Goal: Transaction & Acquisition: Download file/media

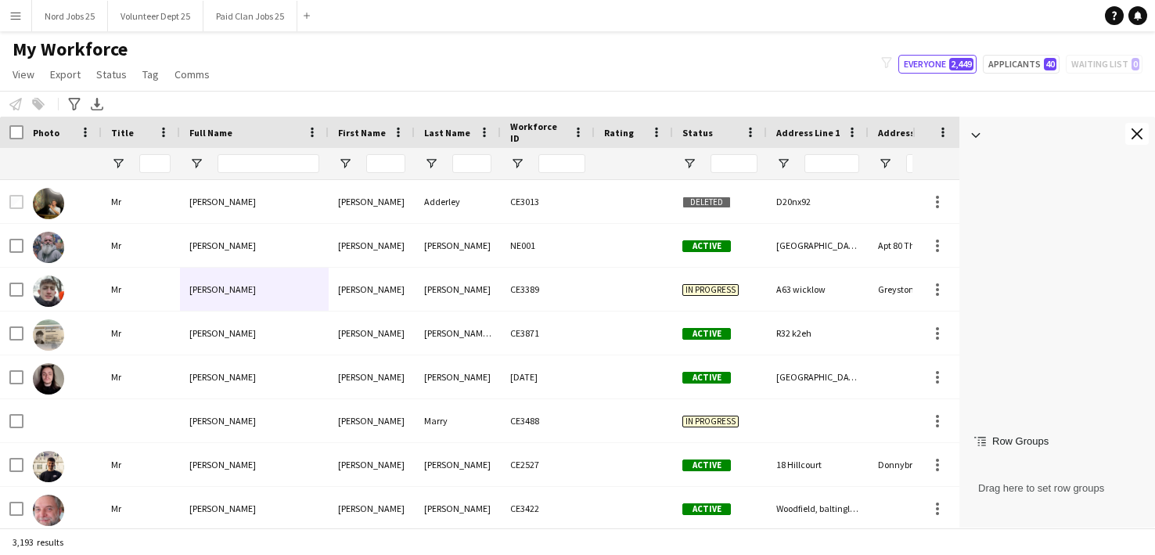
scroll to position [1503, 0]
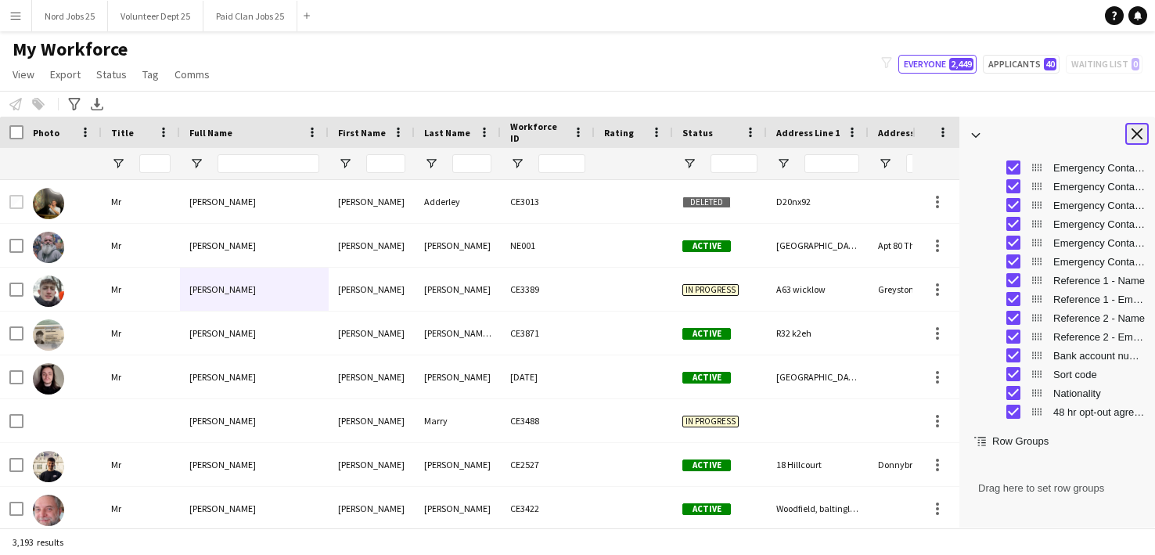
click at [1135, 135] on app-icon "Close tool panel" at bounding box center [1137, 133] width 11 height 11
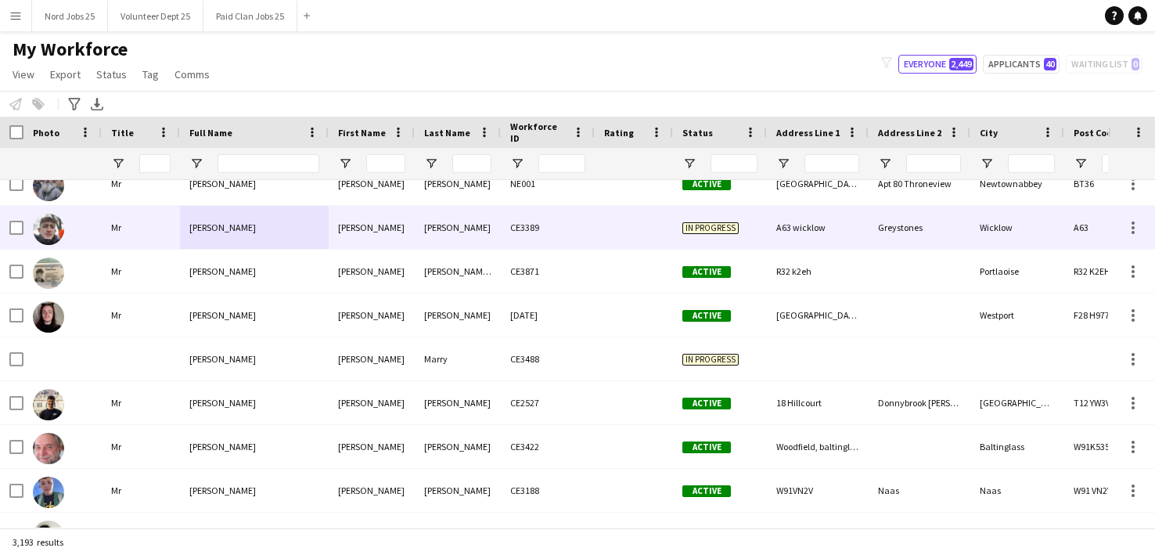
scroll to position [0, 0]
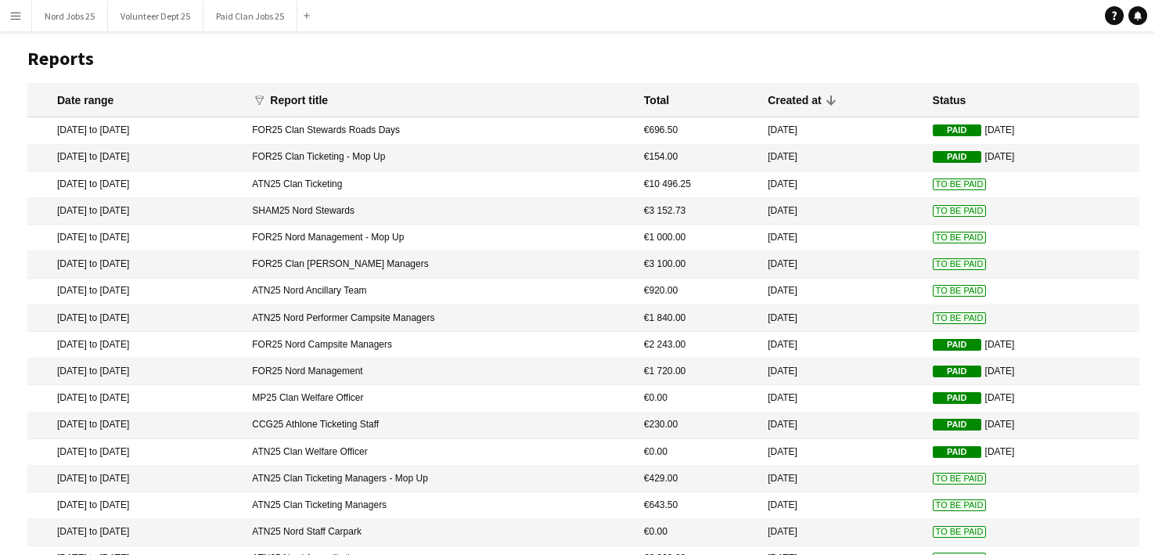
scroll to position [175, 0]
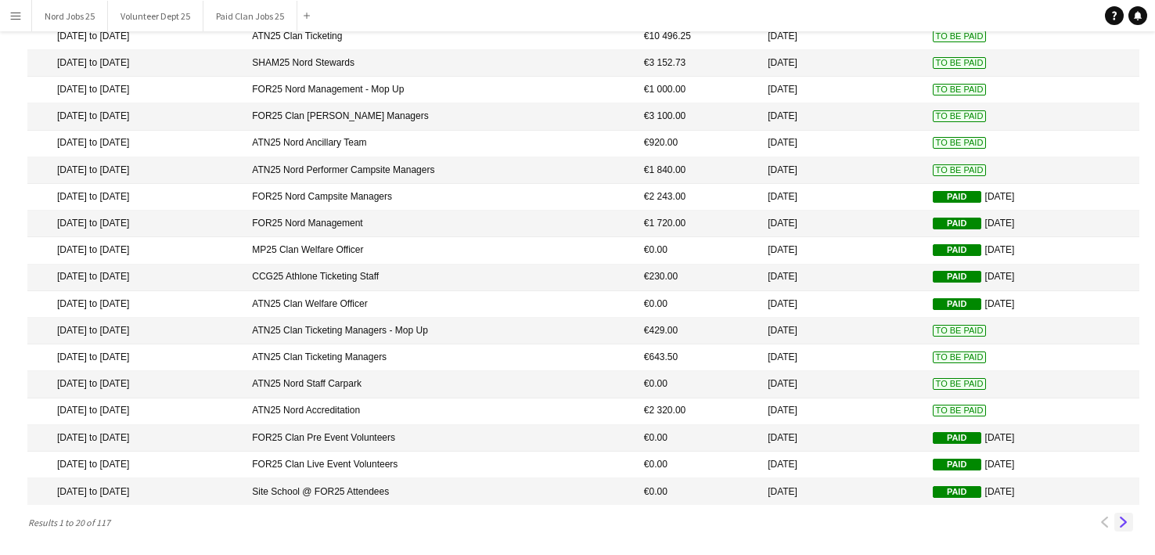
click at [1123, 528] on button "Next" at bounding box center [1123, 522] width 19 height 19
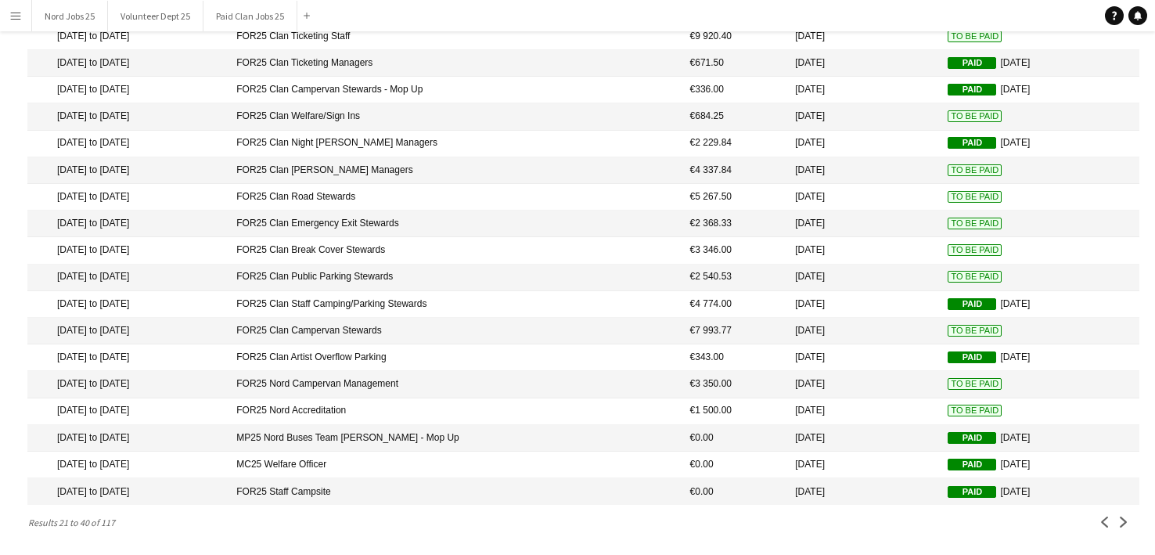
click at [401, 200] on mat-cell "FOR25 Clan Road Stewards" at bounding box center [454, 197] width 453 height 27
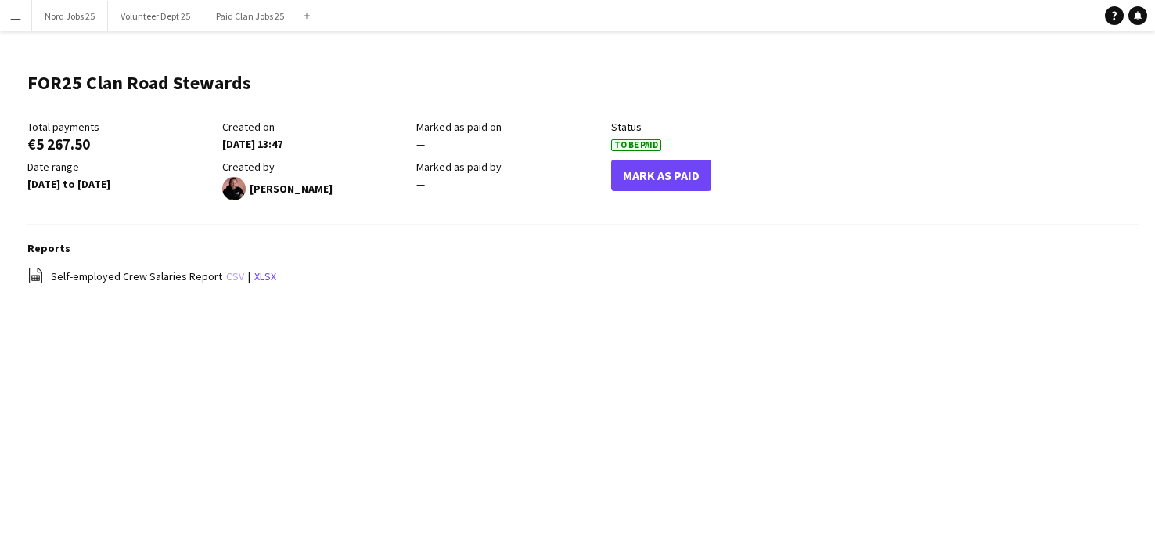
click at [226, 279] on link "csv" at bounding box center [235, 276] width 18 height 14
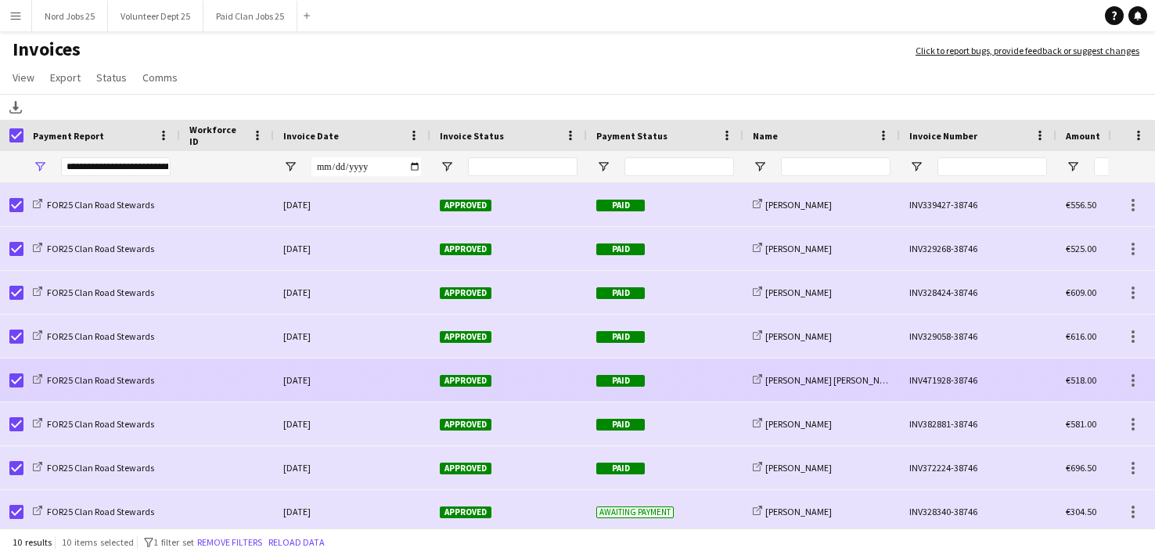
scroll to position [90, 0]
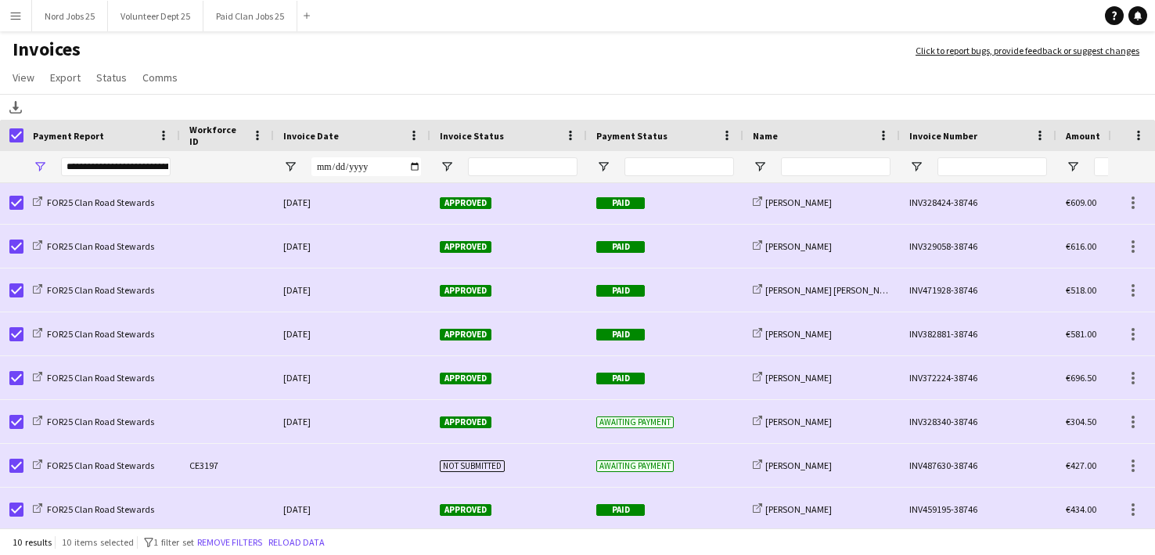
click at [92, 171] on div "**********" at bounding box center [116, 166] width 110 height 19
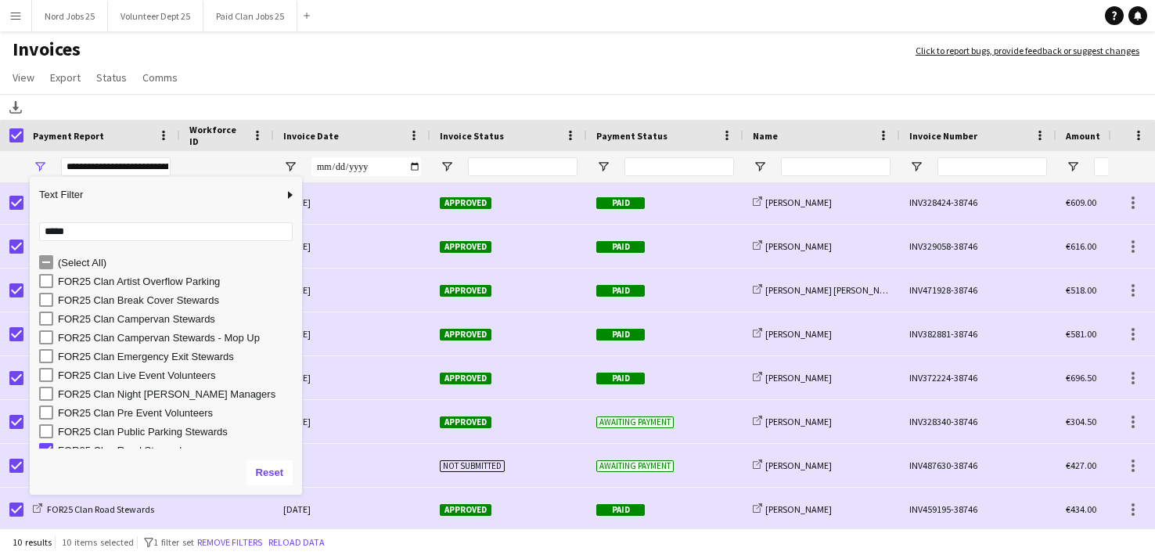
click at [382, 60] on h1 "Invoices" at bounding box center [450, 51] width 900 height 27
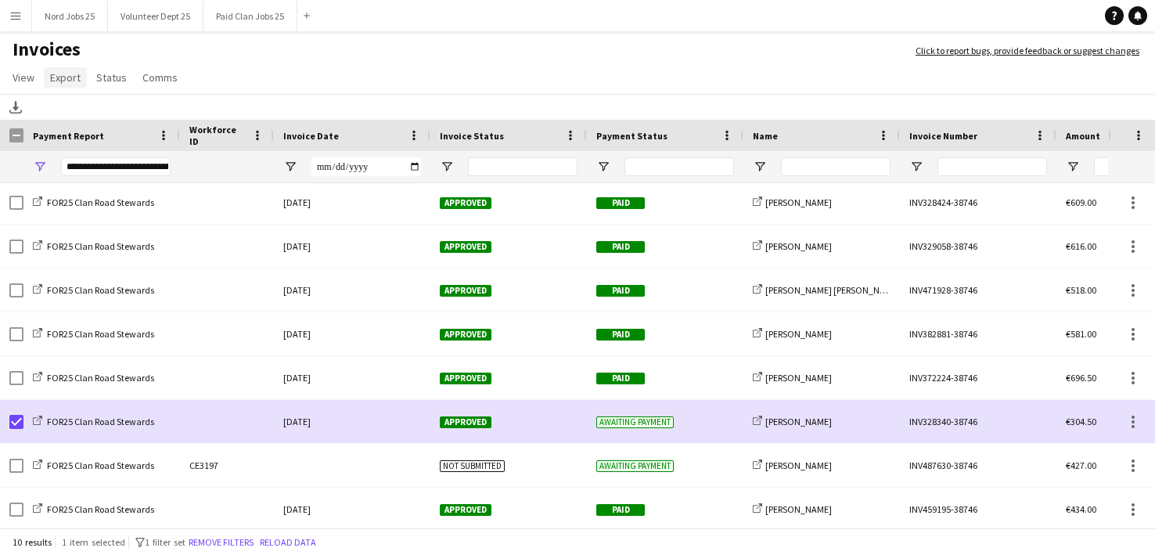
click at [81, 78] on link "Export" at bounding box center [65, 77] width 43 height 20
click at [103, 106] on span "Export as XLSX" at bounding box center [91, 111] width 68 height 14
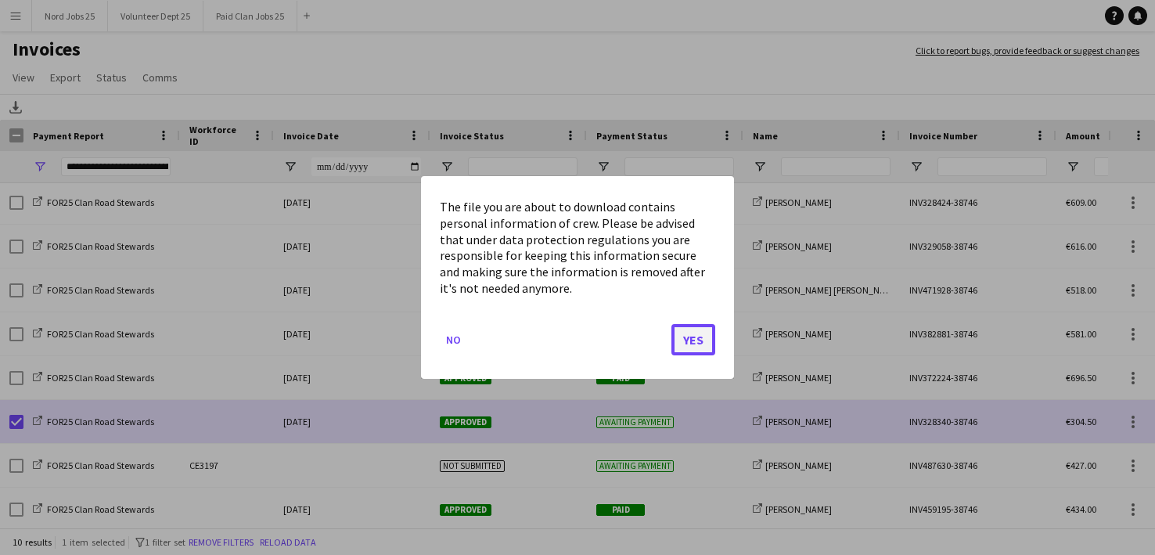
click at [689, 338] on button "Yes" at bounding box center [693, 339] width 44 height 31
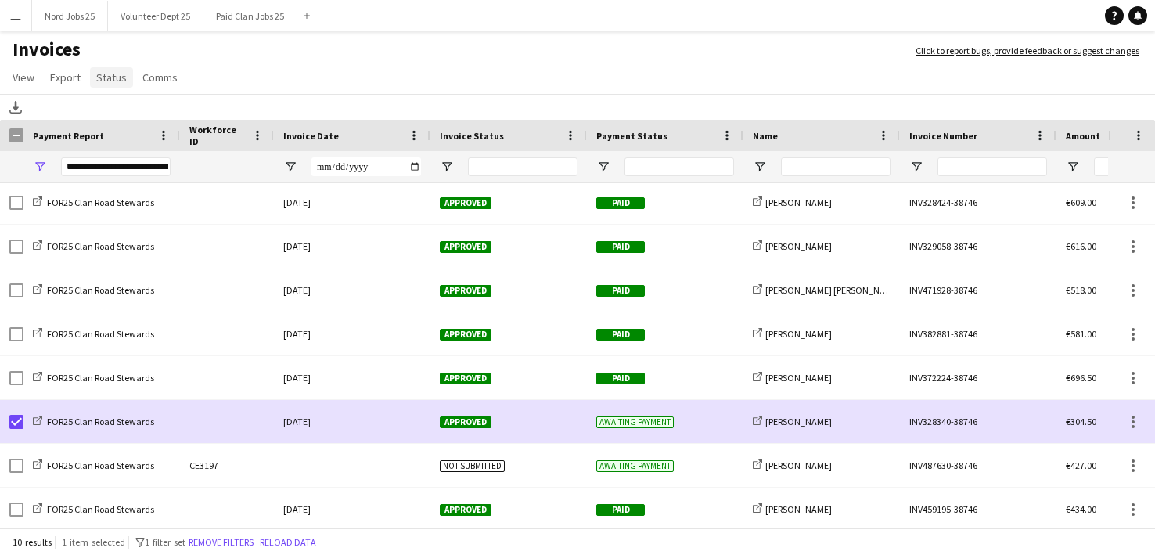
click at [120, 77] on span "Status" at bounding box center [111, 77] width 31 height 14
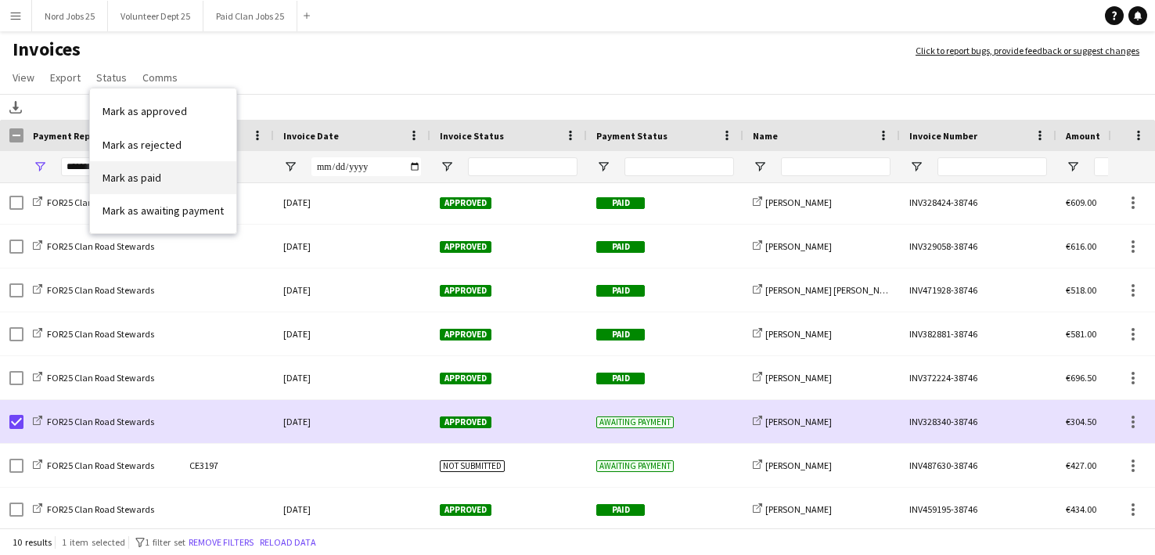
click at [152, 173] on span "Mark as paid" at bounding box center [132, 178] width 59 height 14
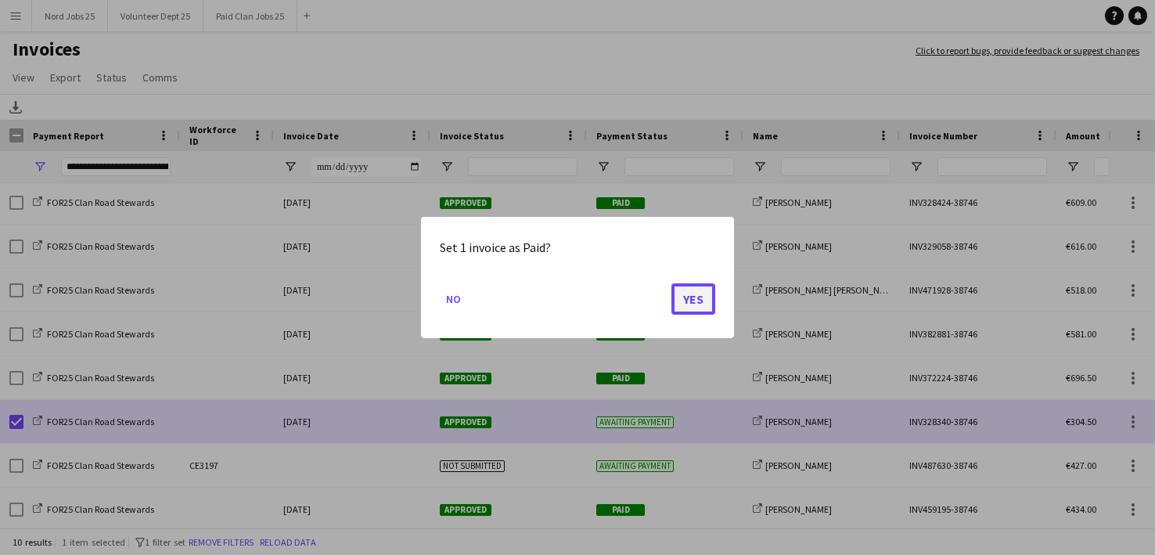
click at [687, 304] on button "Yes" at bounding box center [693, 298] width 44 height 31
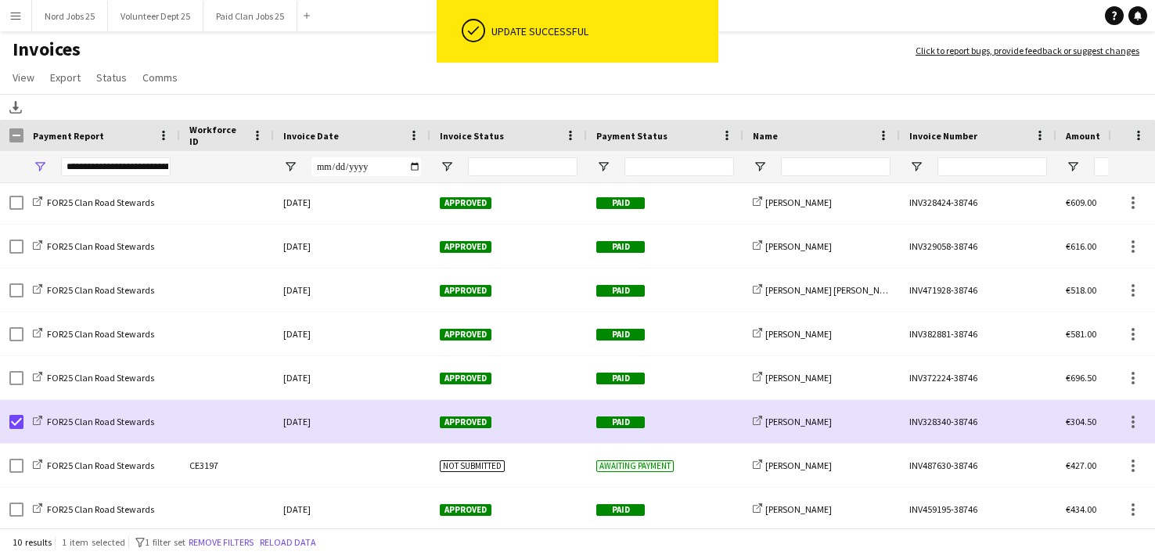
click at [762, 67] on app-page-menu "View Customise view Customise filters Reset Filters Reset View Reset All Export…" at bounding box center [577, 79] width 1155 height 30
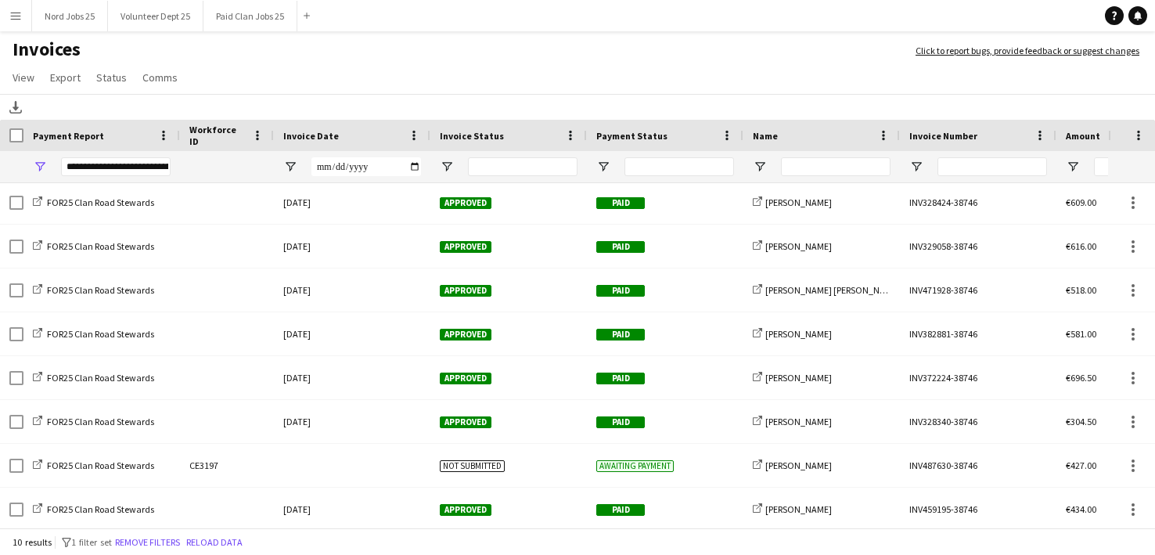
click at [136, 163] on div "**********" at bounding box center [116, 166] width 110 height 19
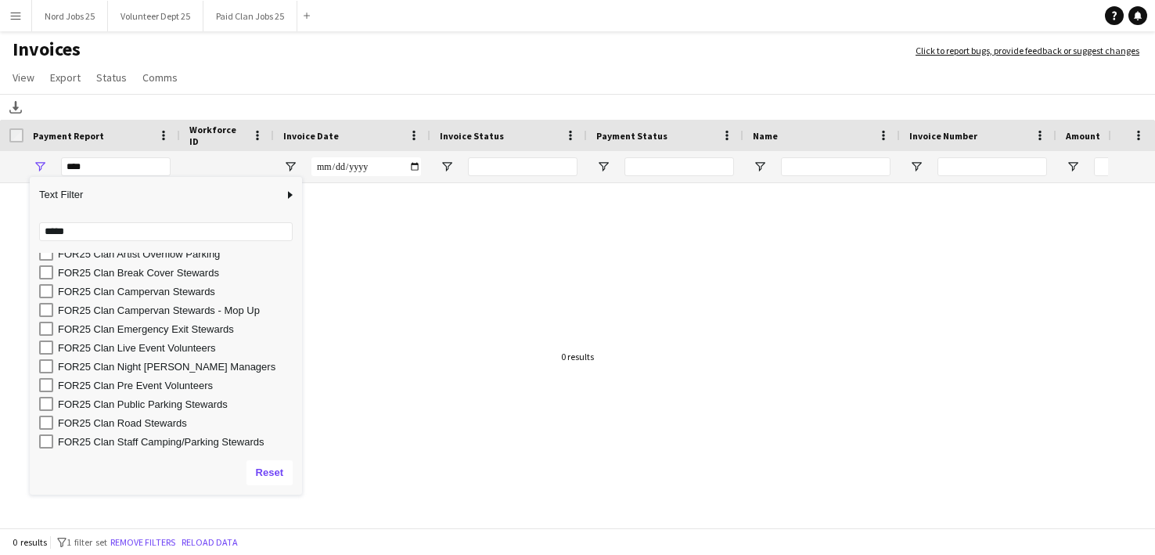
scroll to position [0, 0]
type input "**********"
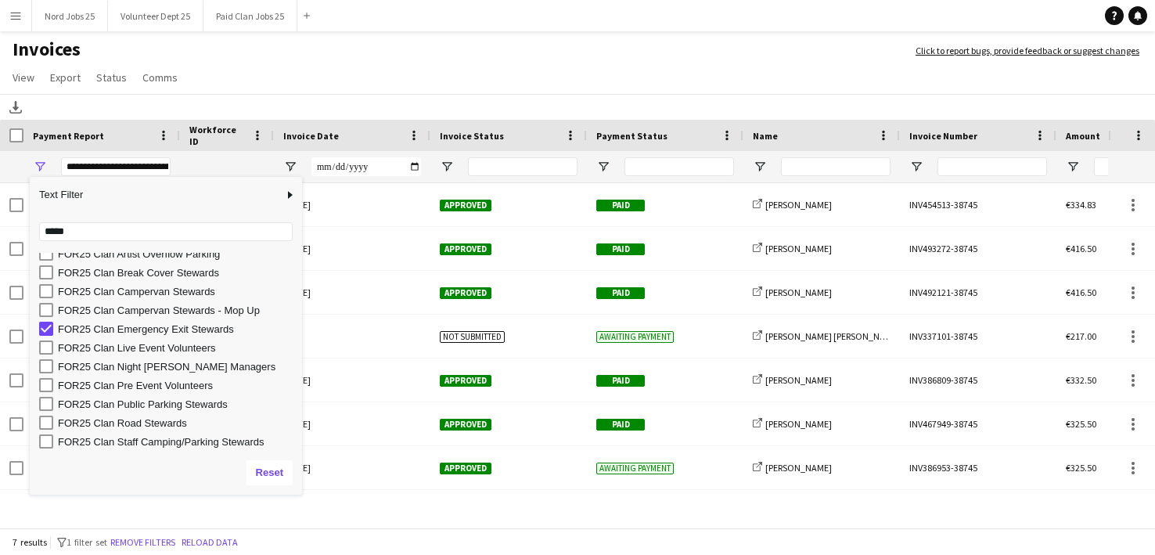
click at [422, 51] on h1 "Invoices" at bounding box center [450, 51] width 900 height 27
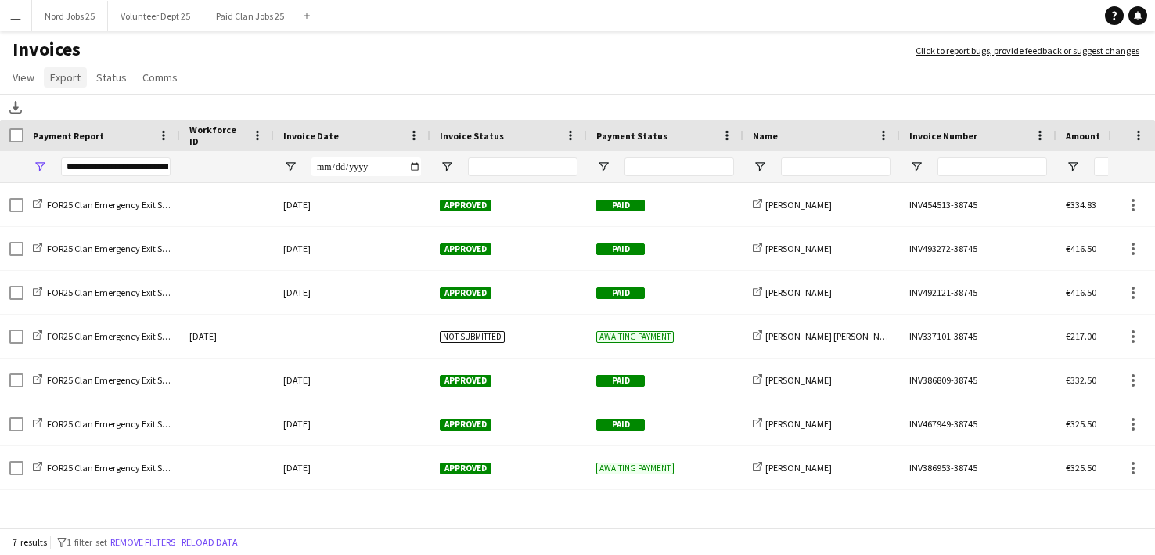
click at [48, 83] on link "Export" at bounding box center [65, 77] width 43 height 20
click at [98, 117] on span "Export as XLSX" at bounding box center [91, 111] width 68 height 14
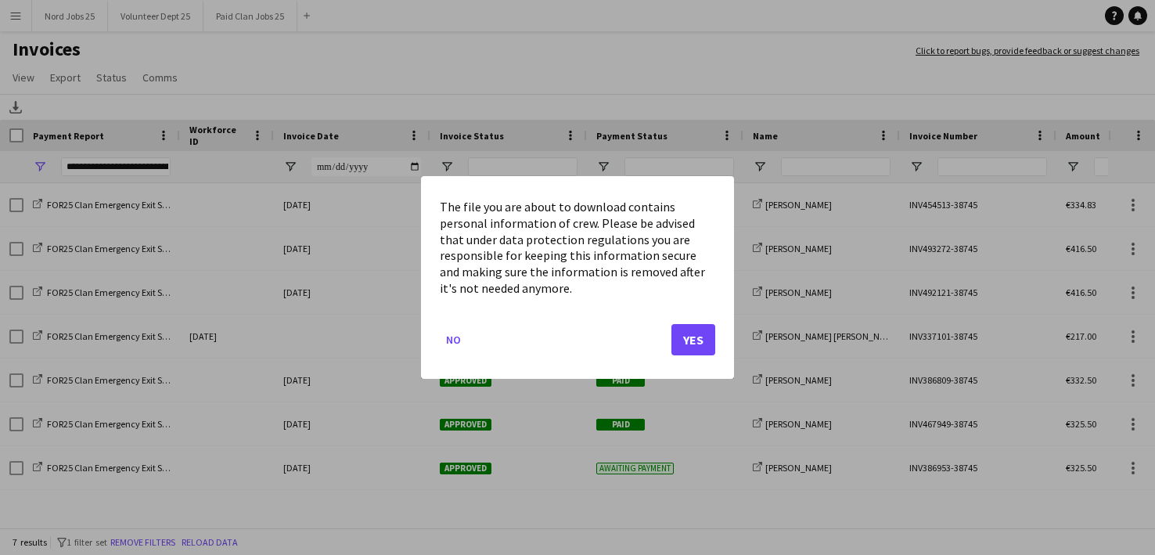
click at [684, 333] on button "Yes" at bounding box center [693, 339] width 44 height 31
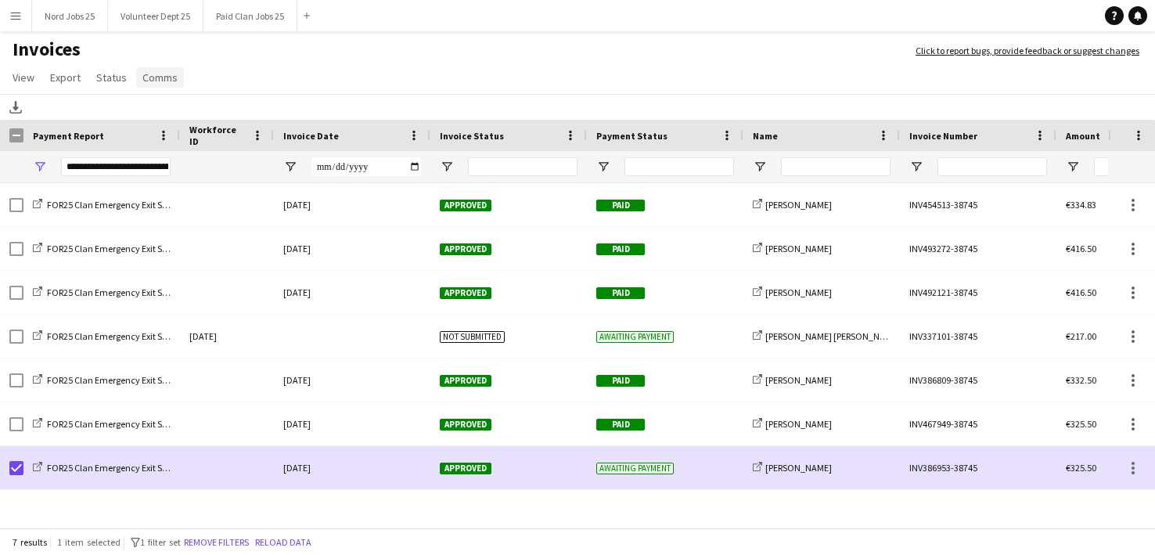
click at [156, 83] on span "Comms" at bounding box center [159, 77] width 35 height 14
click at [181, 104] on span "Send notification" at bounding box center [186, 111] width 80 height 14
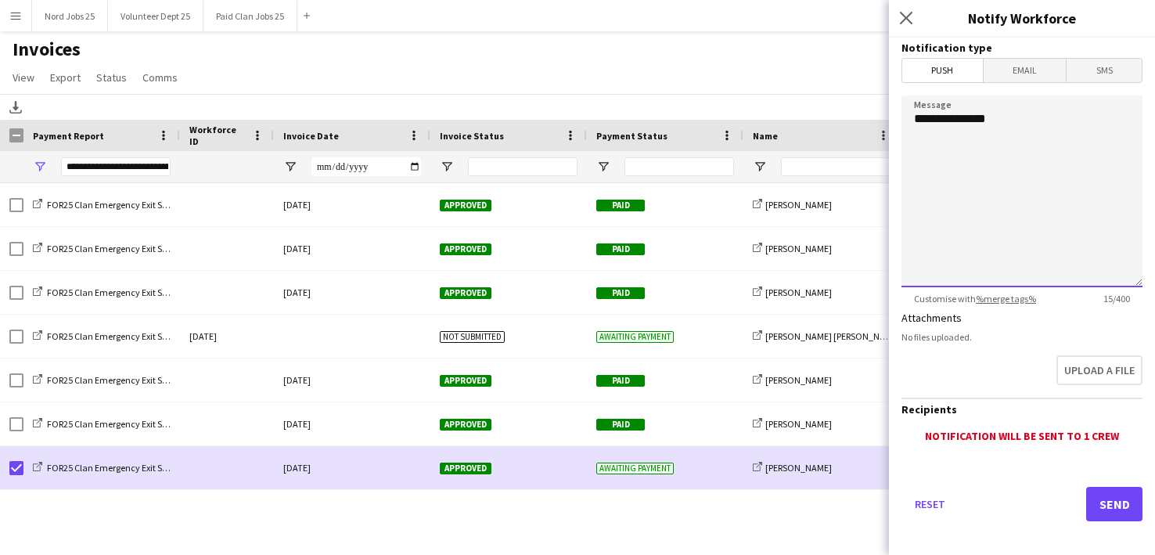
click at [1034, 185] on textarea "**********" at bounding box center [1021, 191] width 241 height 192
paste textarea "**********"
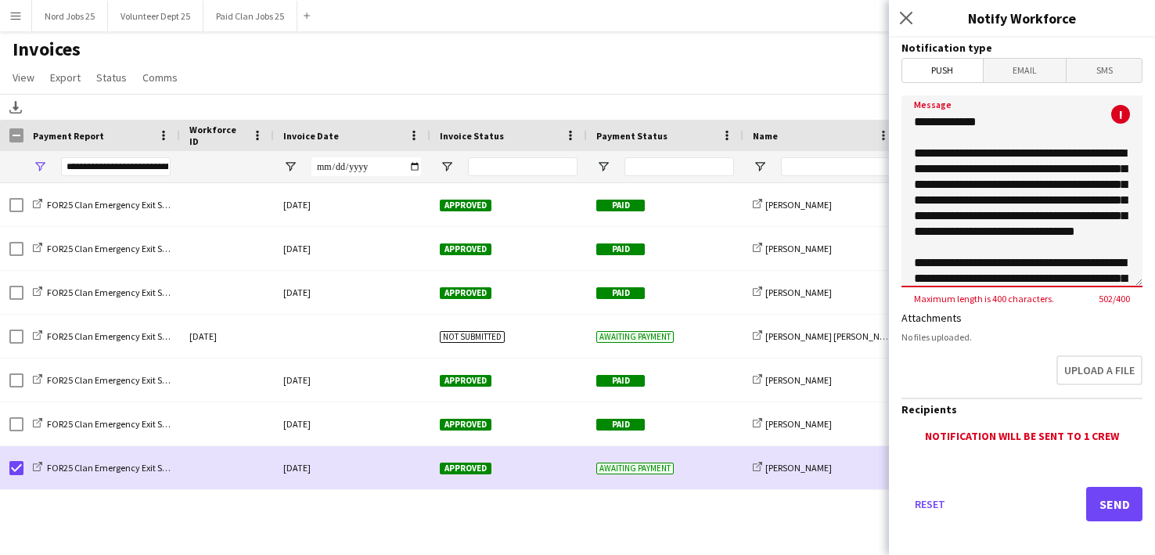
scroll to position [67, 0]
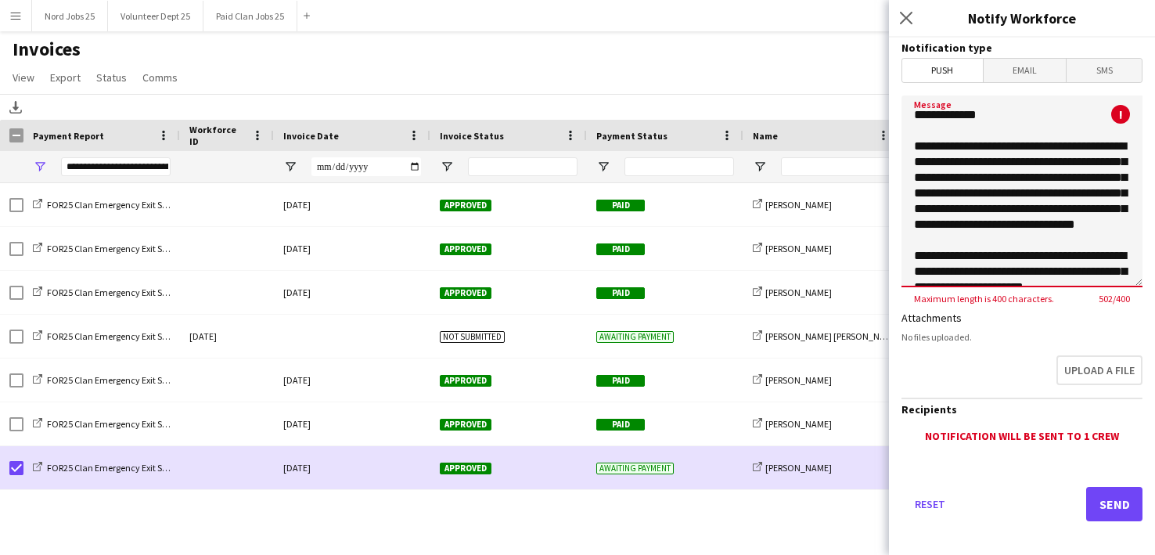
type textarea "**********"
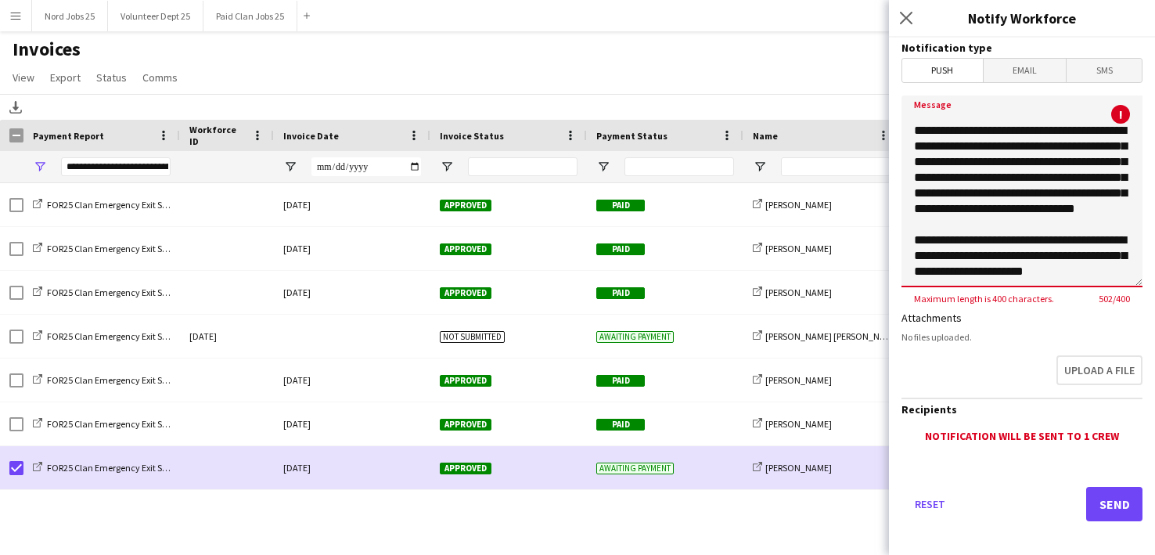
scroll to position [113, 0]
click at [1006, 69] on span "Email" at bounding box center [1025, 70] width 83 height 23
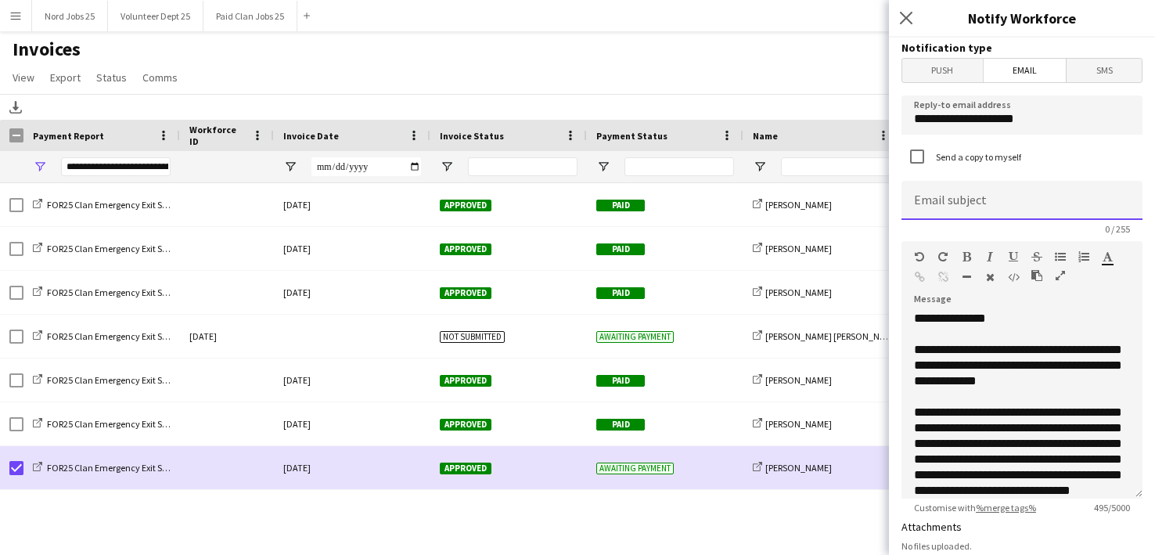
click at [1001, 196] on input at bounding box center [1021, 200] width 241 height 39
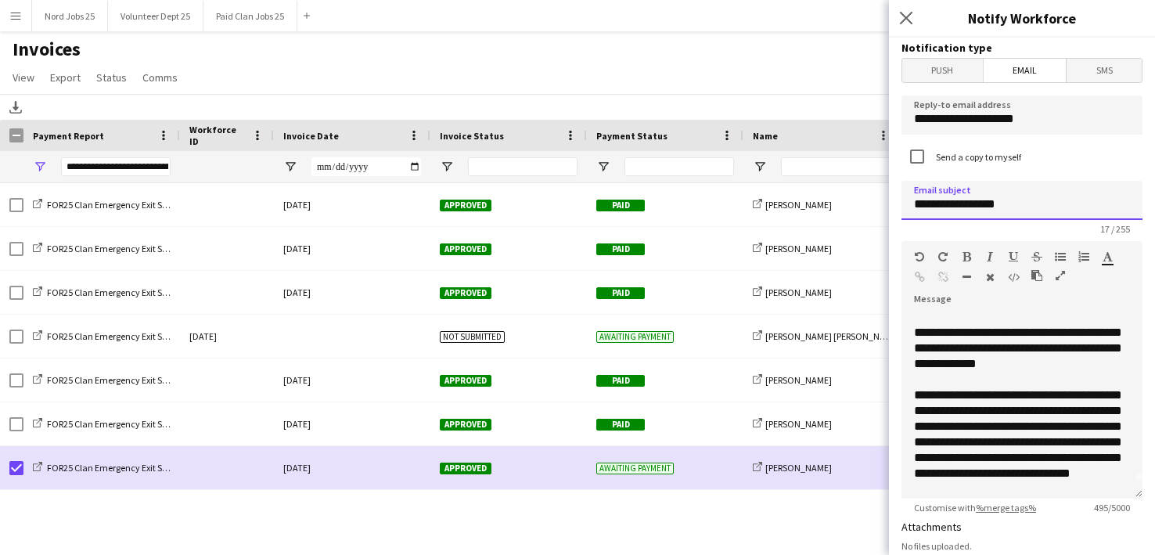
scroll to position [7, 0]
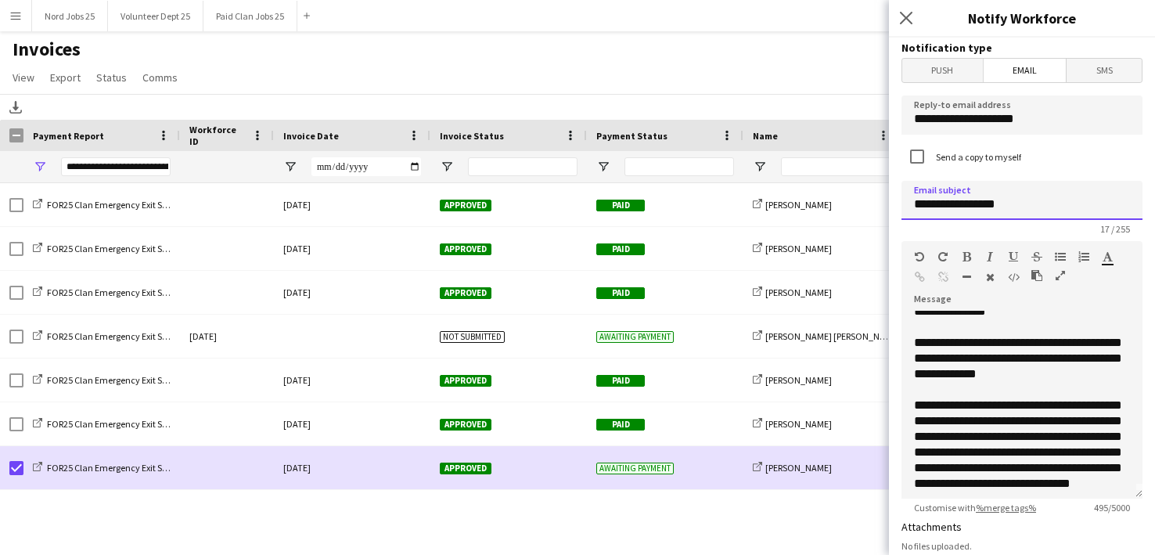
type input "**********"
click at [1052, 113] on input "**********" at bounding box center [1021, 114] width 241 height 39
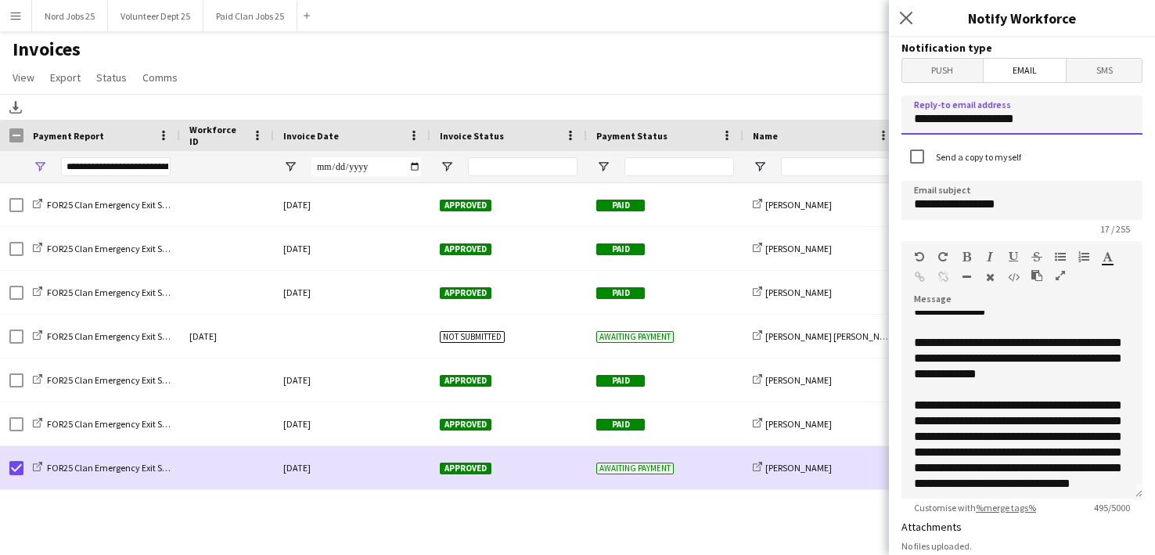
click at [1052, 113] on input "**********" at bounding box center [1021, 114] width 241 height 39
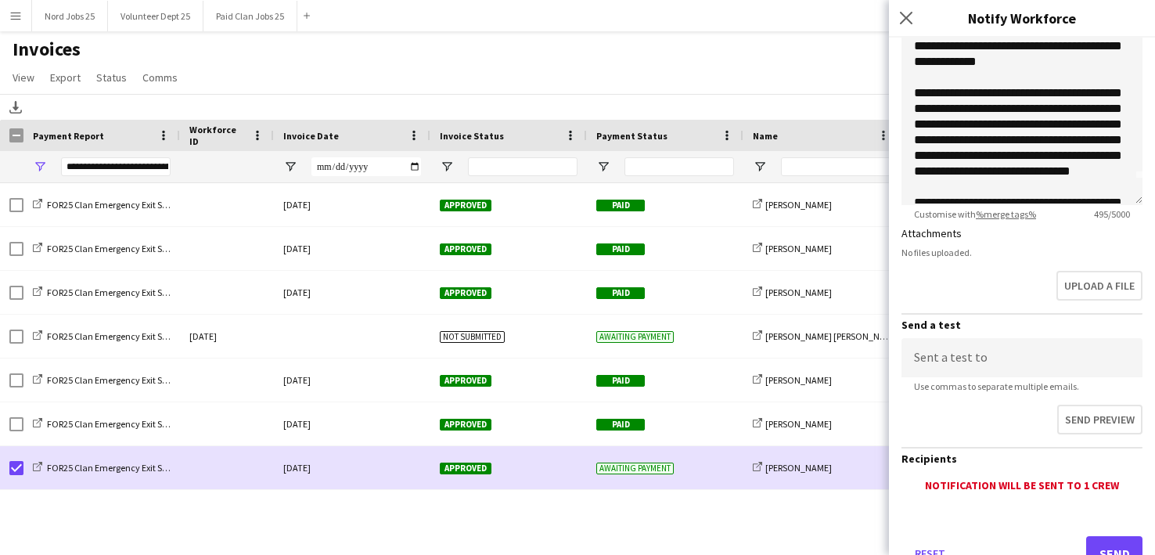
scroll to position [350, 0]
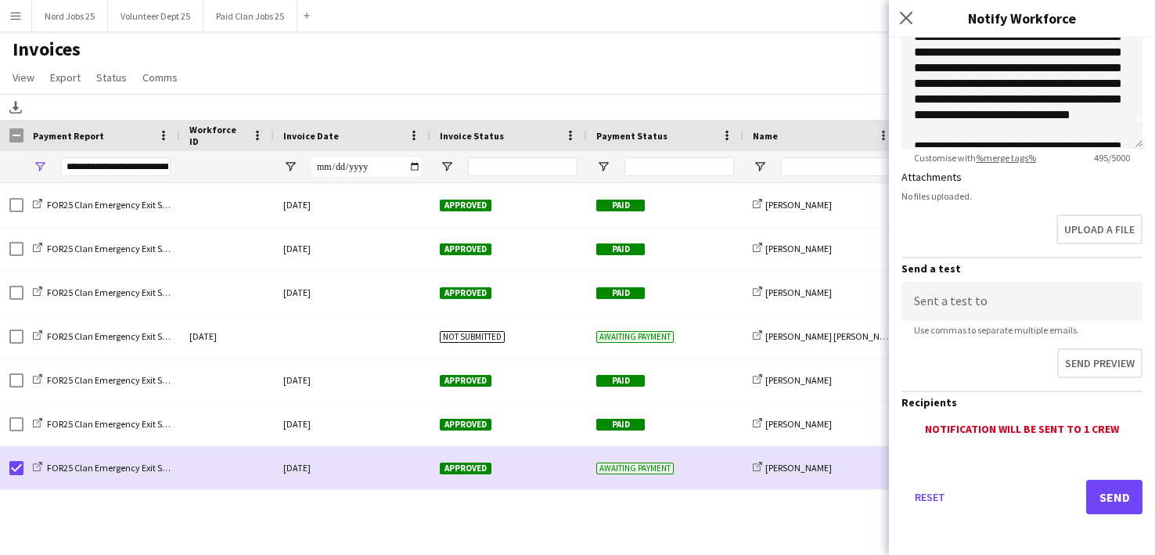
type input "**********"
click at [1111, 495] on button "Send" at bounding box center [1114, 497] width 56 height 34
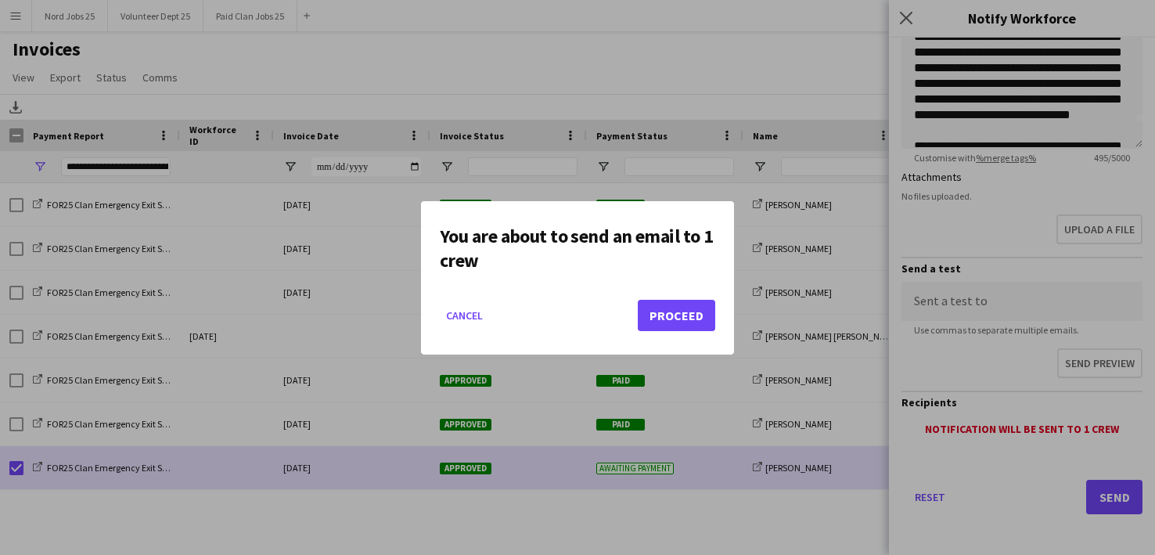
click at [664, 312] on button "Proceed" at bounding box center [676, 315] width 77 height 31
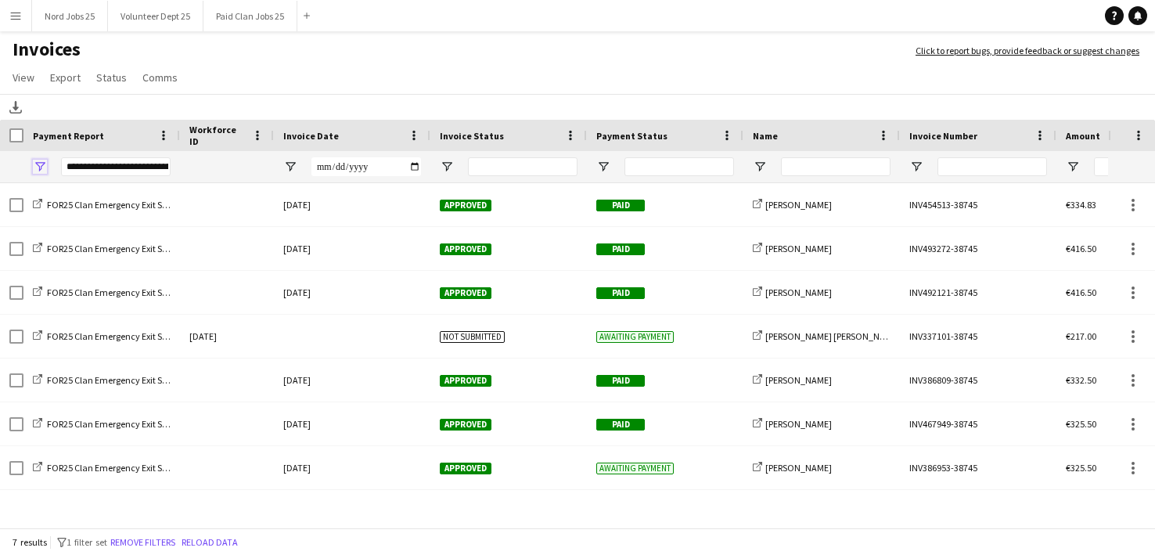
click at [40, 166] on span "Open Filter Menu" at bounding box center [40, 167] width 14 height 14
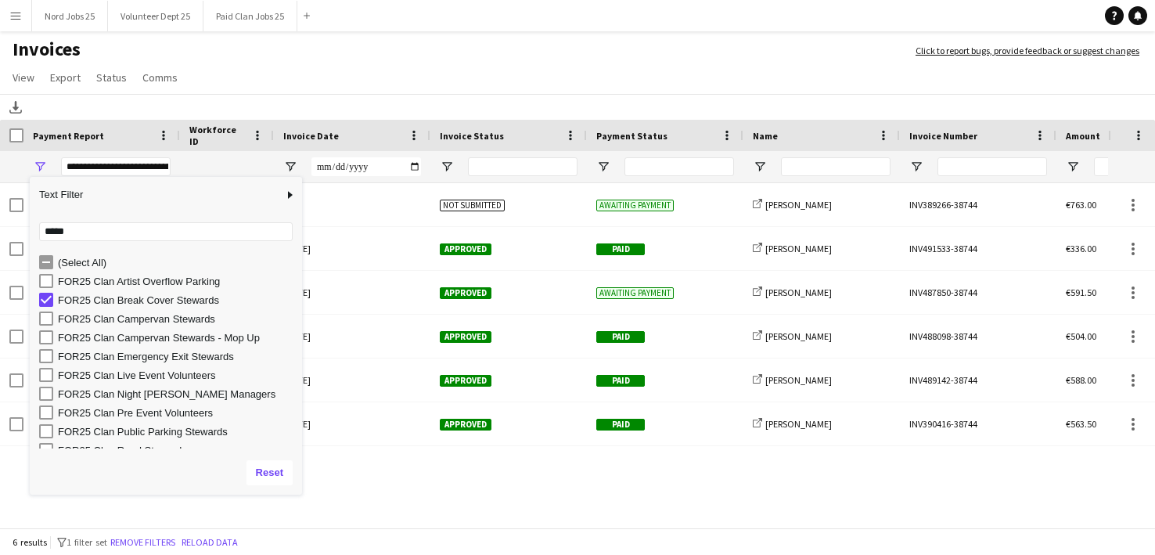
click at [315, 40] on h1 "Invoices" at bounding box center [450, 51] width 900 height 27
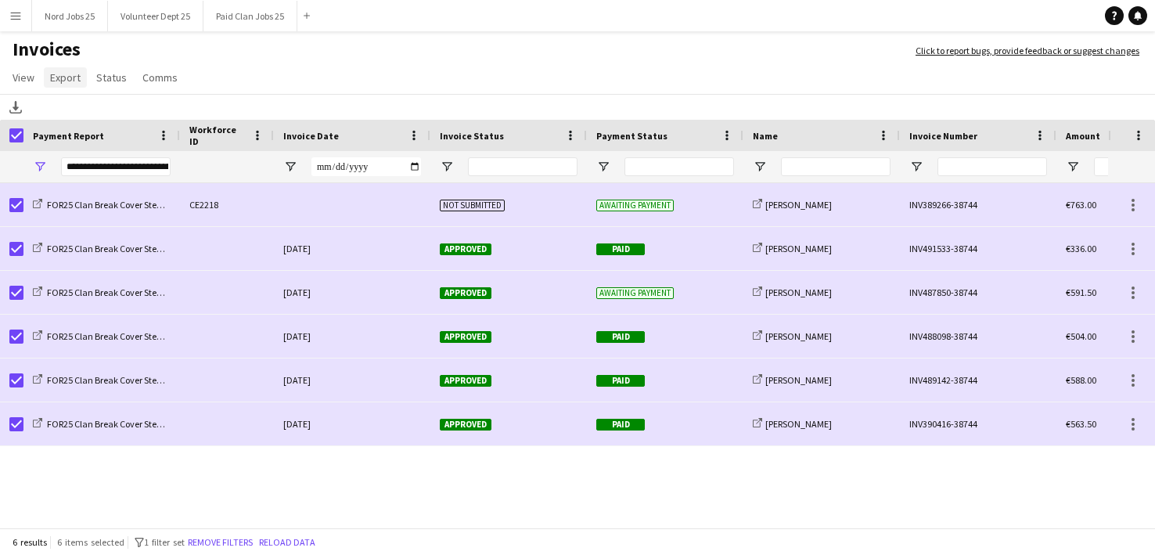
click at [60, 80] on span "Export" at bounding box center [65, 77] width 31 height 14
click at [84, 107] on span "Export as XLSX" at bounding box center [91, 111] width 68 height 14
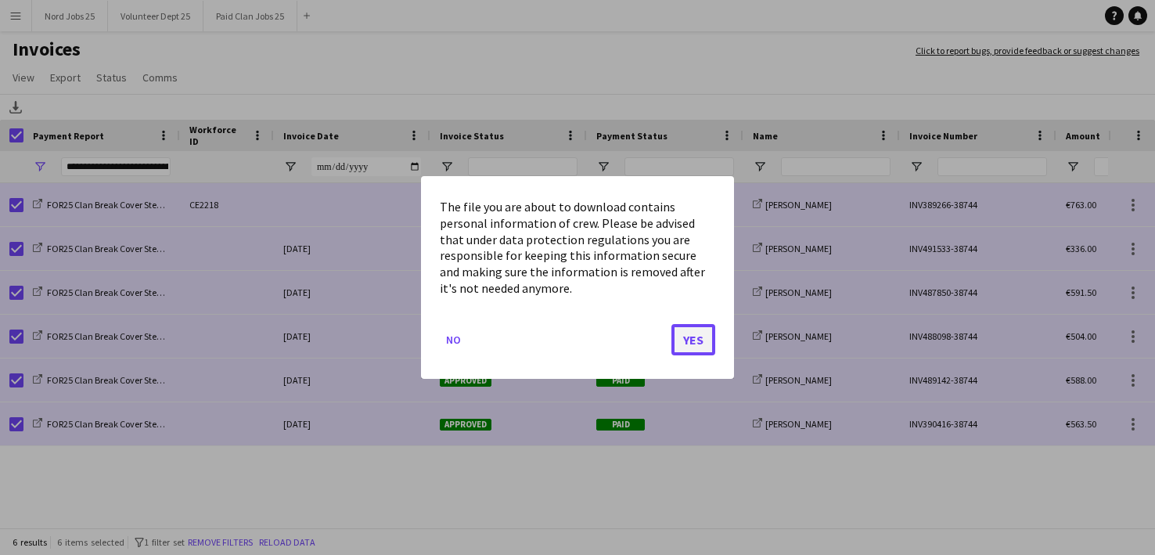
click at [692, 342] on button "Yes" at bounding box center [693, 339] width 44 height 31
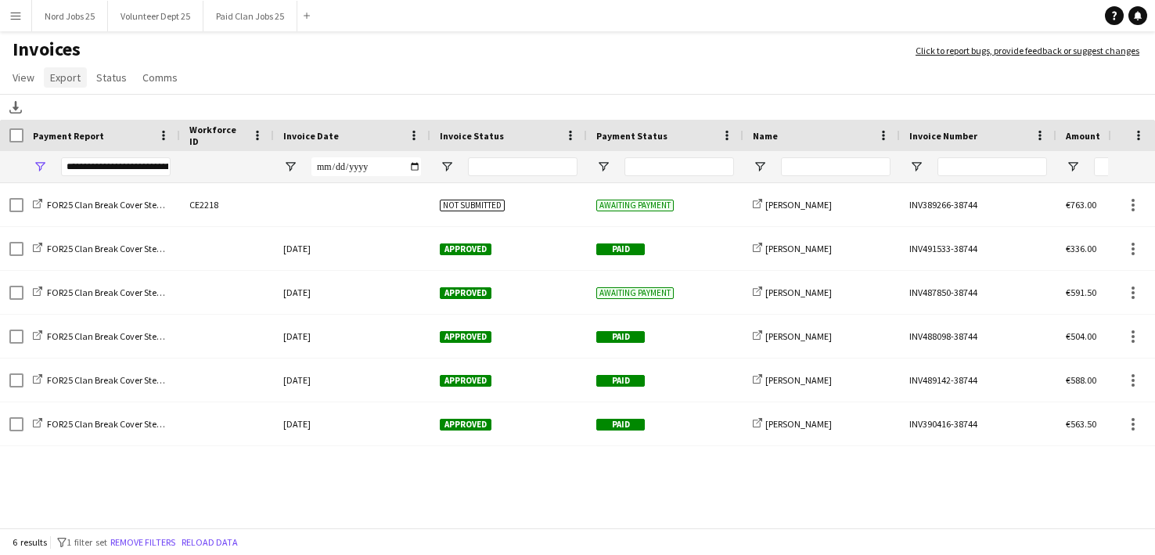
click at [69, 86] on link "Export" at bounding box center [65, 77] width 43 height 20
click at [97, 109] on span "Export as XLSX" at bounding box center [91, 111] width 68 height 14
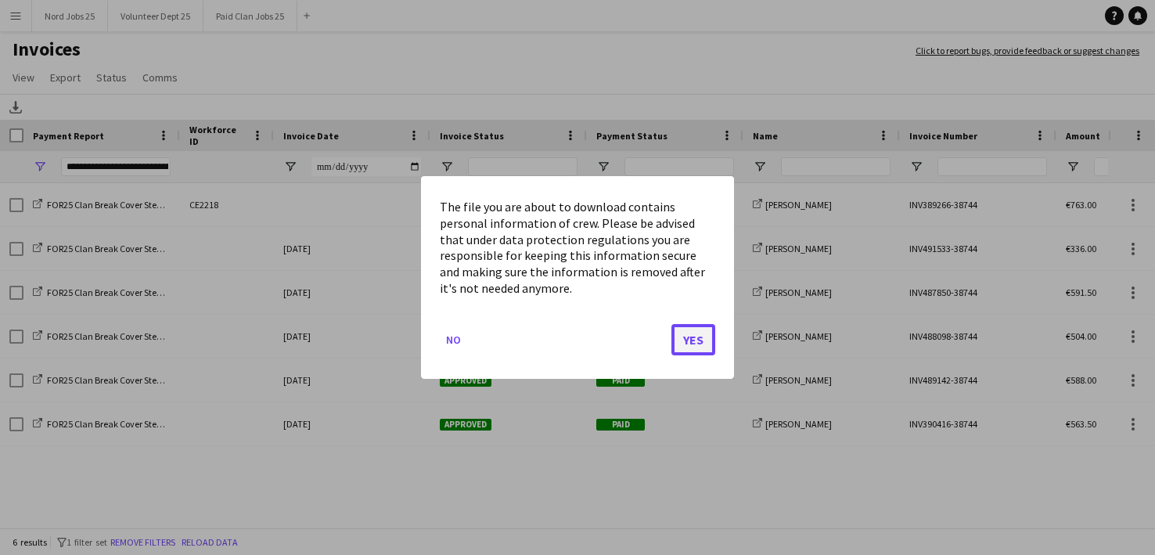
click at [678, 351] on button "Yes" at bounding box center [693, 339] width 44 height 31
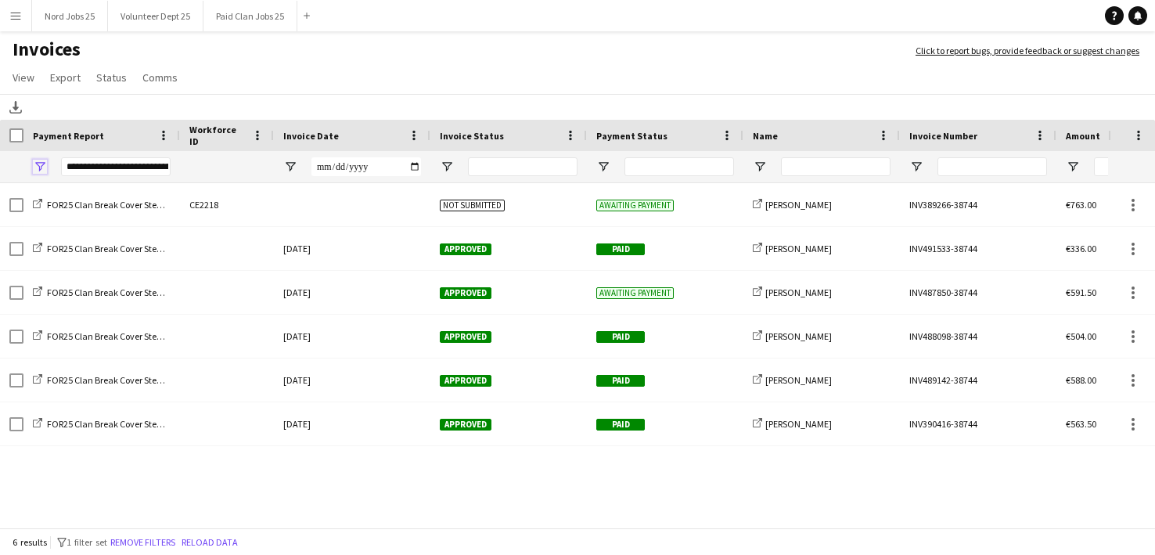
click at [39, 167] on span "Open Filter Menu" at bounding box center [40, 167] width 14 height 14
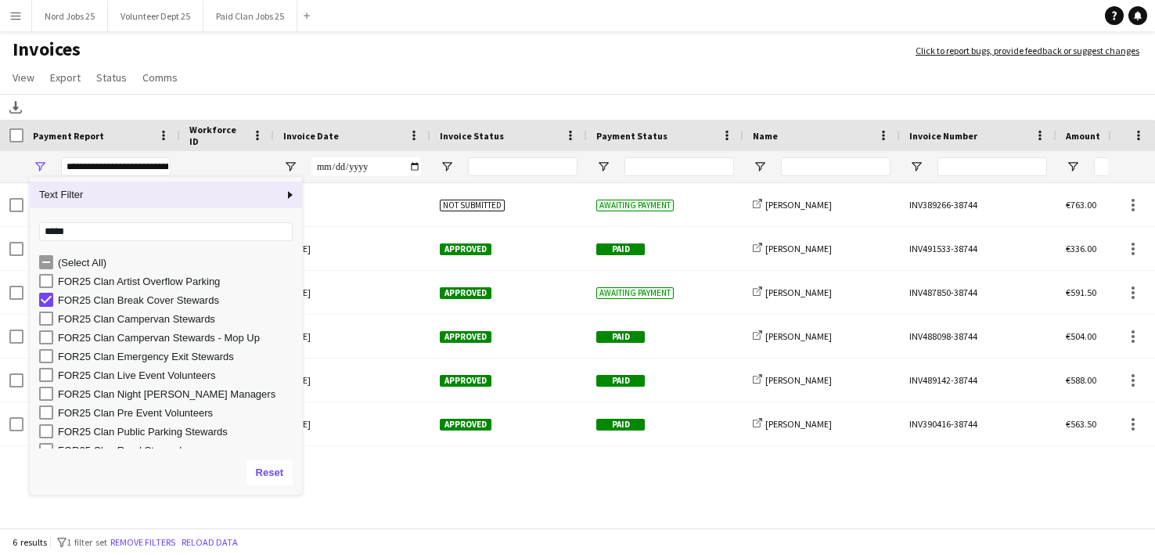
click at [39, 167] on span "Open Filter Menu" at bounding box center [40, 167] width 14 height 14
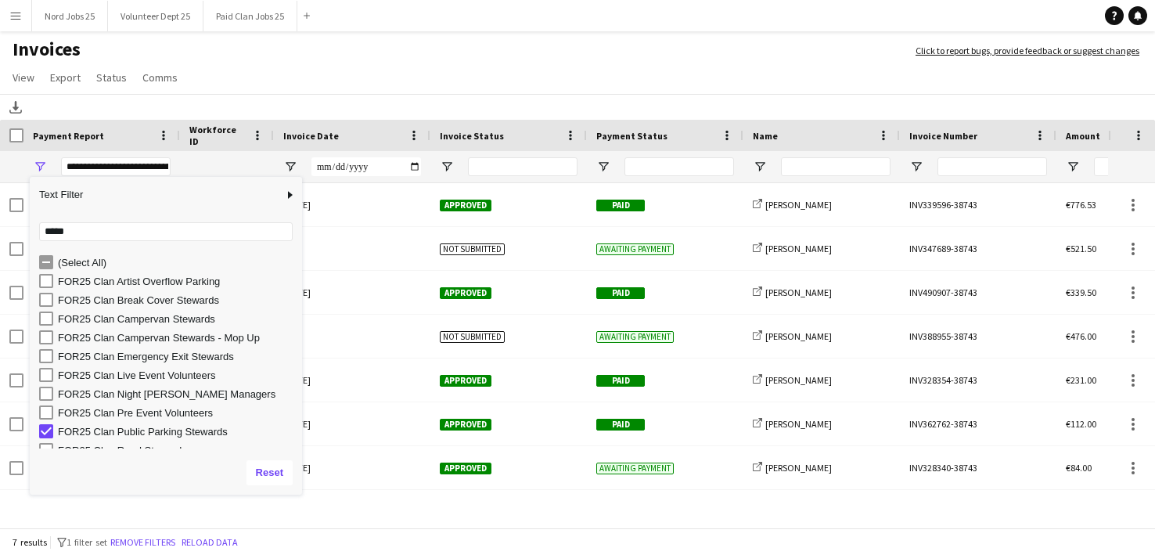
click at [373, 84] on app-page-menu "View Customise view Customise filters Reset Filters Reset View Reset All Export…" at bounding box center [577, 79] width 1155 height 30
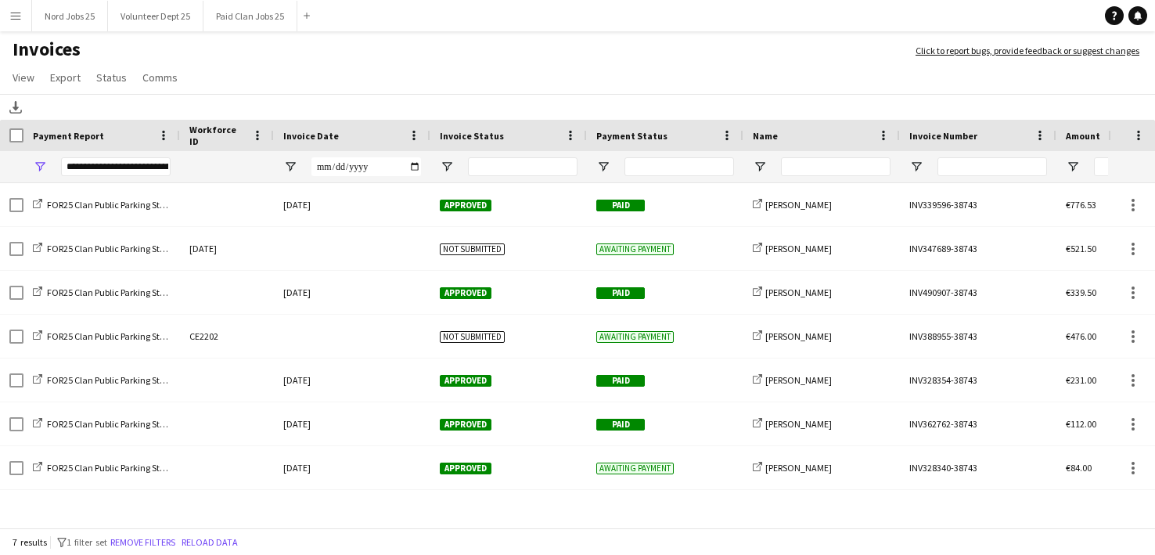
click at [21, 144] on div at bounding box center [11, 135] width 23 height 31
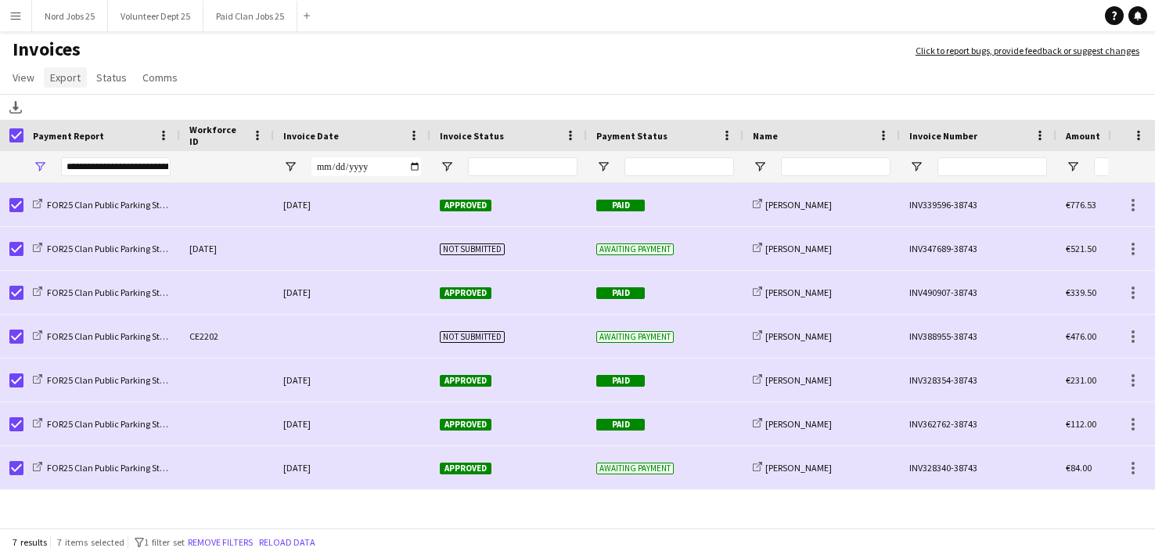
click at [56, 76] on span "Export" at bounding box center [65, 77] width 31 height 14
click at [115, 113] on span "Export as XLSX" at bounding box center [91, 111] width 68 height 14
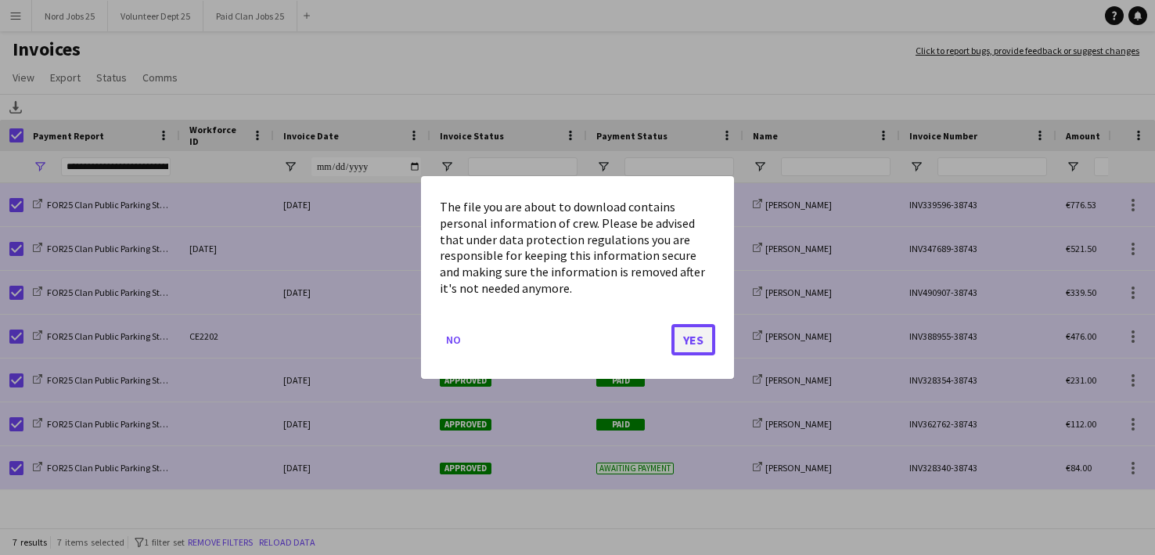
click at [702, 339] on button "Yes" at bounding box center [693, 339] width 44 height 31
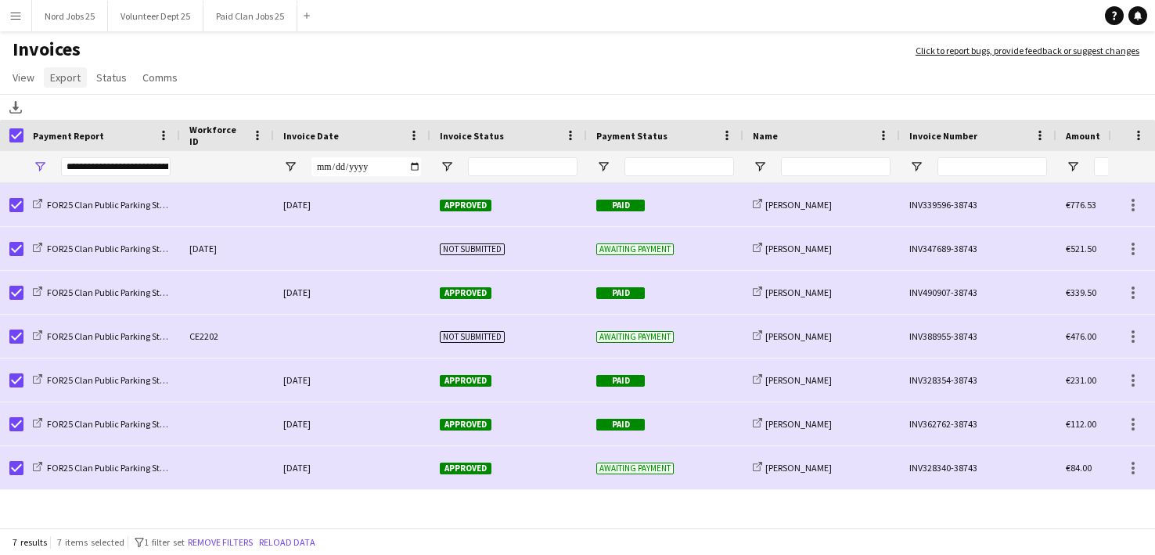
click at [50, 79] on span "Export" at bounding box center [65, 77] width 31 height 14
click at [73, 112] on span "Export as XLSX" at bounding box center [91, 111] width 68 height 14
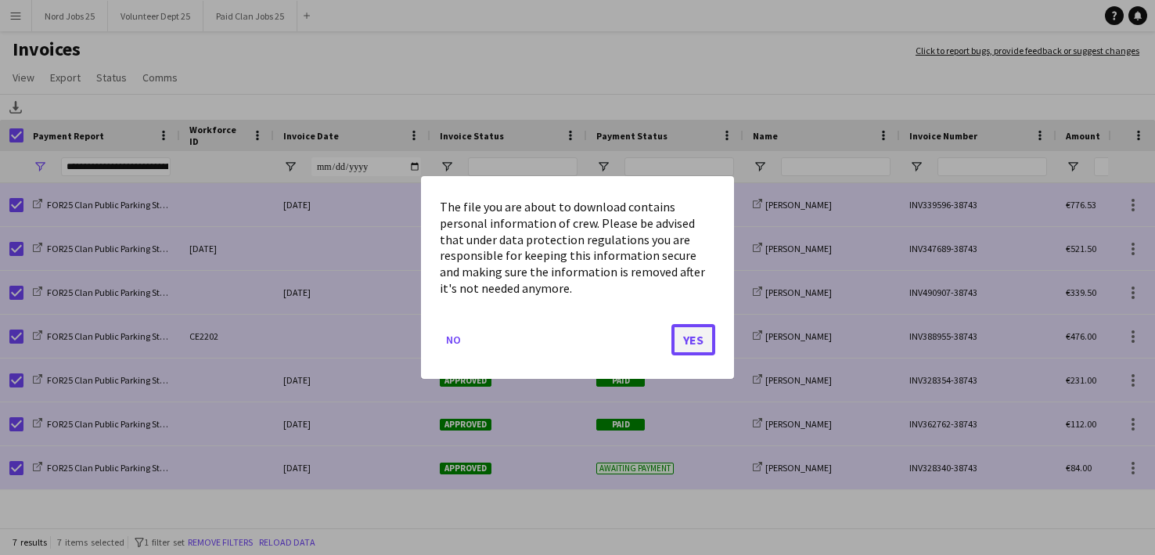
click at [700, 337] on button "Yes" at bounding box center [693, 339] width 44 height 31
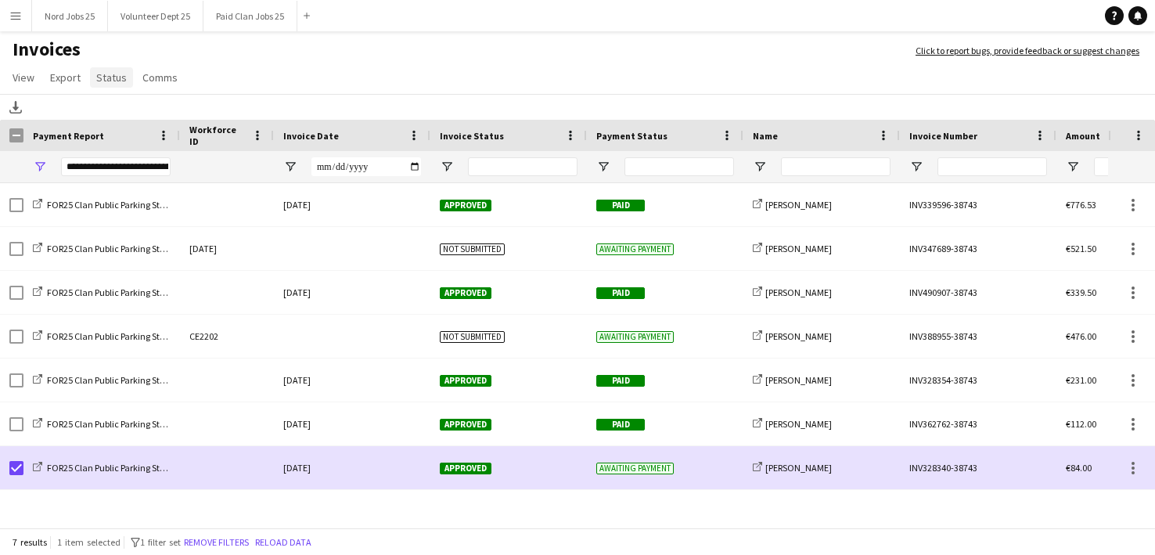
click at [104, 85] on link "Status" at bounding box center [111, 77] width 43 height 20
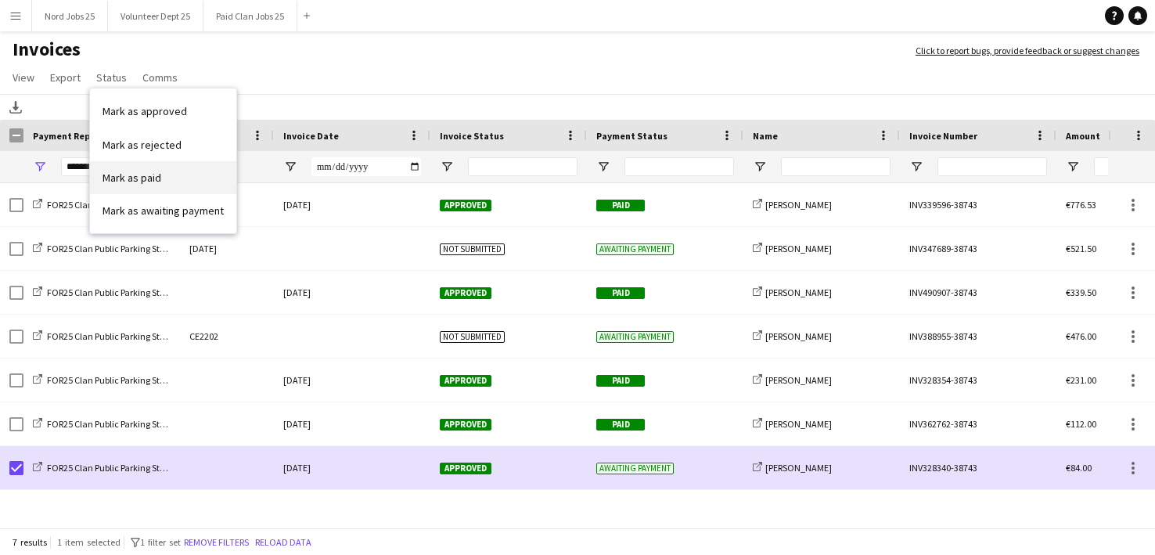
click at [138, 182] on span "Mark as paid" at bounding box center [132, 178] width 59 height 14
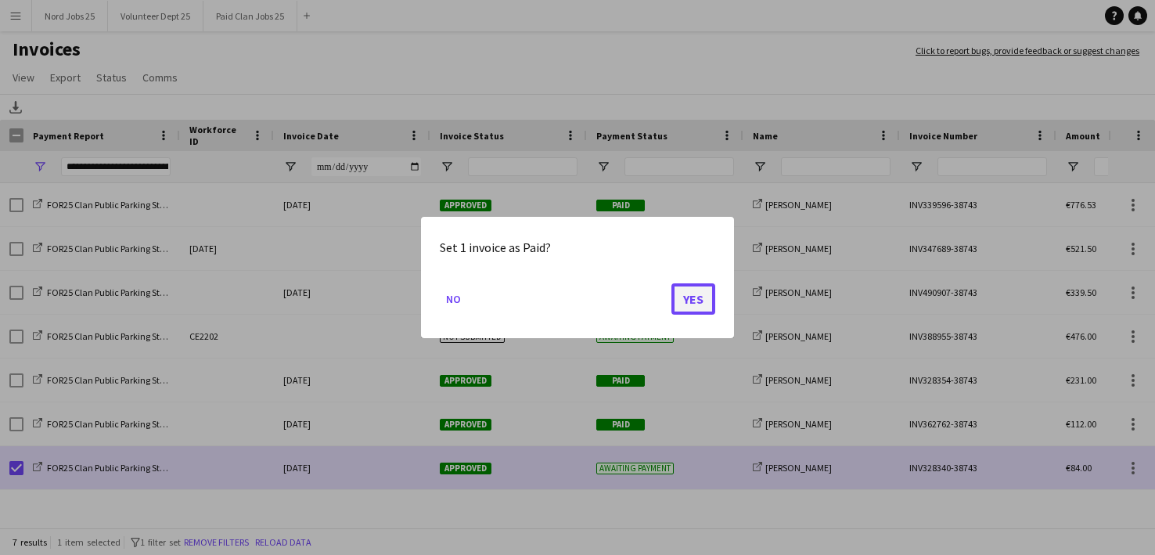
click at [682, 294] on button "Yes" at bounding box center [693, 298] width 44 height 31
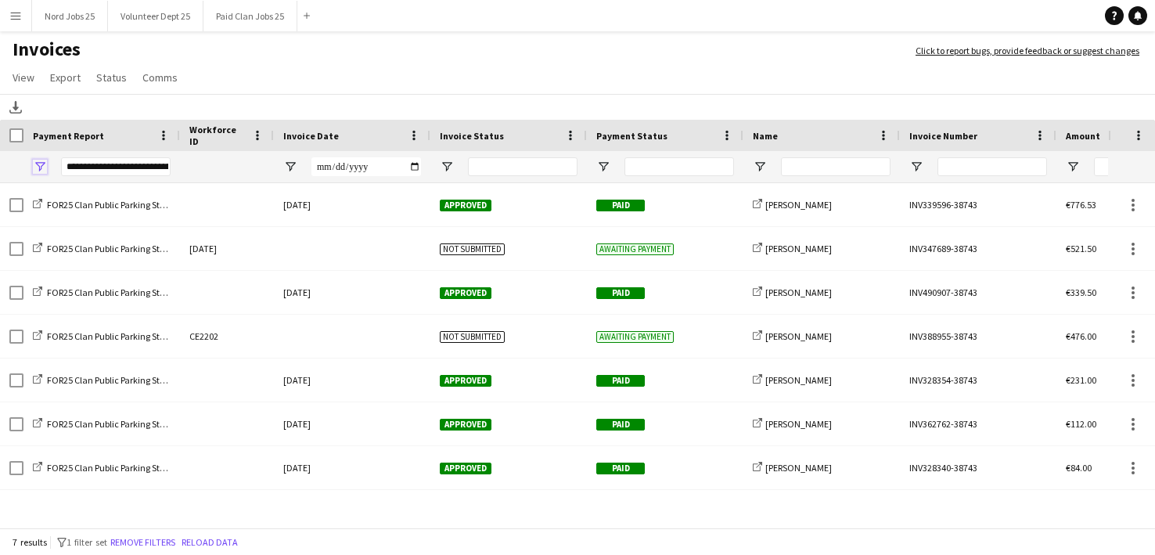
click at [34, 162] on span "Open Filter Menu" at bounding box center [40, 167] width 14 height 14
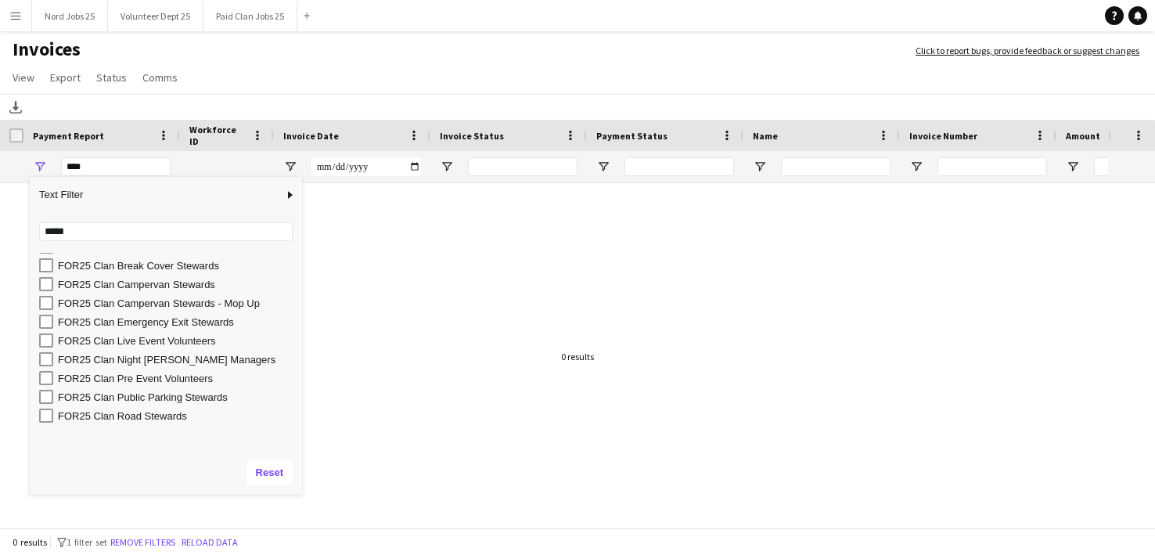
scroll to position [0, 0]
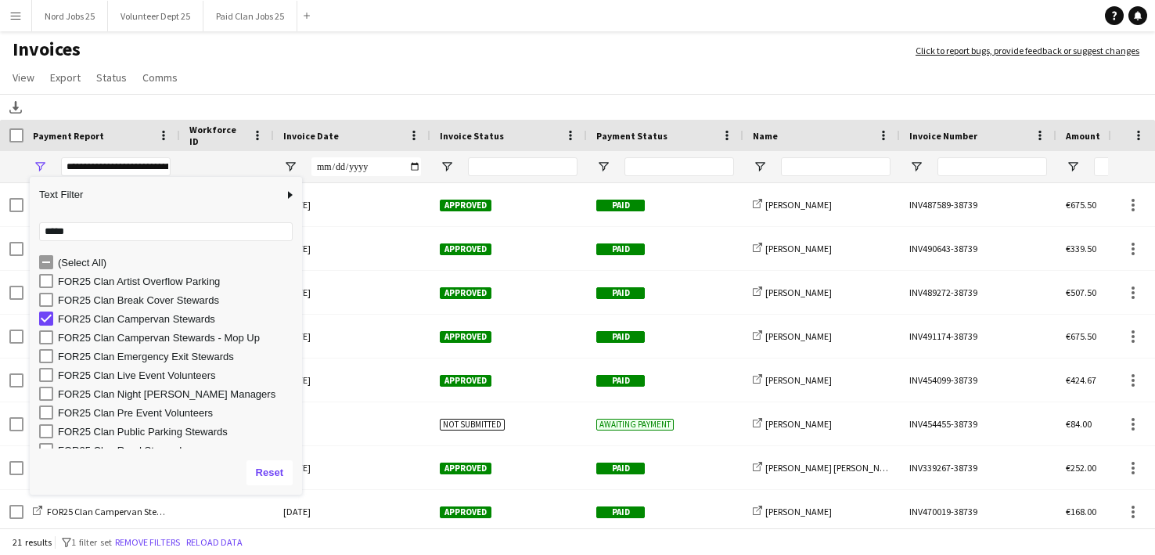
click at [272, 56] on h1 "Invoices" at bounding box center [450, 51] width 900 height 27
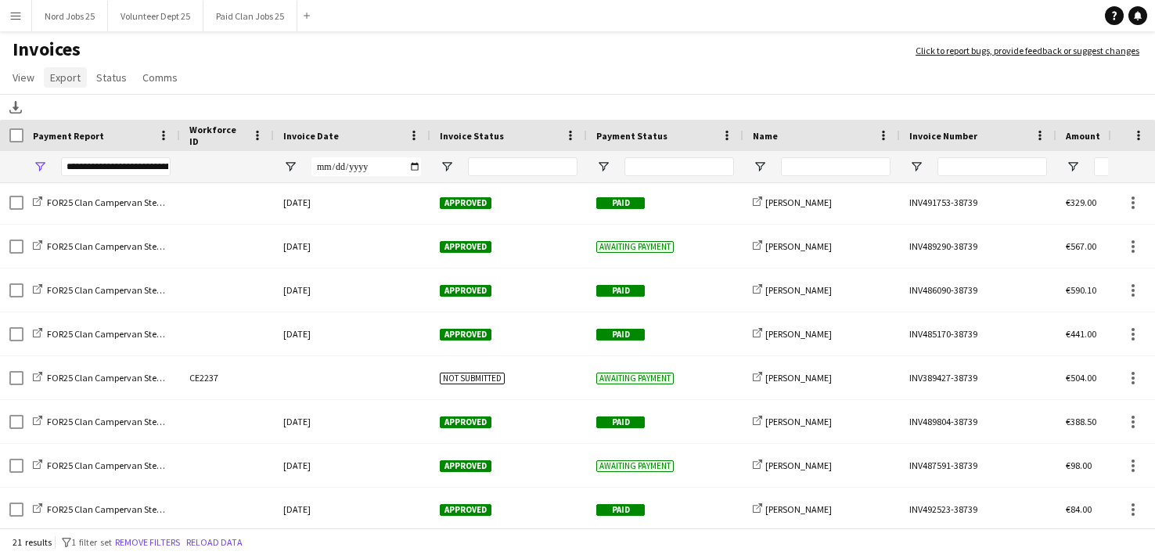
click at [66, 77] on span "Export" at bounding box center [65, 77] width 31 height 14
click at [118, 117] on span "Export as XLSX" at bounding box center [91, 111] width 68 height 14
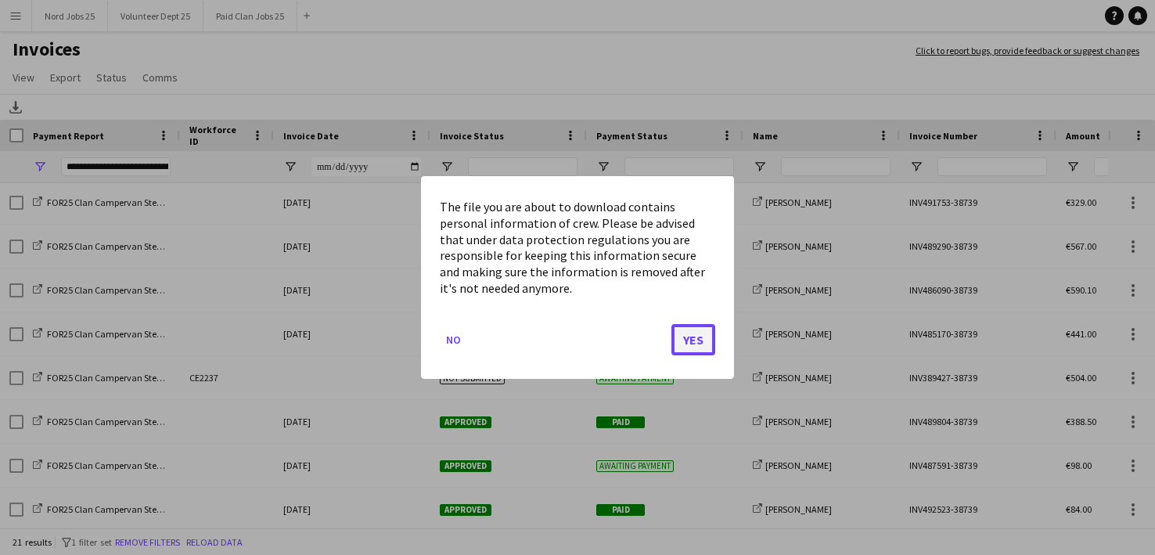
click at [693, 351] on button "Yes" at bounding box center [693, 339] width 44 height 31
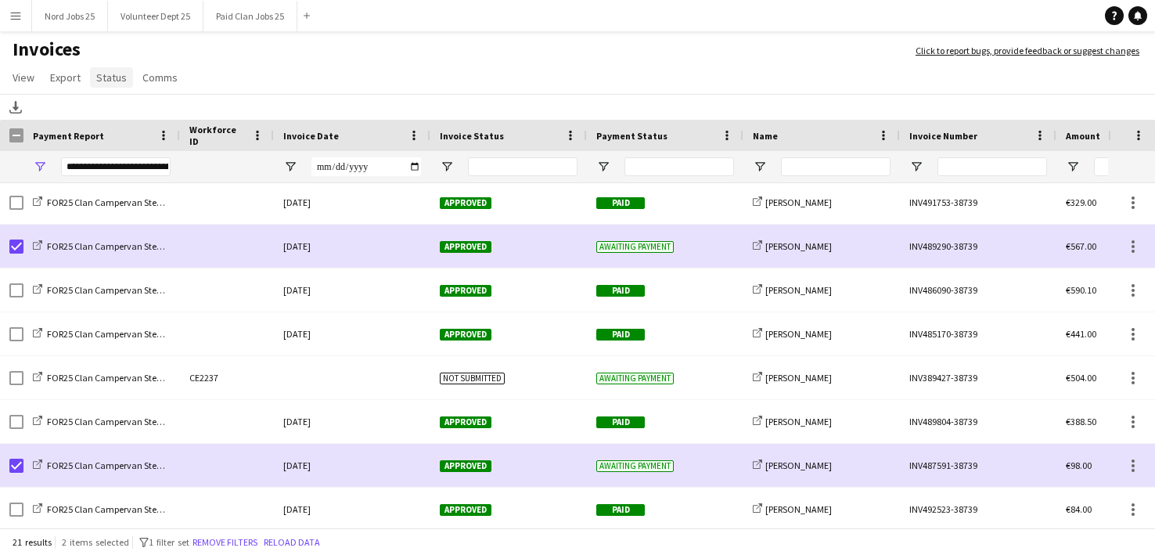
click at [101, 79] on span "Status" at bounding box center [111, 77] width 31 height 14
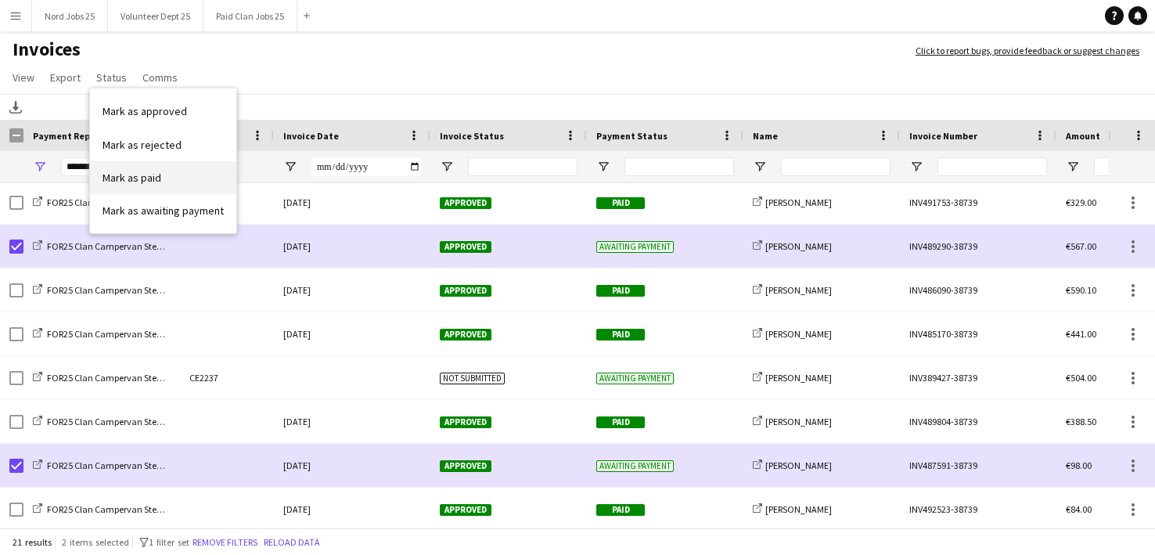
click at [133, 178] on span "Mark as paid" at bounding box center [132, 178] width 59 height 14
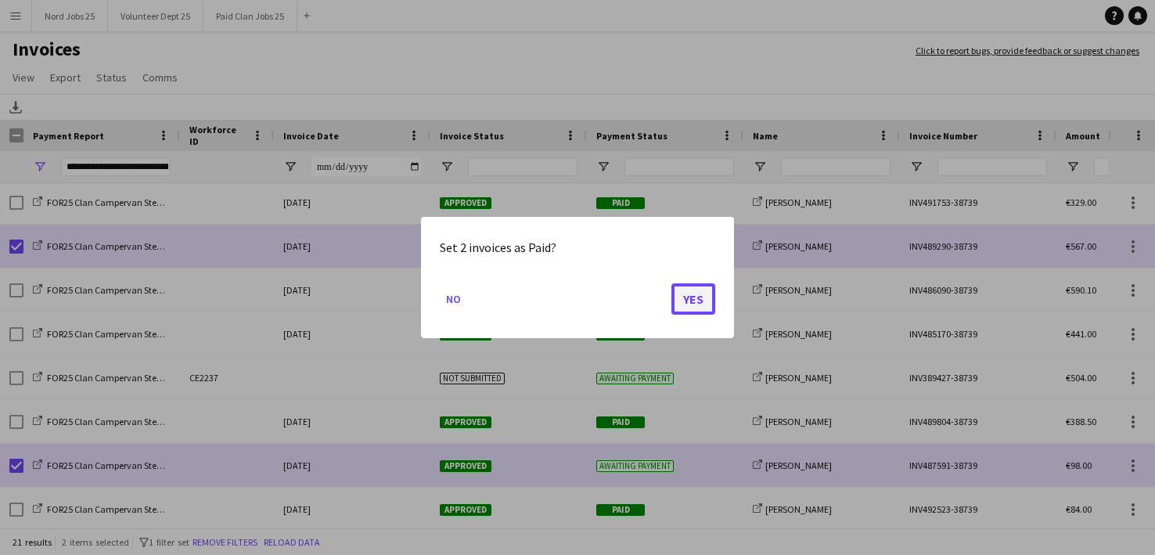
click at [689, 303] on button "Yes" at bounding box center [693, 298] width 44 height 31
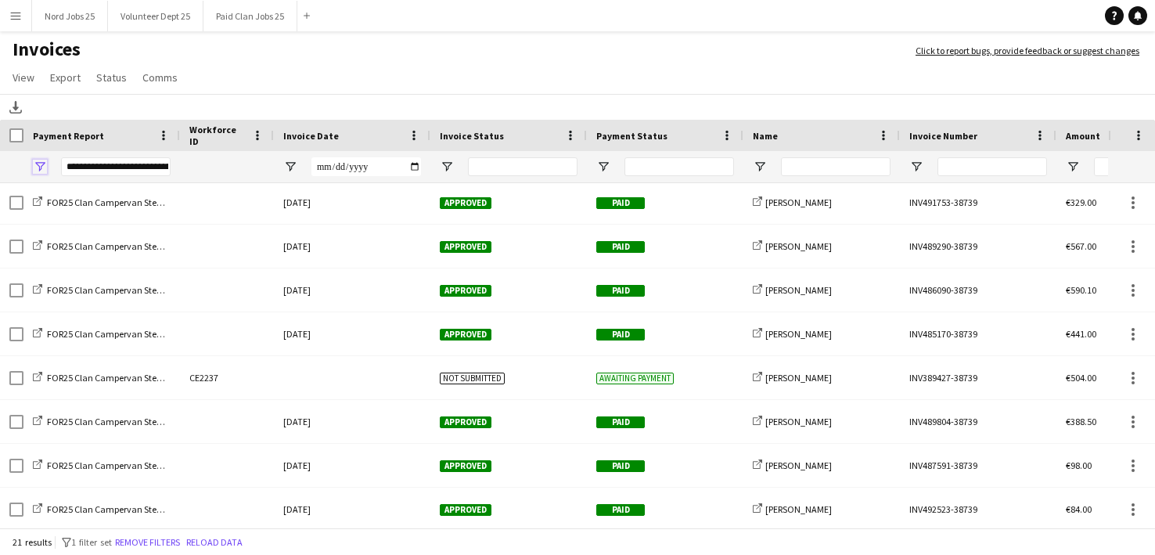
click at [44, 164] on span "Open Filter Menu" at bounding box center [40, 167] width 14 height 14
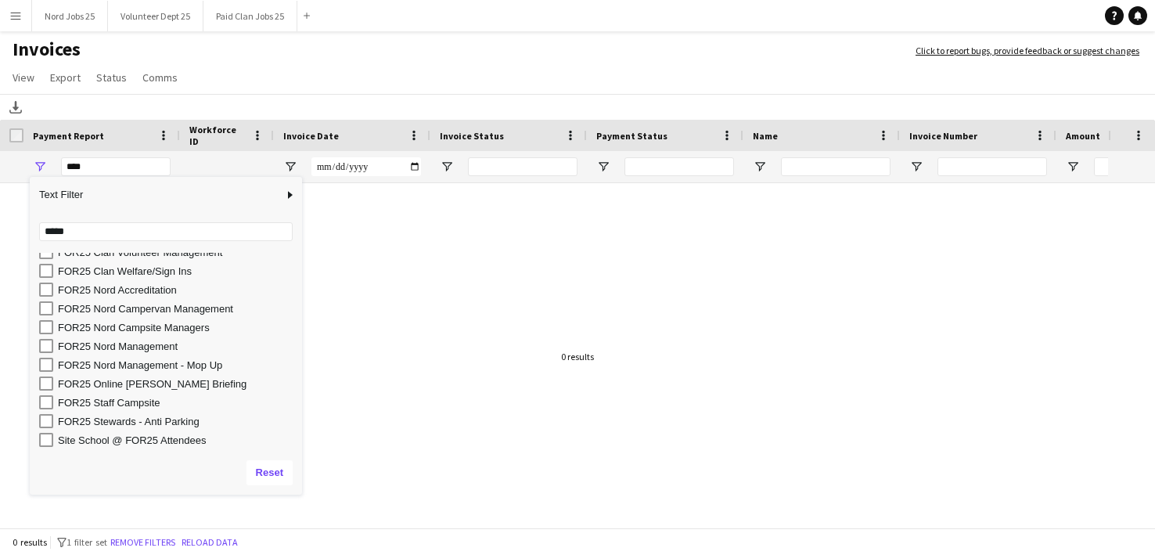
scroll to position [347, 0]
click at [139, 300] on div "FOR25 Nord Campervan Management" at bounding box center [170, 309] width 263 height 19
click at [131, 309] on div "FOR25 Nord Campervan Management" at bounding box center [177, 310] width 239 height 12
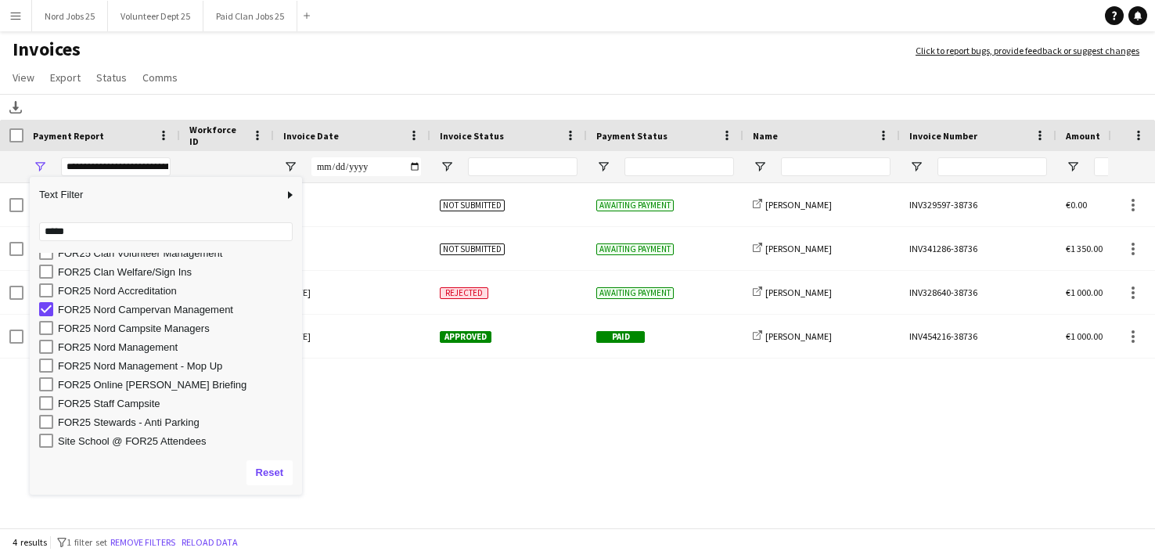
click at [436, 448] on div "FOR25 Nord Campervan Management NE005 Not submitted Awaiting payment share-exte…" at bounding box center [554, 356] width 1108 height 347
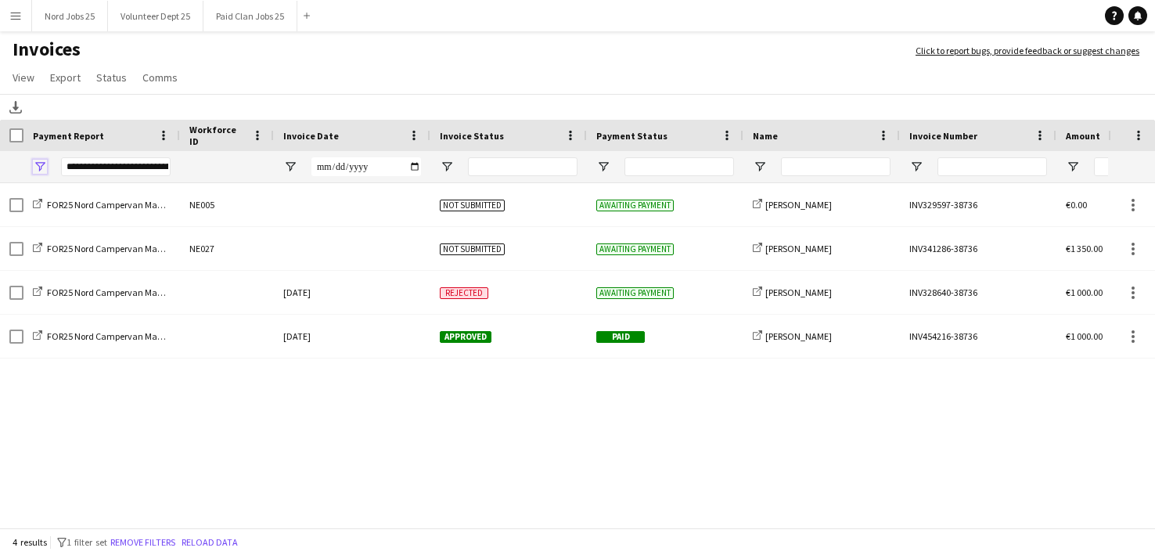
click at [41, 169] on span "Open Filter Menu" at bounding box center [40, 167] width 14 height 14
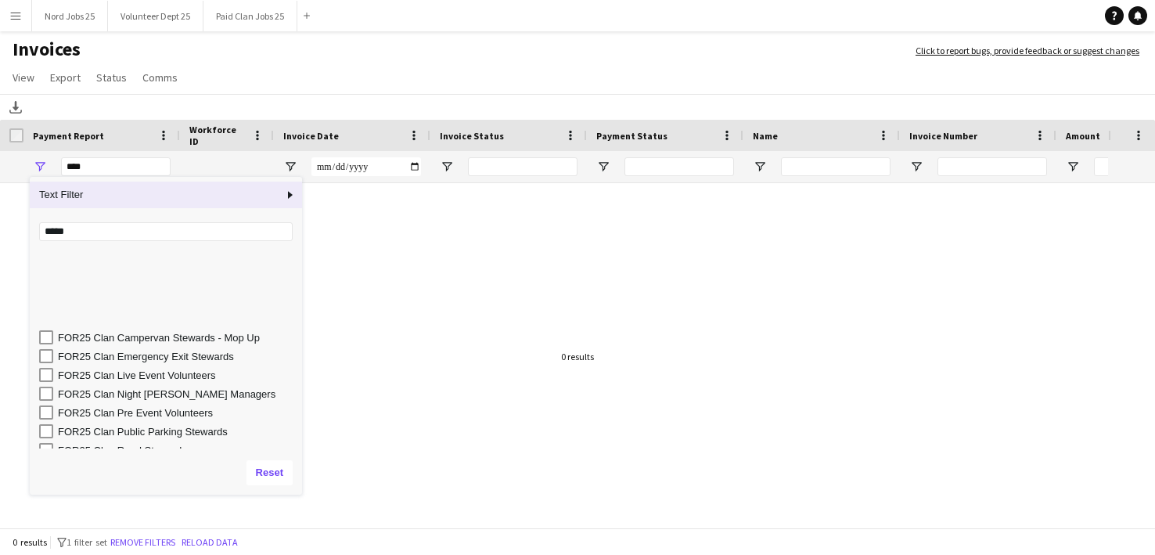
scroll to position [348, 0]
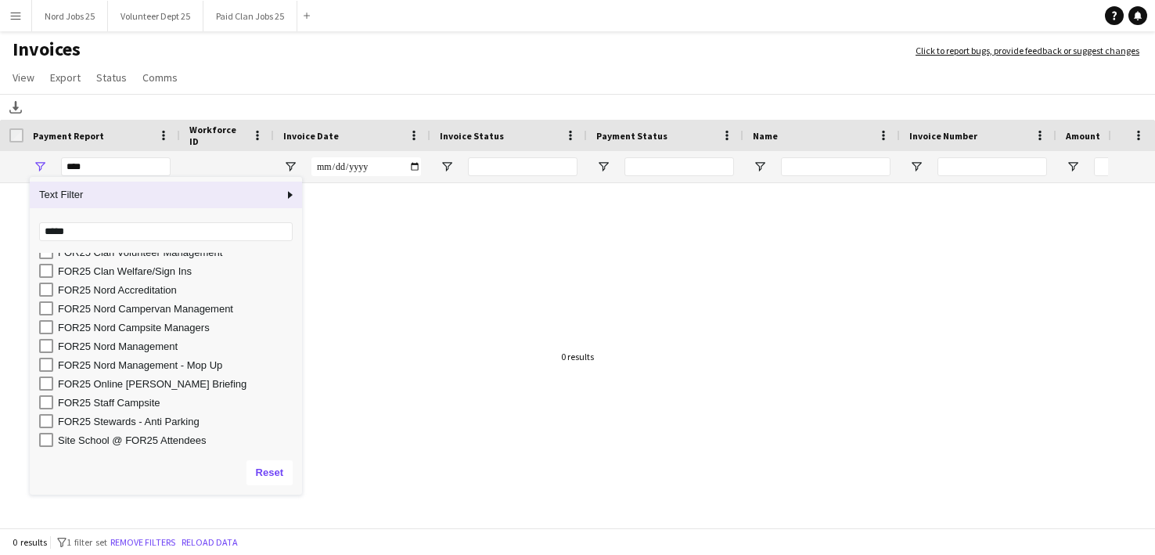
click at [120, 291] on div "FOR25 Nord Accreditation" at bounding box center [177, 290] width 239 height 12
type input "**********"
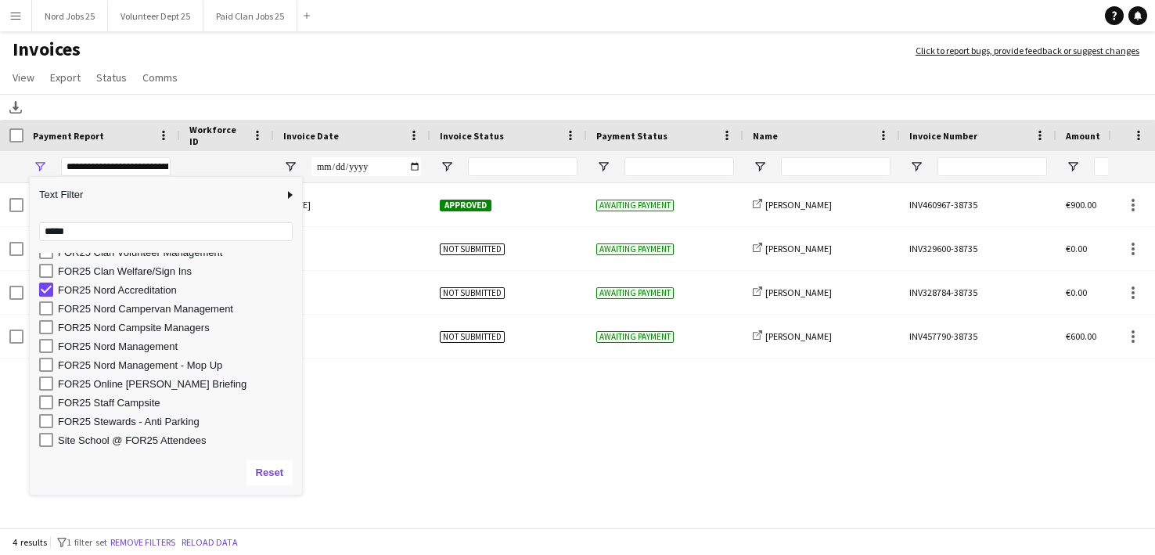
click at [497, 408] on div "FOR25 Nord Accreditation 13-August-2025 Approved Awaiting payment share-externa…" at bounding box center [554, 356] width 1108 height 347
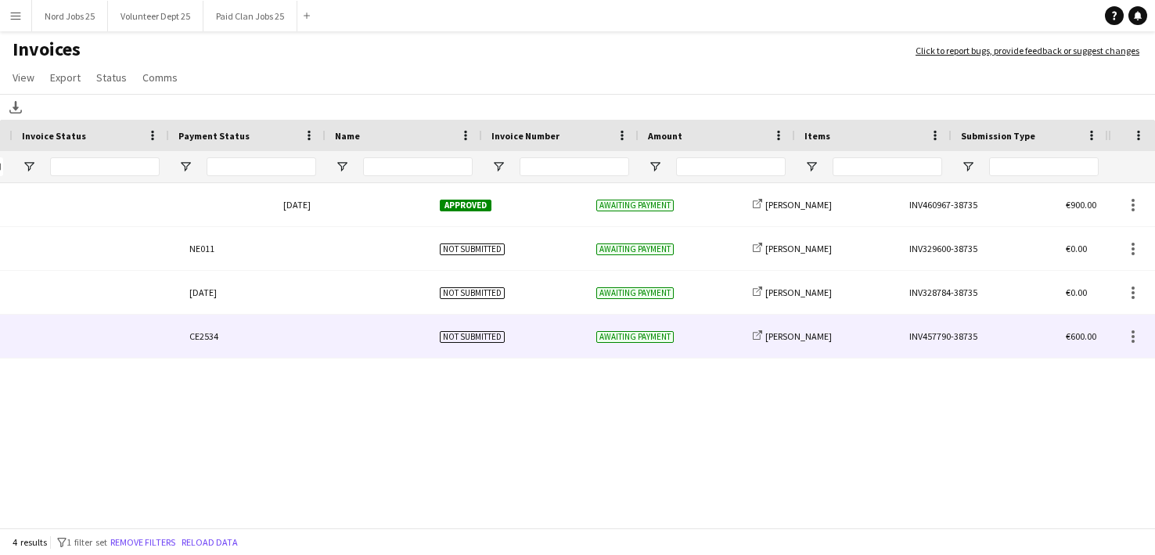
scroll to position [0, 0]
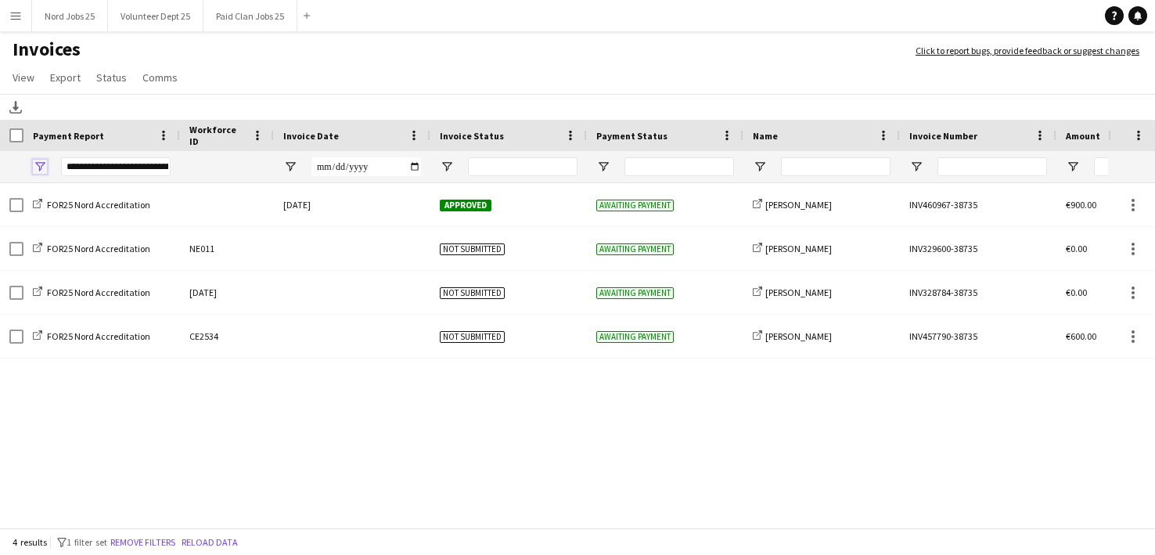
click at [43, 168] on span "Open Filter Menu" at bounding box center [40, 167] width 14 height 14
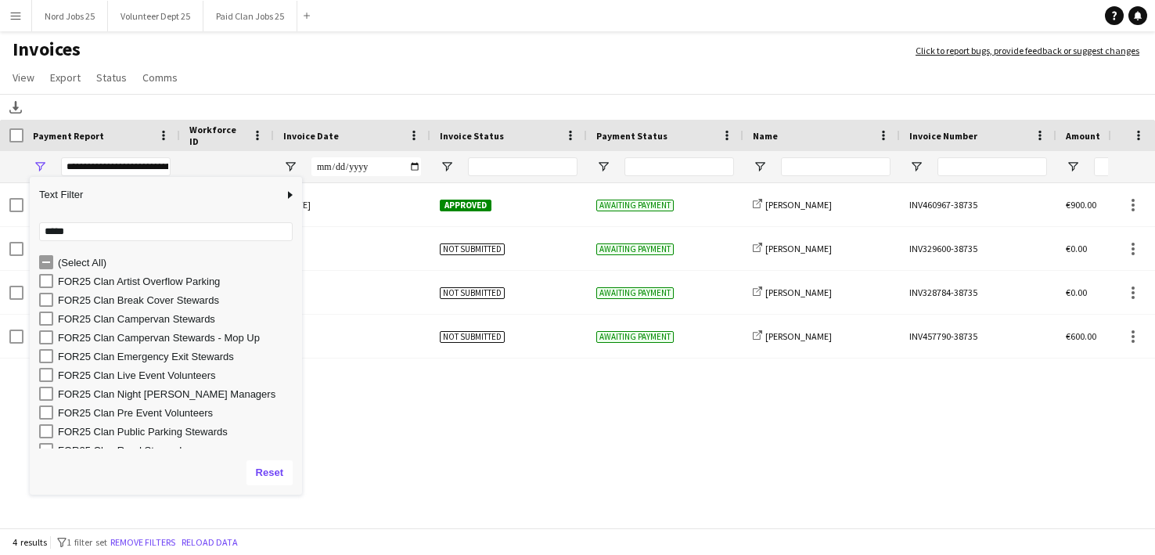
click at [44, 250] on div "(Select All) FOR25 Clan Artist Overflow Parking FOR25 Clan Break Cover Stewards…" at bounding box center [166, 350] width 272 height 200
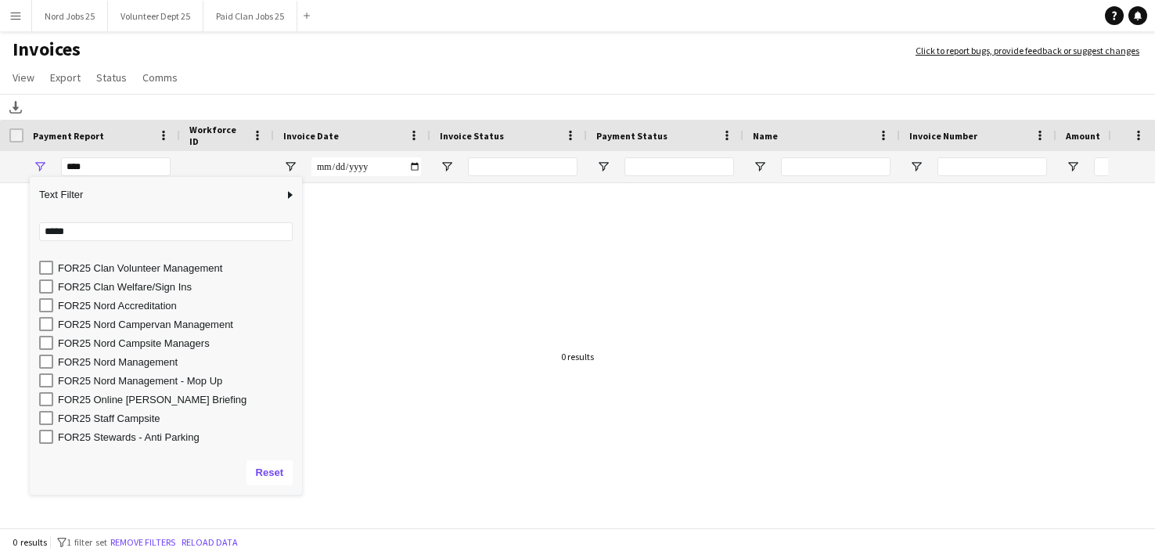
scroll to position [348, 0]
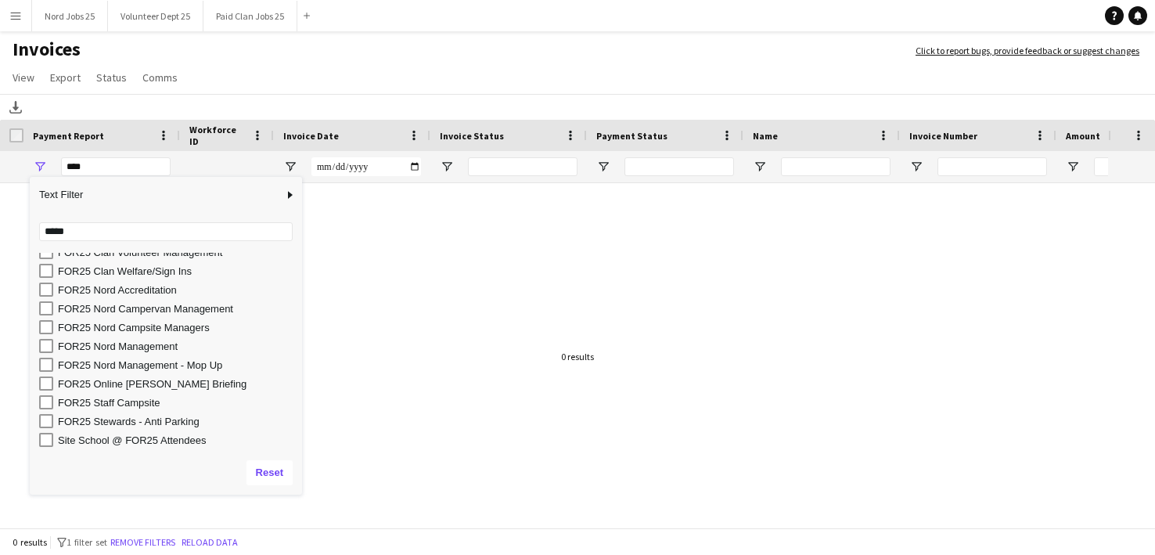
click at [130, 416] on div "FOR25 Stewards - Anti Parking" at bounding box center [177, 422] width 239 height 12
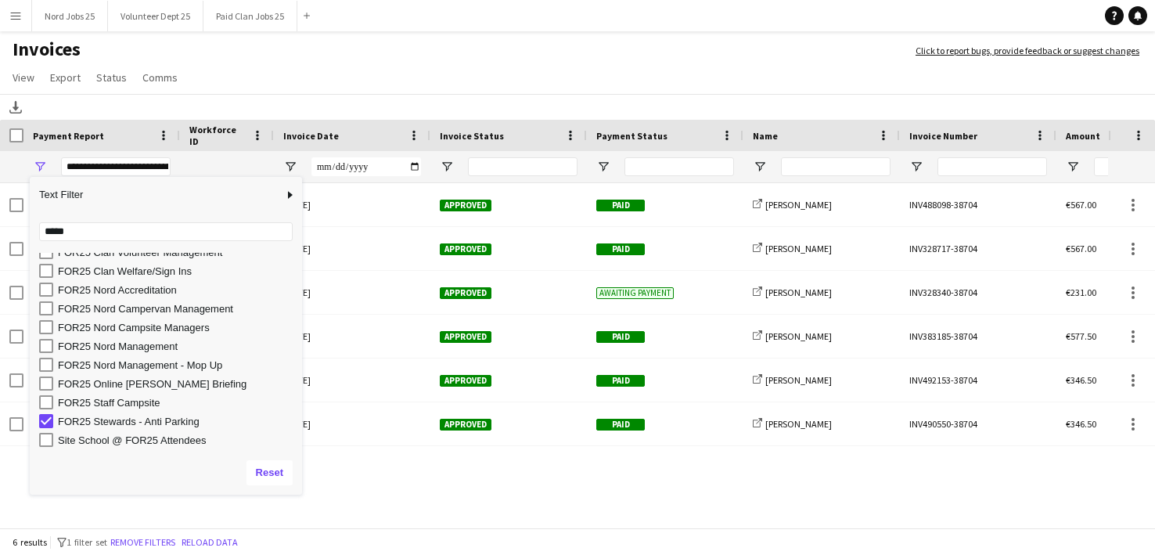
click at [513, 494] on div "FOR25 Stewards - Anti Parking 10-August-2025 Approved Paid share-external-link-…" at bounding box center [554, 356] width 1108 height 347
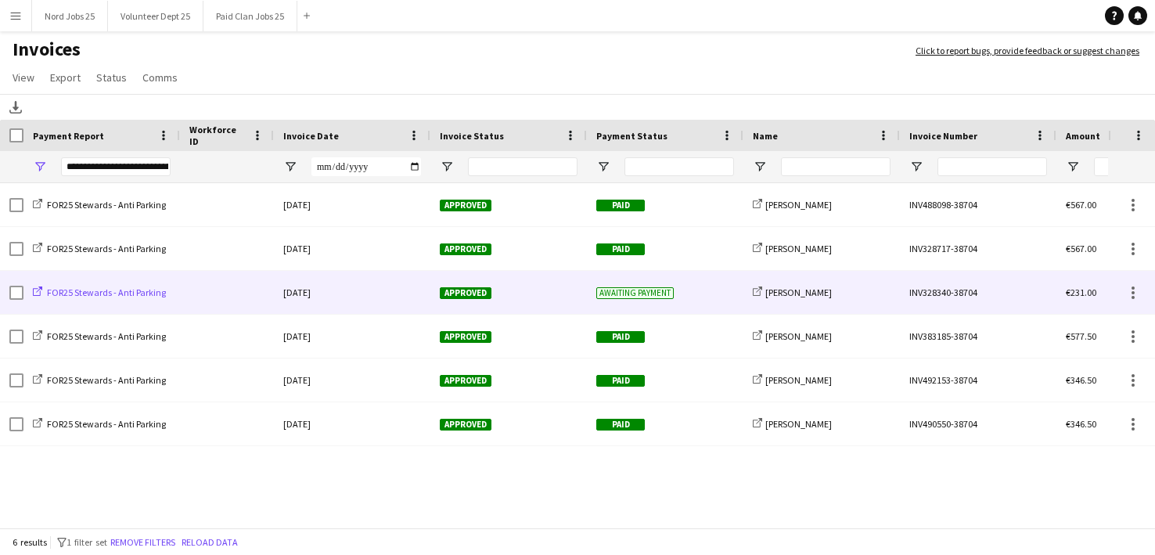
click at [156, 294] on span "FOR25 Stewards - Anti Parking" at bounding box center [106, 292] width 119 height 12
click at [209, 293] on div at bounding box center [227, 292] width 94 height 43
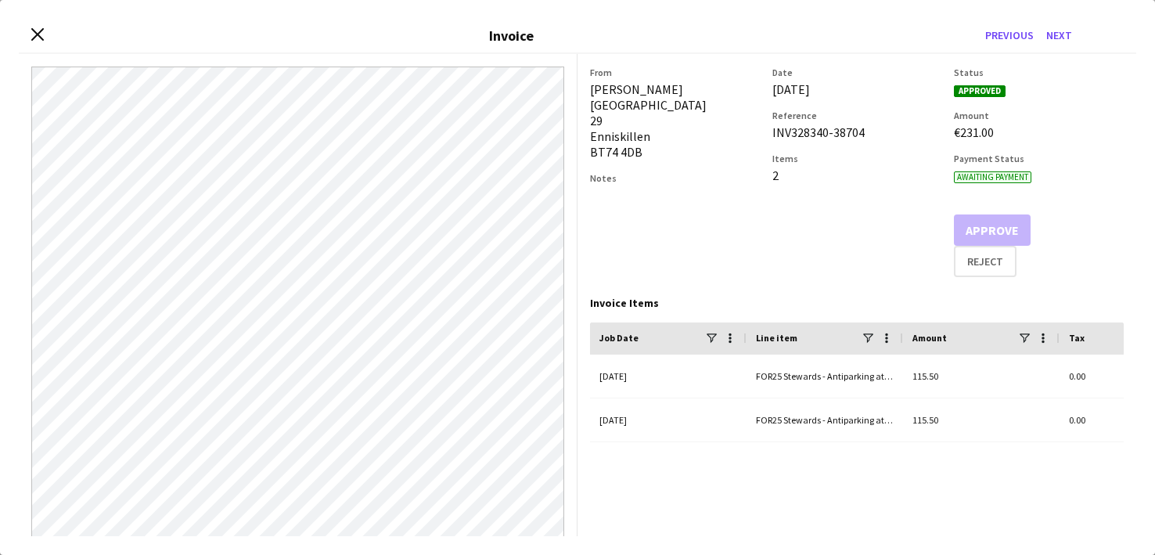
click at [48, 27] on div "Close invoice dialog Invoice Previous Next" at bounding box center [577, 36] width 1117 height 35
click at [33, 42] on app-icon "Close invoice dialog" at bounding box center [37, 35] width 15 height 17
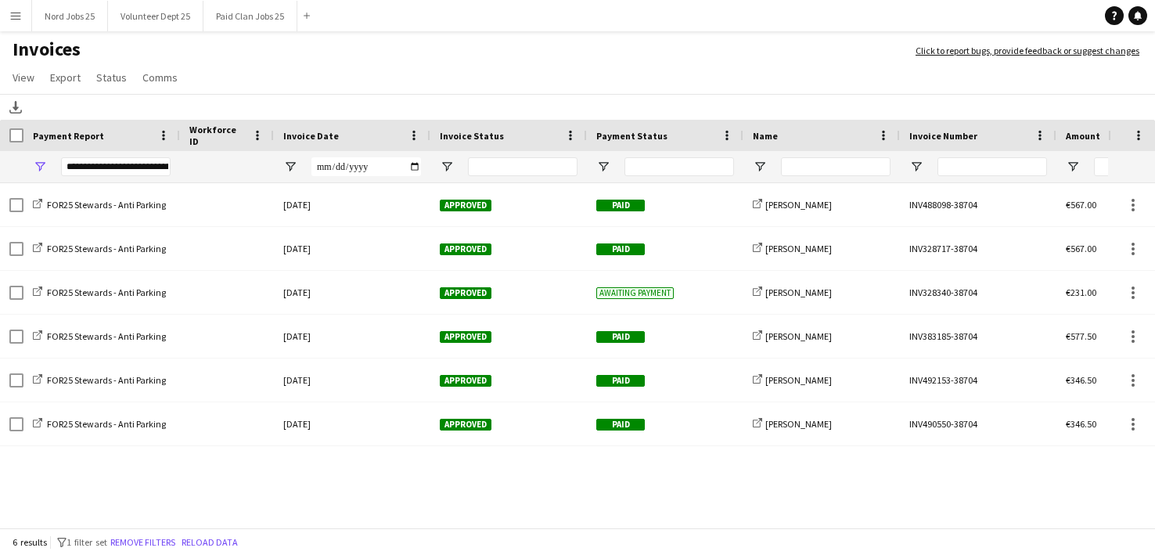
click at [38, 159] on div "**********" at bounding box center [101, 166] width 157 height 31
click at [38, 161] on span "Open Filter Menu" at bounding box center [40, 167] width 14 height 14
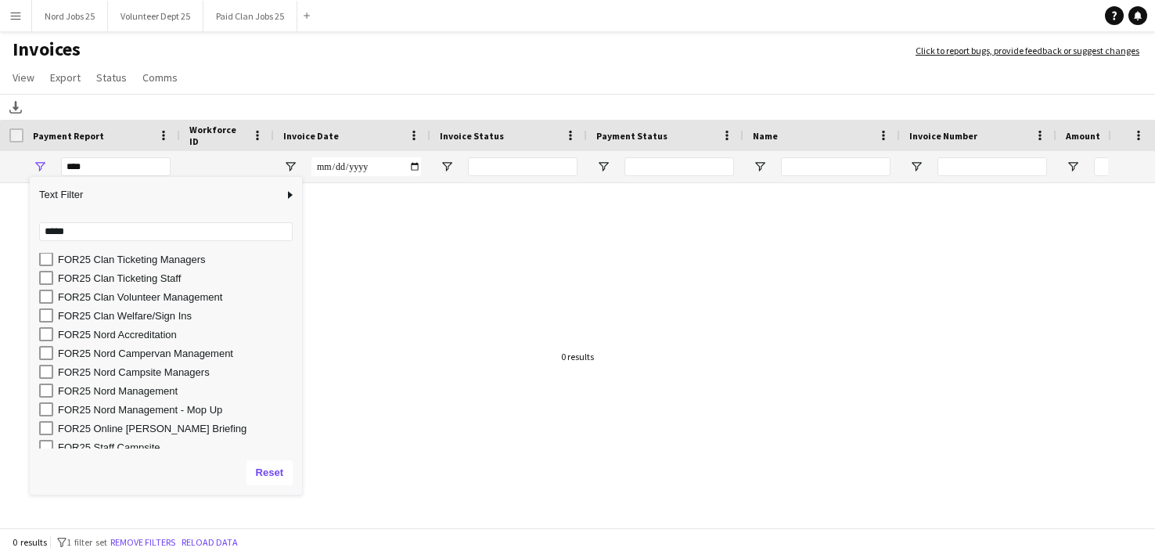
scroll to position [297, 0]
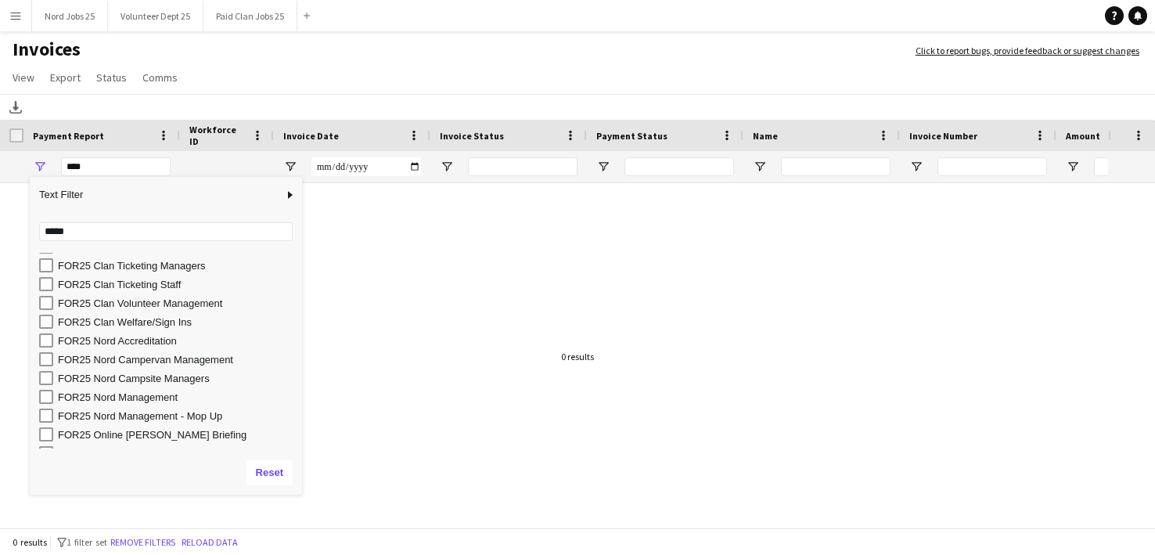
type input "**********"
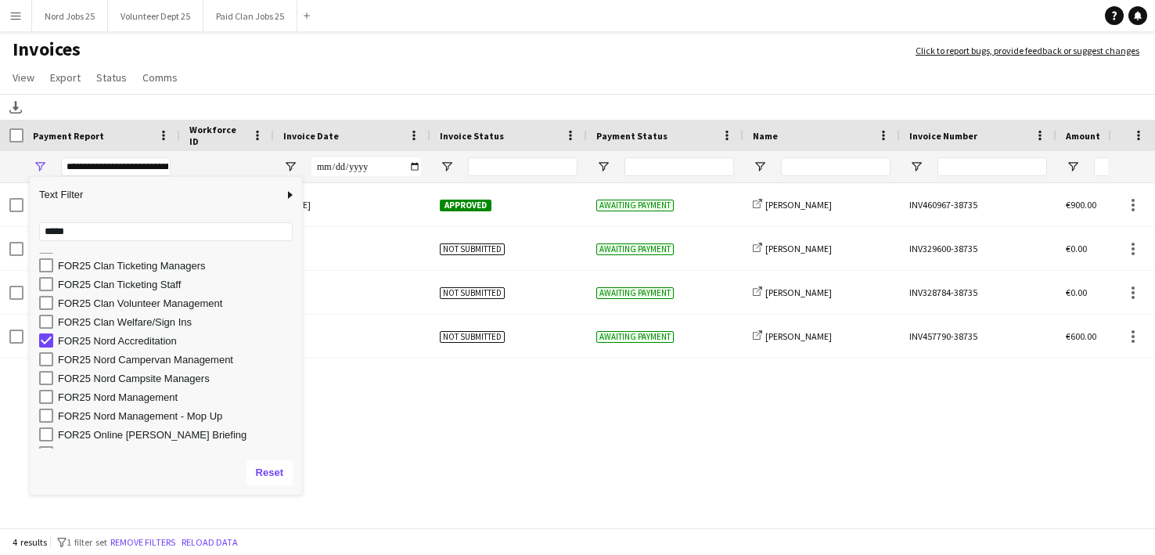
click at [554, 59] on h1 "Invoices" at bounding box center [450, 51] width 900 height 27
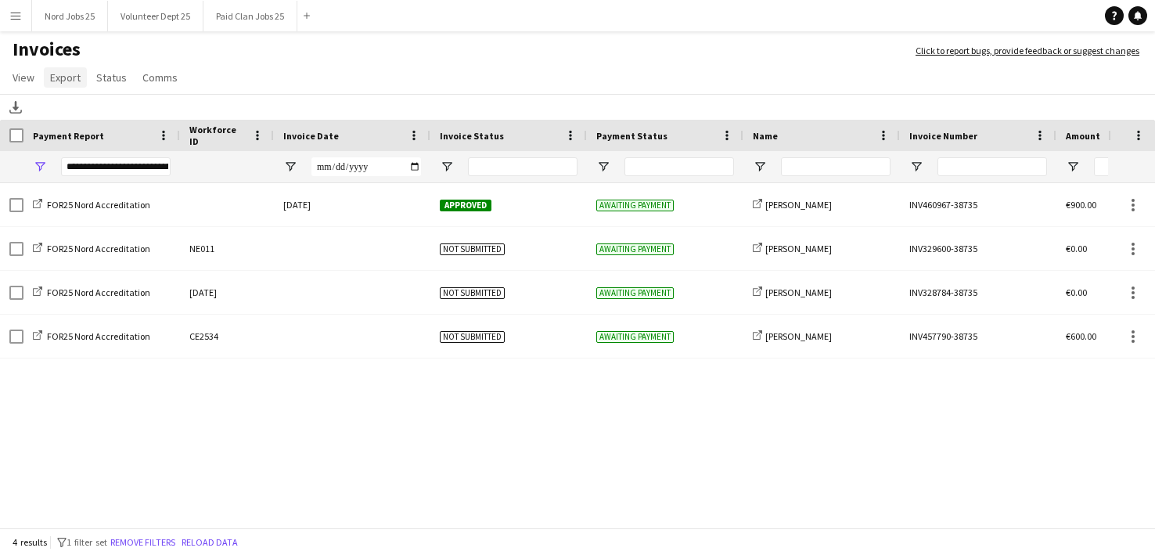
click at [75, 74] on span "Export" at bounding box center [65, 77] width 31 height 14
click at [92, 117] on span "Export as XLSX" at bounding box center [91, 111] width 68 height 14
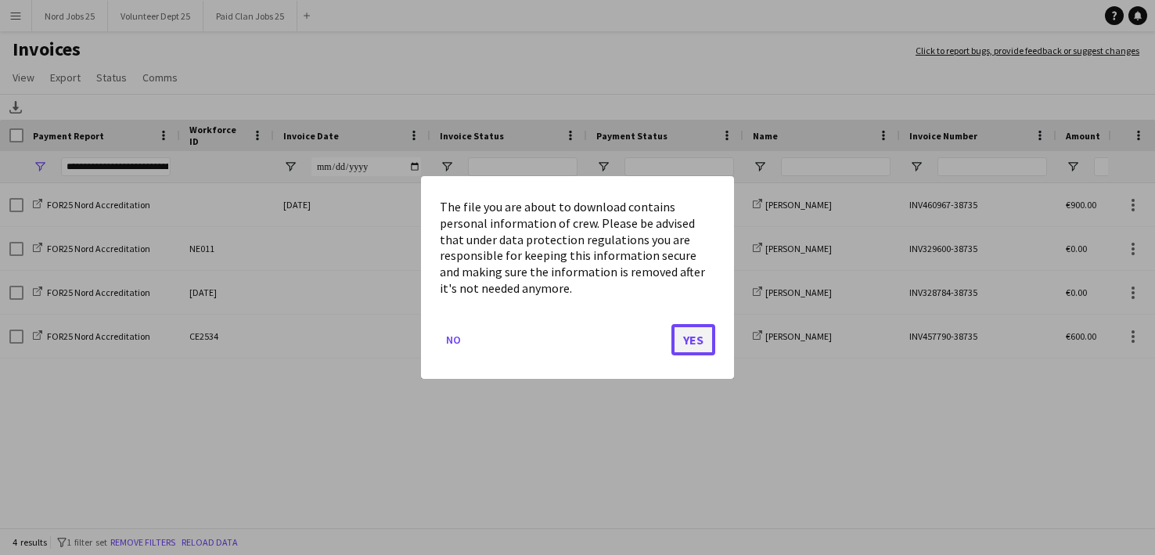
click at [692, 344] on button "Yes" at bounding box center [693, 339] width 44 height 31
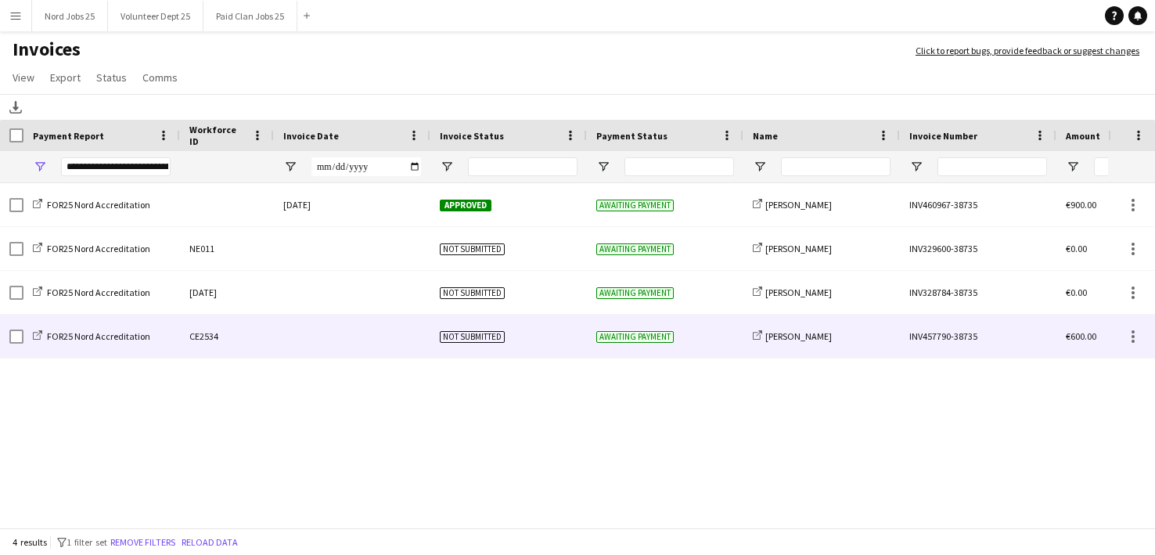
scroll to position [0, 0]
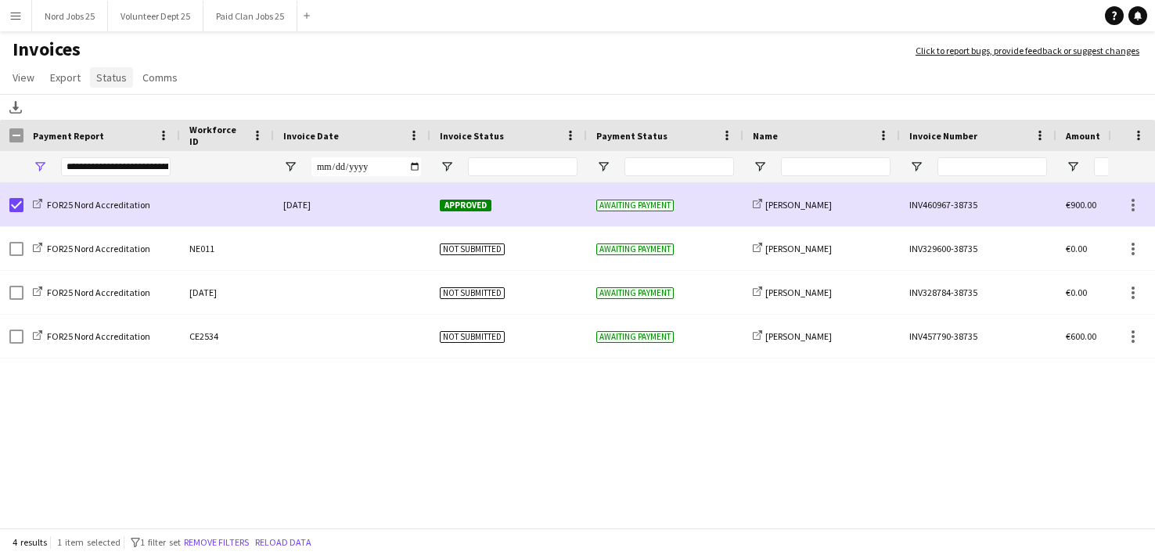
click at [101, 81] on span "Status" at bounding box center [111, 77] width 31 height 14
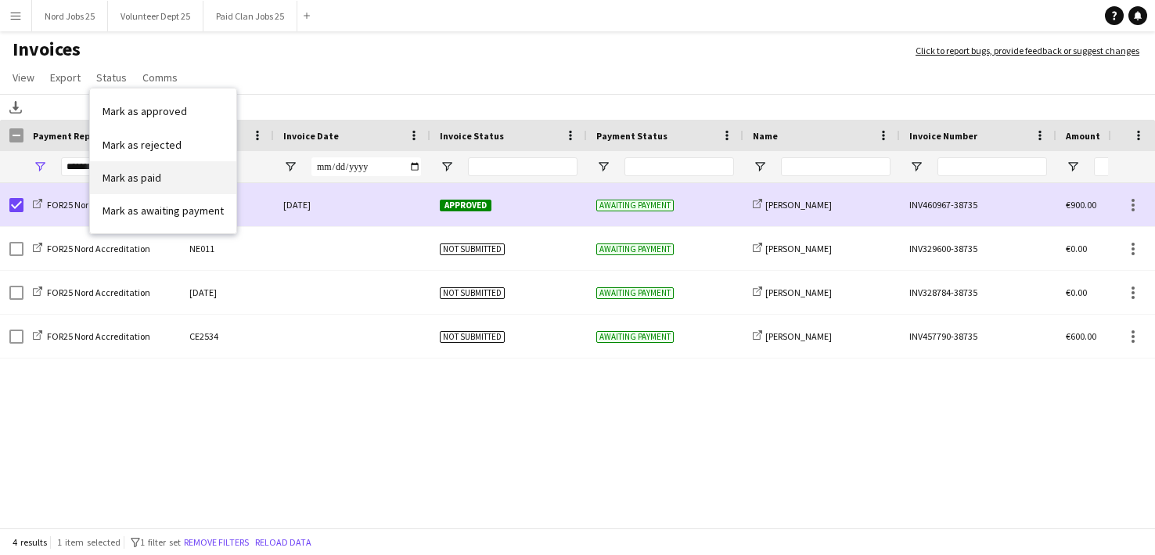
click at [126, 184] on link "Mark as paid" at bounding box center [163, 177] width 146 height 33
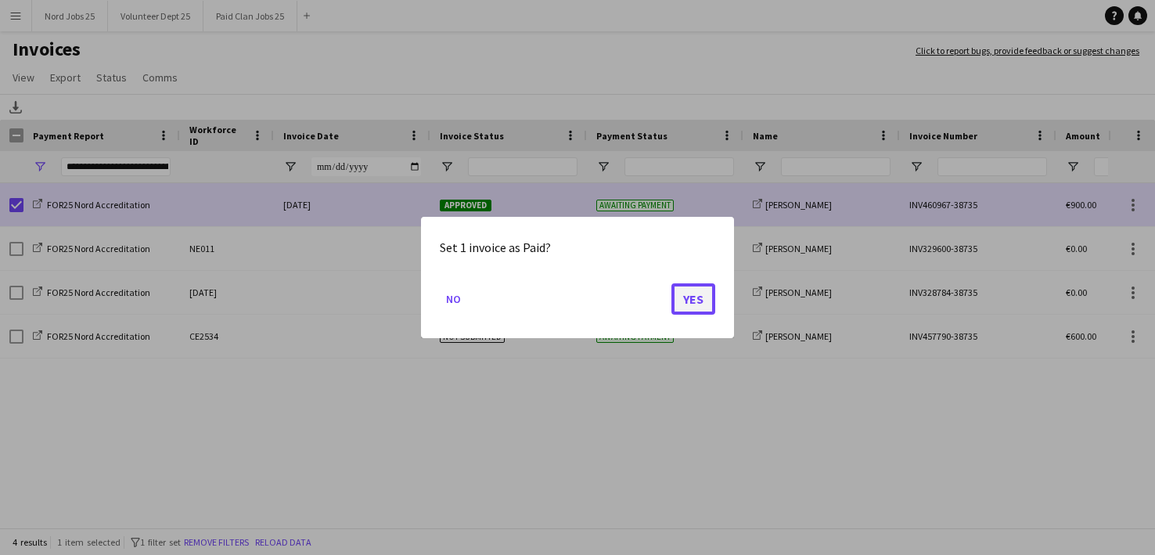
click at [679, 308] on button "Yes" at bounding box center [693, 298] width 44 height 31
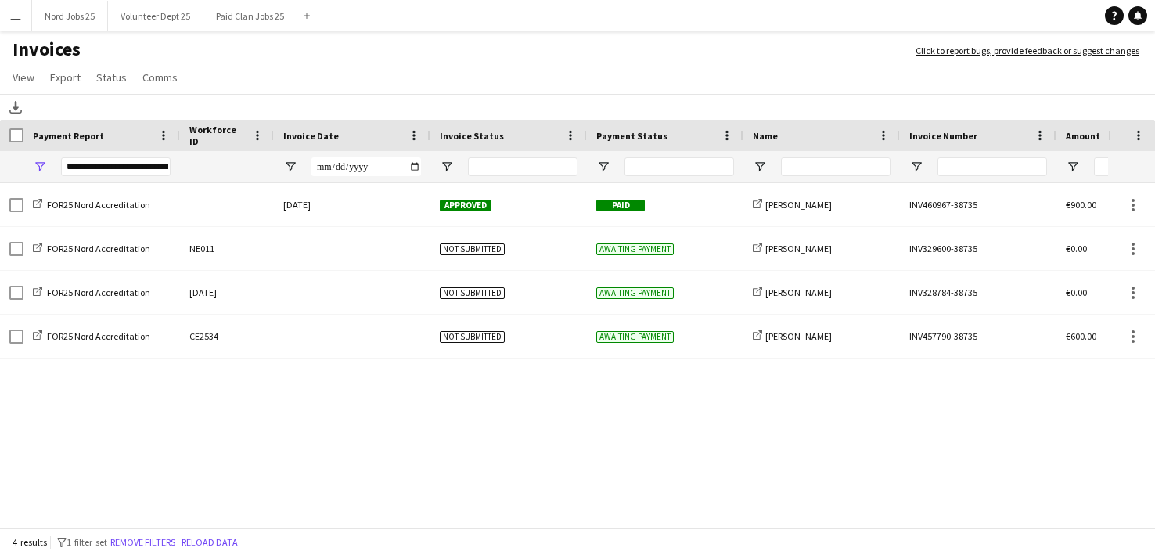
click at [92, 175] on div "**********" at bounding box center [116, 166] width 110 height 19
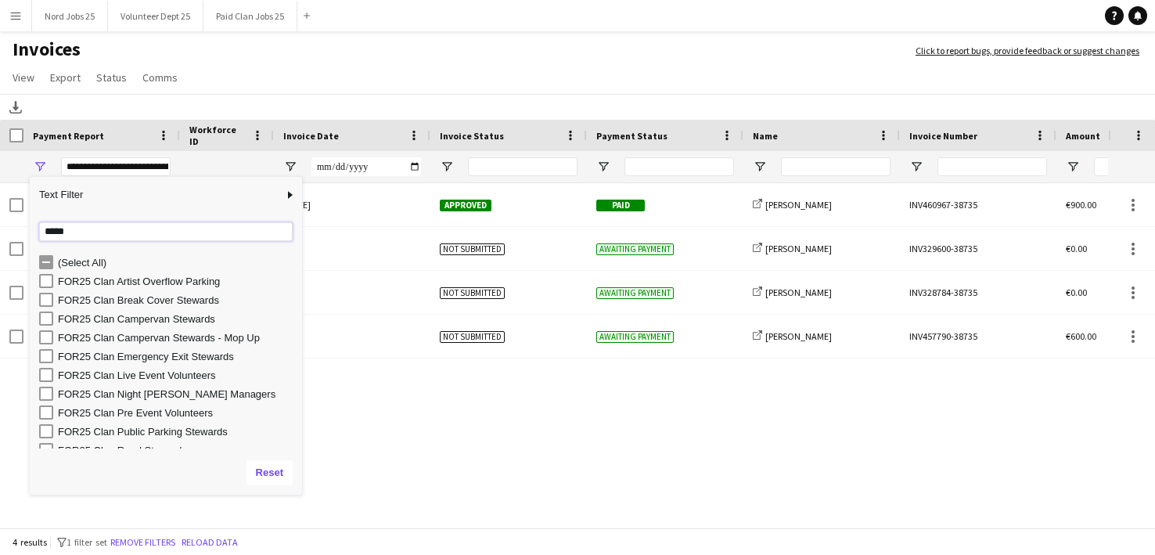
click at [88, 228] on input "*****" at bounding box center [166, 231] width 254 height 19
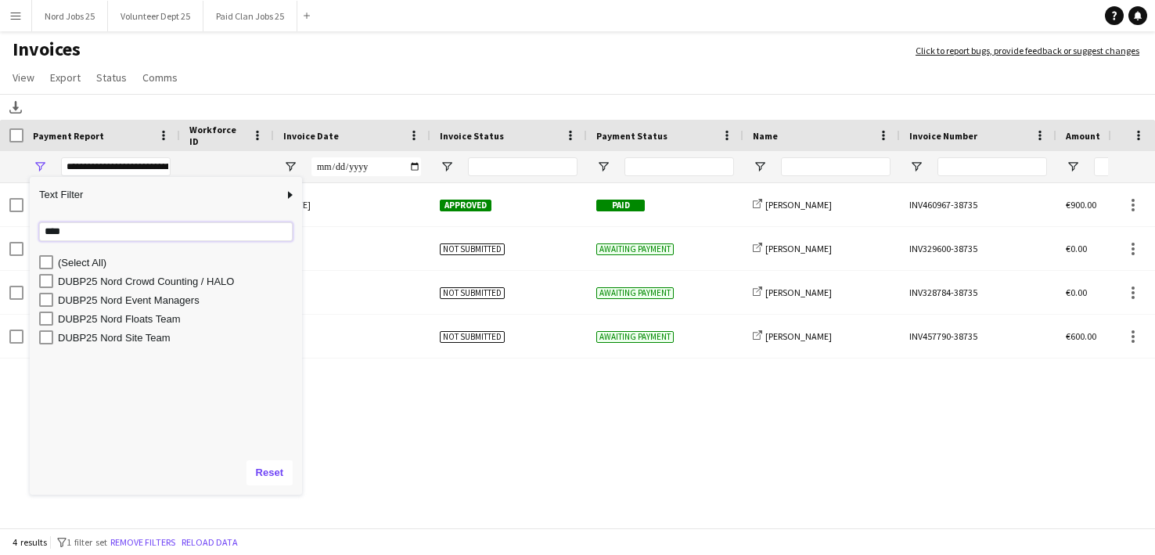
type input "****"
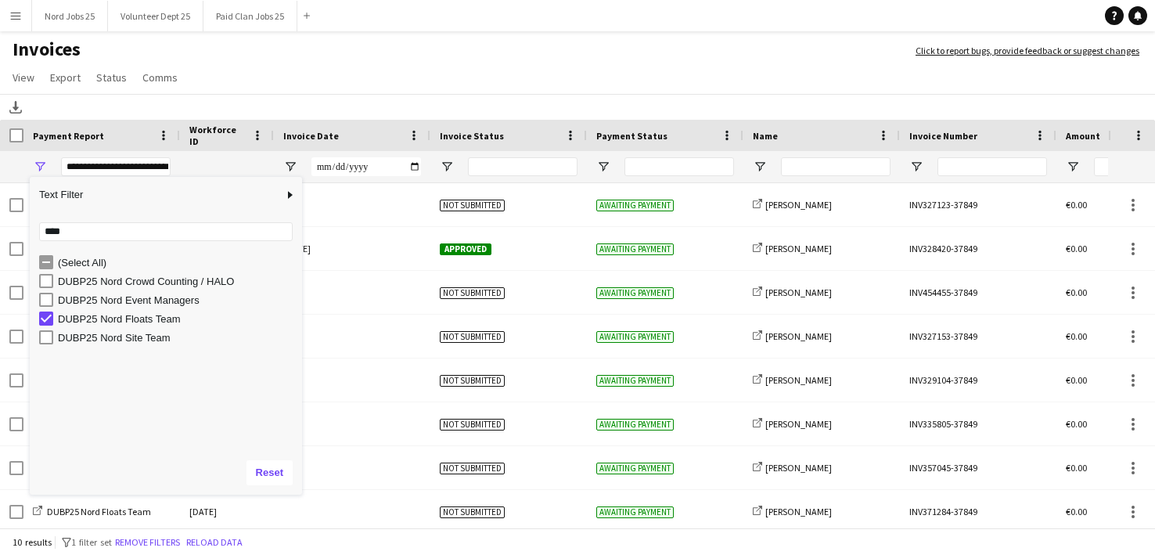
click at [507, 38] on h1 "Invoices" at bounding box center [450, 51] width 900 height 27
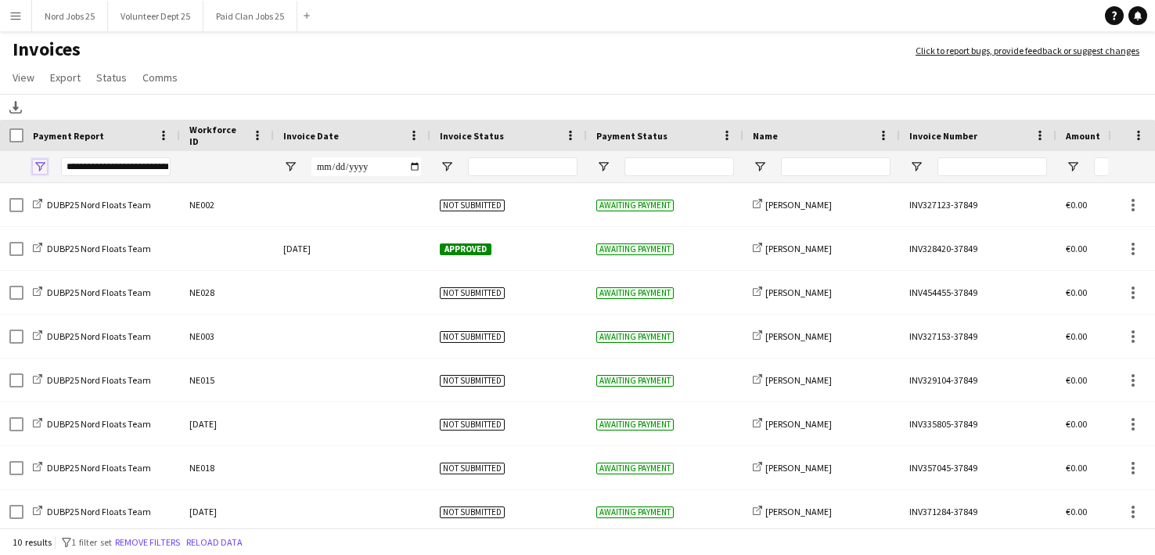
click at [42, 164] on span "Open Filter Menu" at bounding box center [40, 167] width 14 height 14
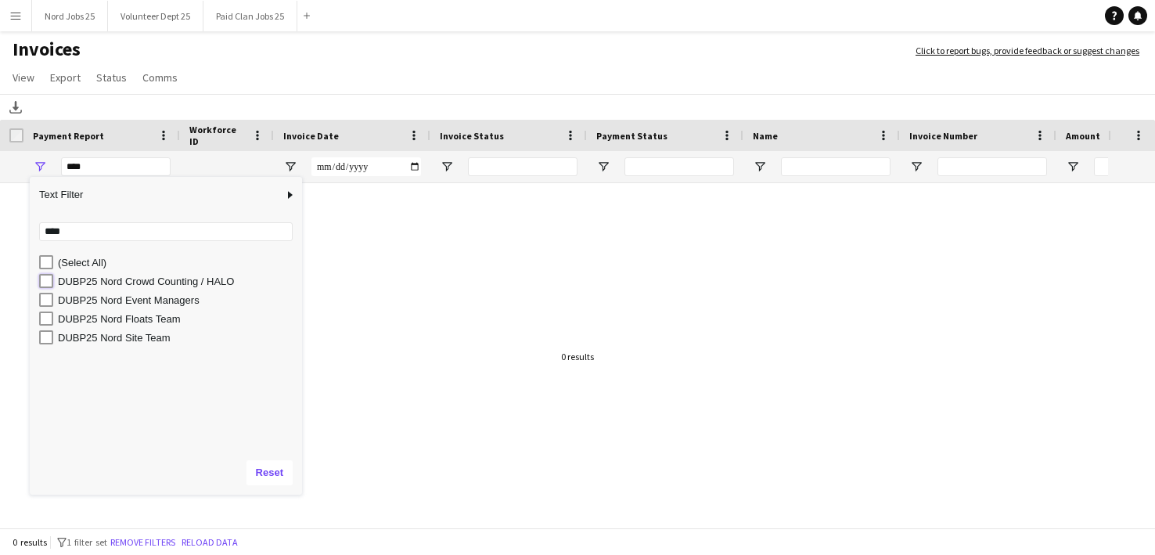
type input "**********"
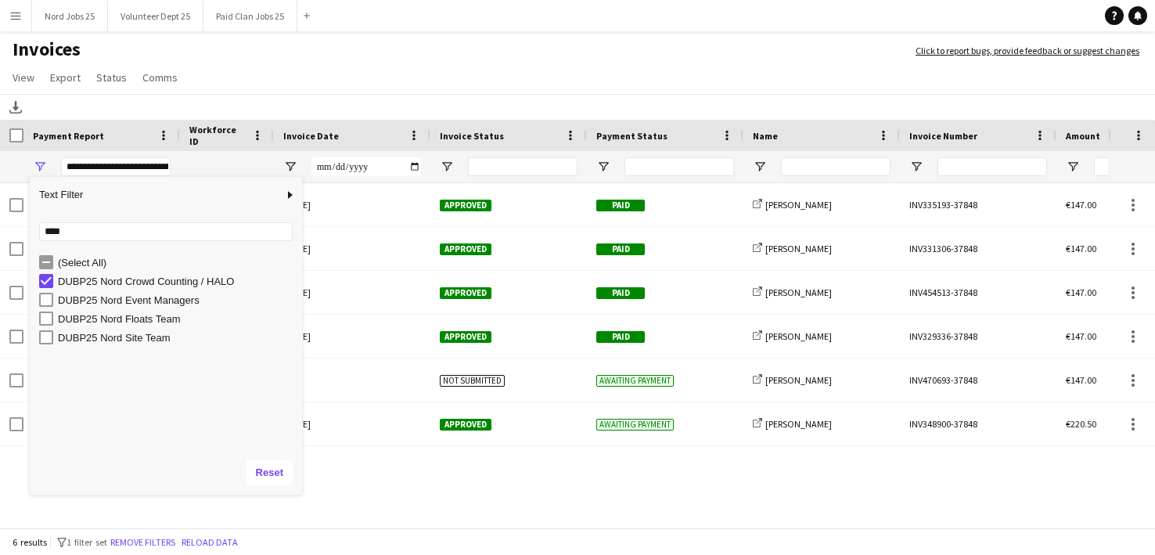
click at [437, 30] on app-navbar "Menu Boards Boards Boards All jobs Status Workforce Workforce My Workforce Recr…" at bounding box center [577, 15] width 1155 height 31
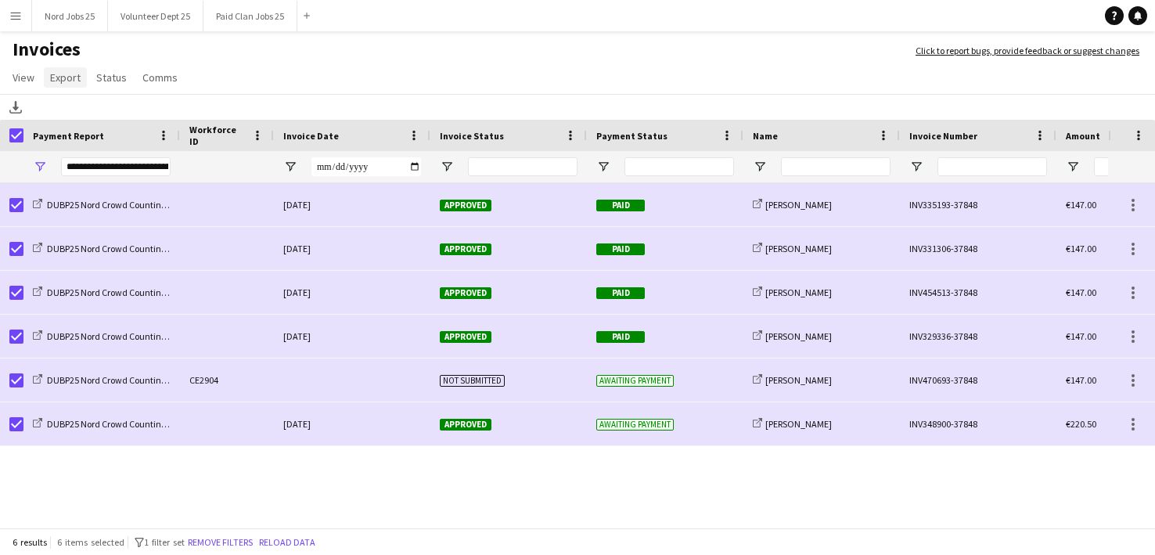
click at [63, 81] on span "Export" at bounding box center [65, 77] width 31 height 14
click at [95, 107] on span "Export as XLSX" at bounding box center [91, 111] width 68 height 14
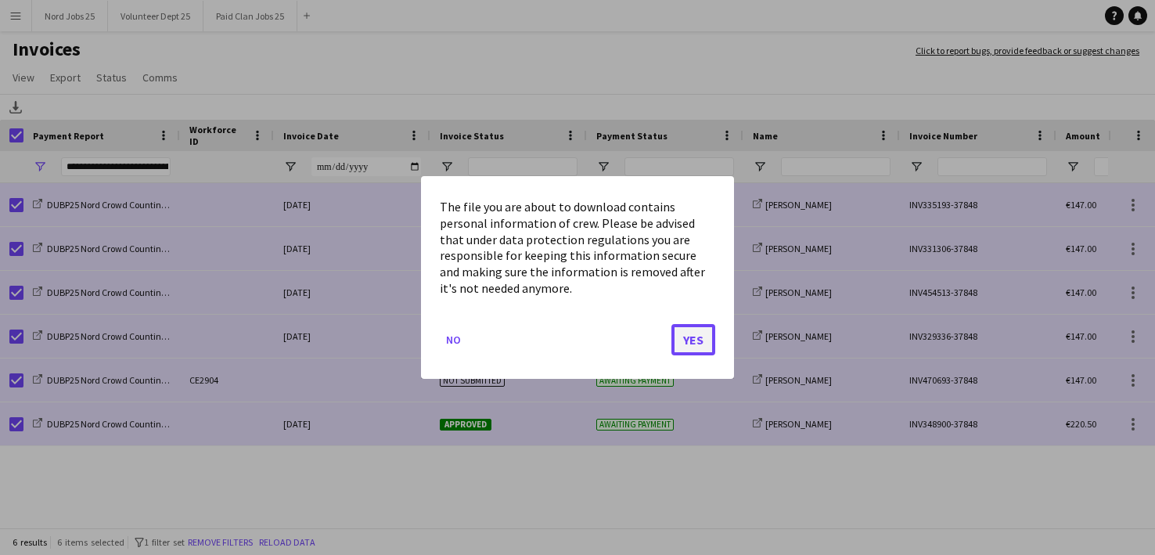
click at [682, 340] on button "Yes" at bounding box center [693, 339] width 44 height 31
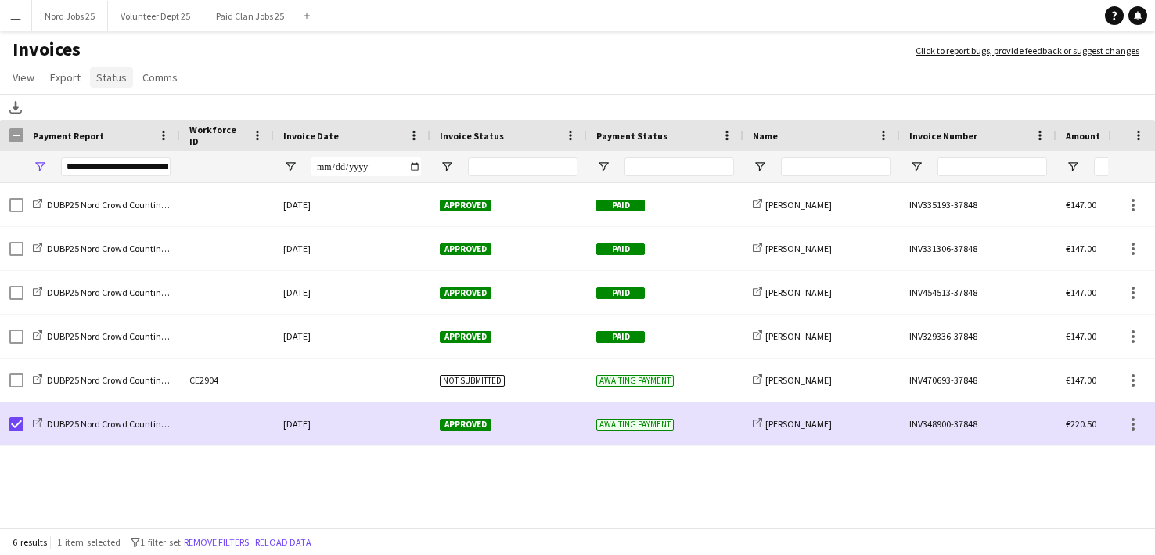
click at [109, 77] on span "Status" at bounding box center [111, 77] width 31 height 14
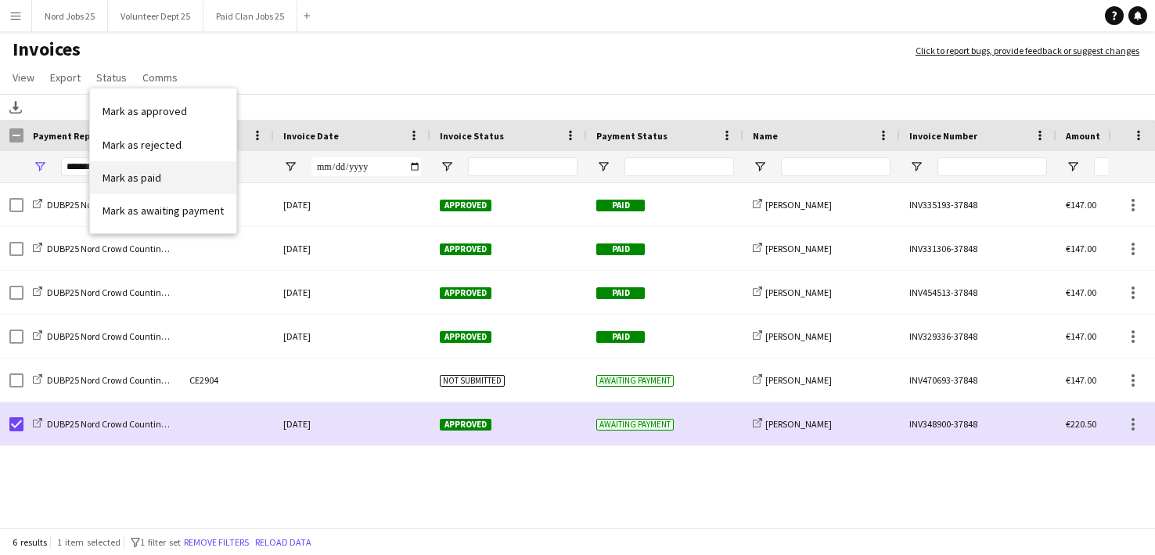
click at [155, 180] on span "Mark as paid" at bounding box center [132, 178] width 59 height 14
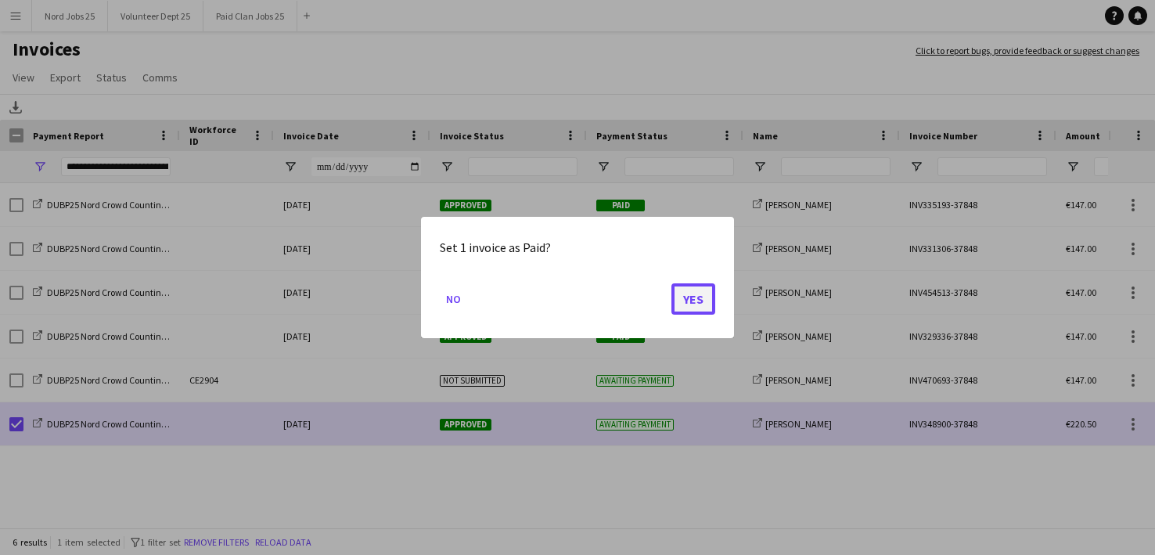
click at [709, 306] on button "Yes" at bounding box center [693, 298] width 44 height 31
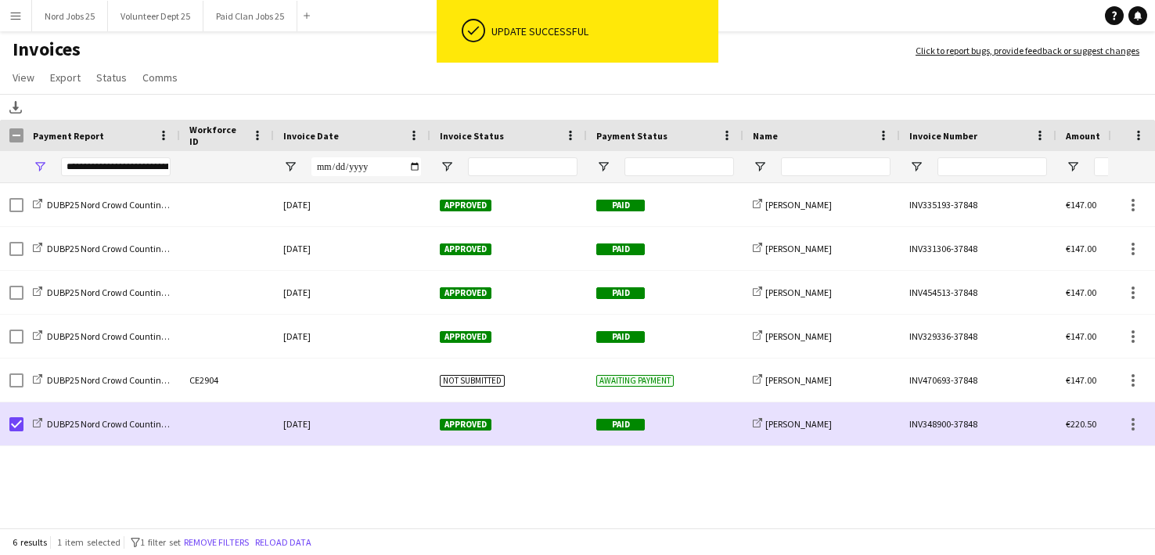
click at [359, 84] on app-page-menu "View Customise view Customise filters Reset Filters Reset View Reset All Export…" at bounding box center [577, 79] width 1155 height 30
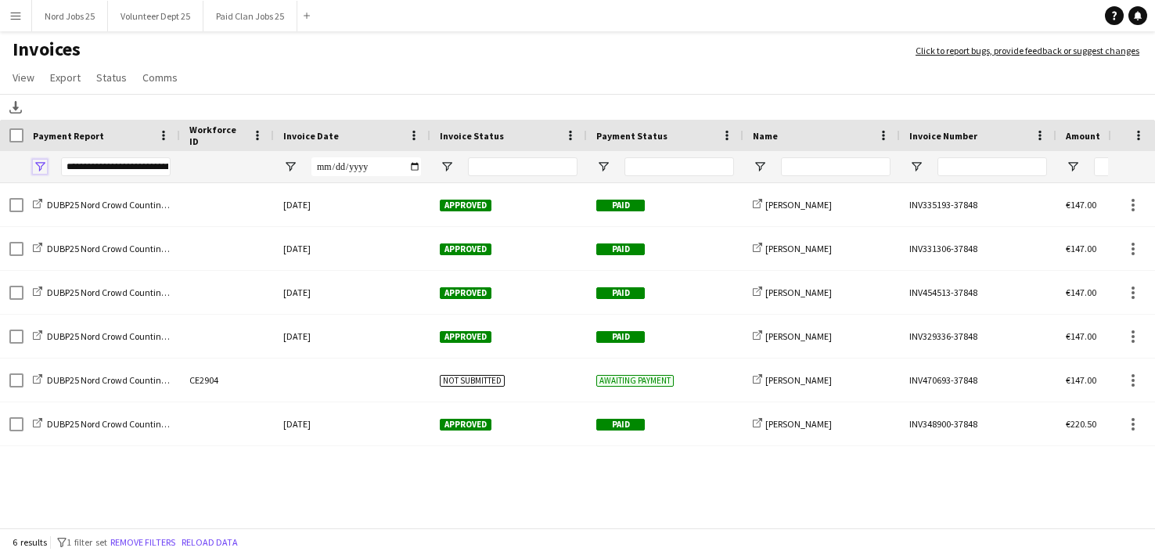
click at [41, 167] on span "Open Filter Menu" at bounding box center [40, 167] width 14 height 14
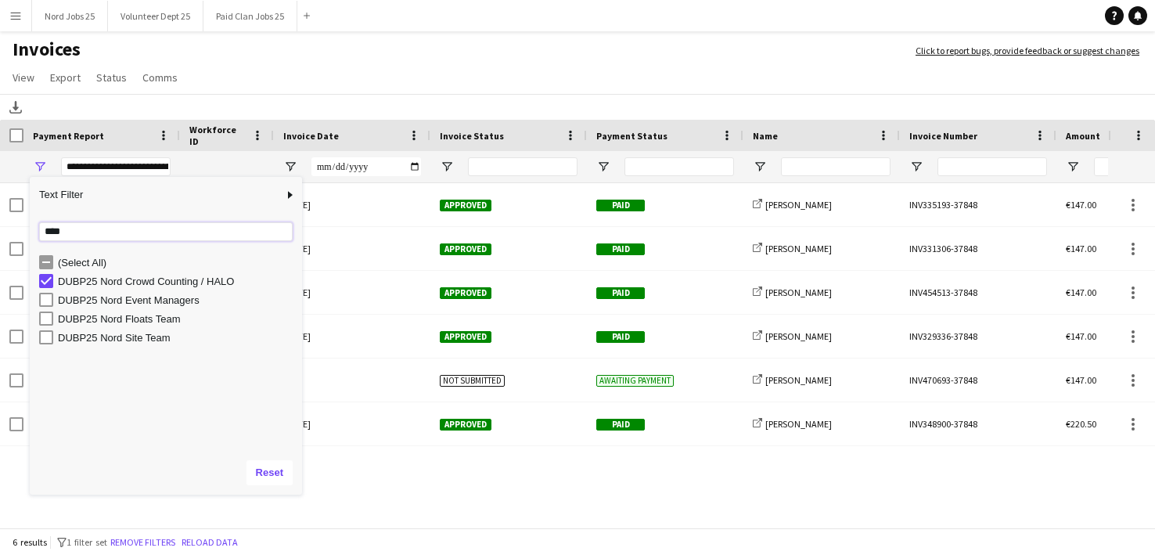
click at [89, 232] on input "****" at bounding box center [166, 231] width 254 height 19
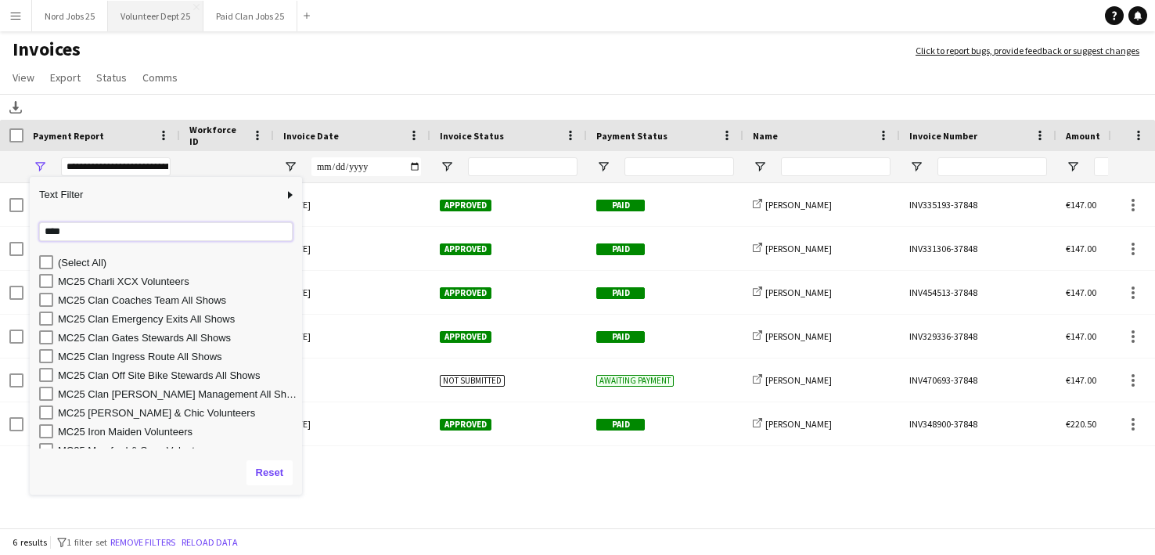
type input "****"
click at [380, 47] on h1 "Invoices" at bounding box center [450, 51] width 900 height 27
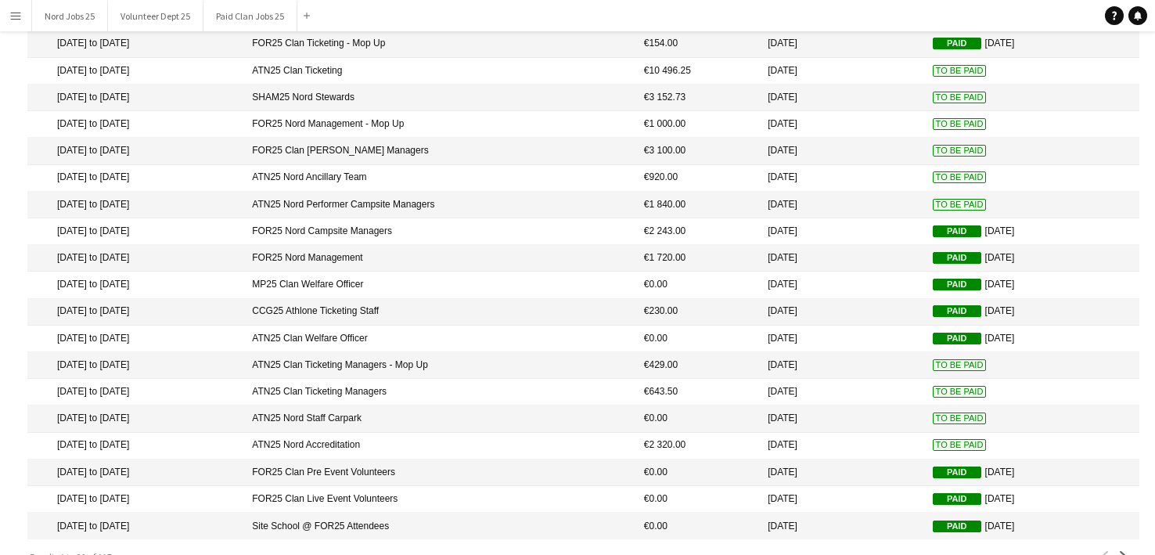
scroll to position [175, 0]
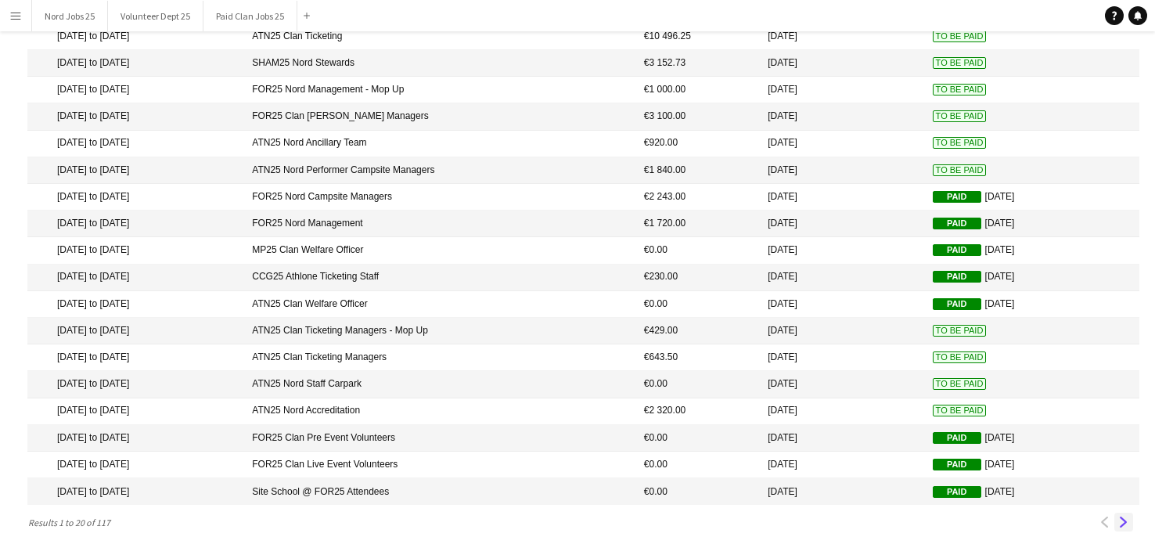
click at [1132, 524] on button "Next" at bounding box center [1123, 522] width 19 height 19
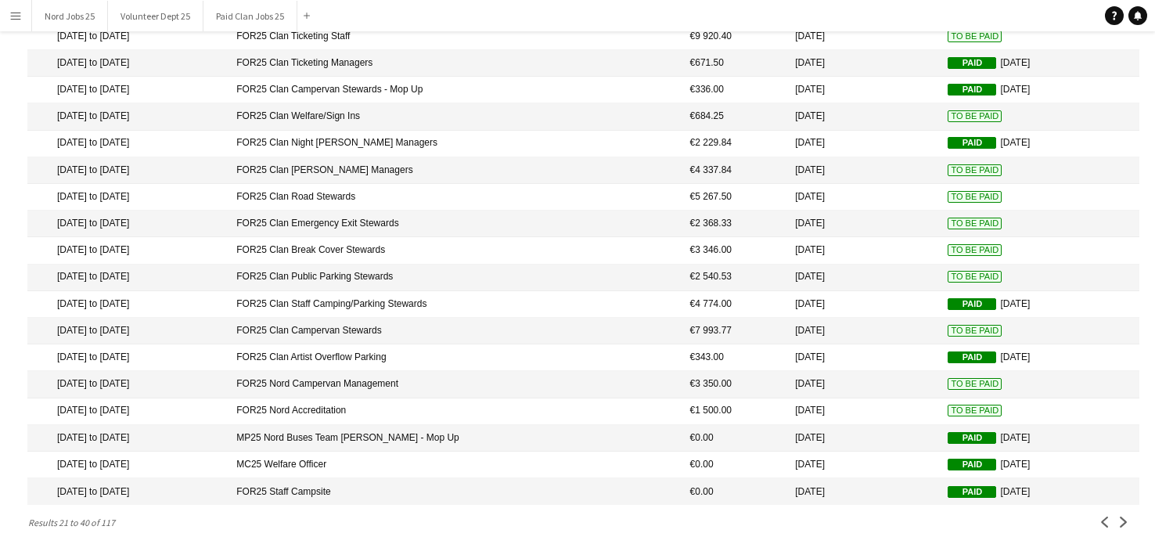
click at [427, 213] on mat-cell "FOR25 Clan Emergency Exit Stewards" at bounding box center [454, 223] width 453 height 27
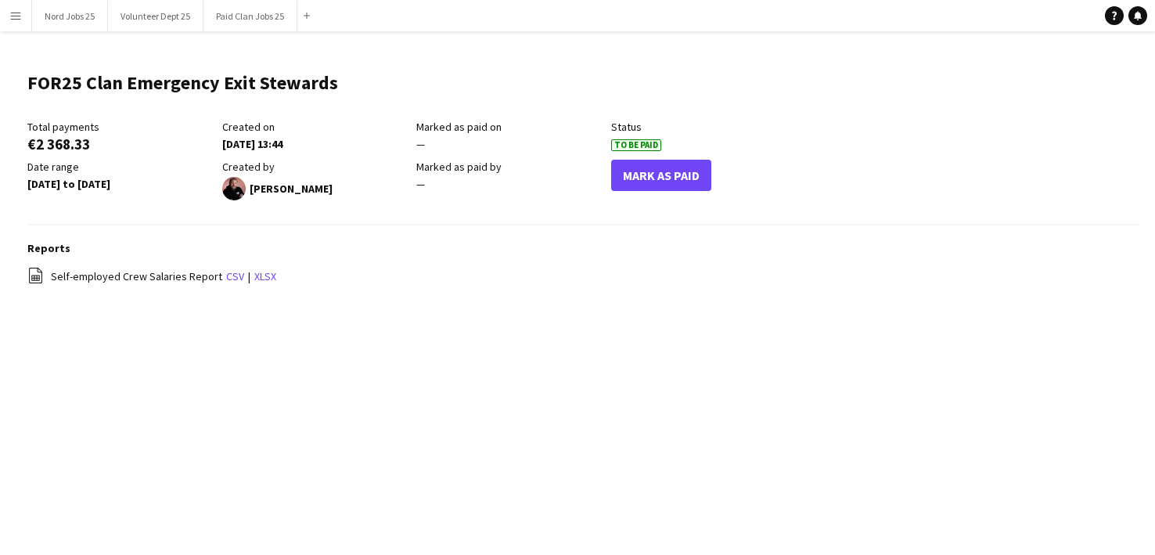
click at [232, 286] on div "Reports file-spreadsheet Self-employed Crew Salaries Report csv | xlsx" at bounding box center [583, 271] width 1112 height 61
click at [231, 277] on link "csv" at bounding box center [235, 276] width 18 height 14
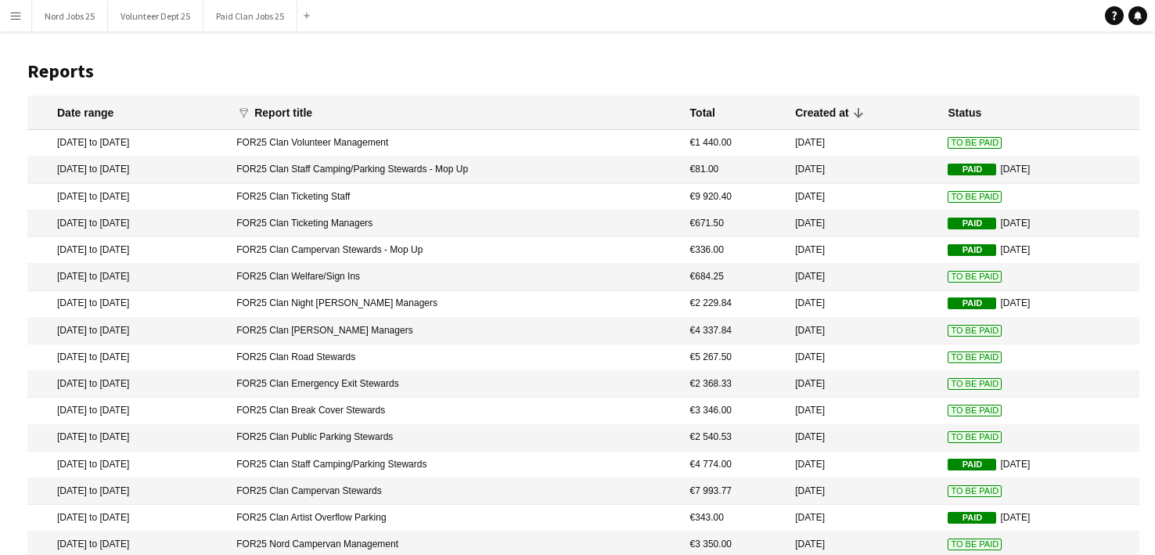
scroll to position [175, 0]
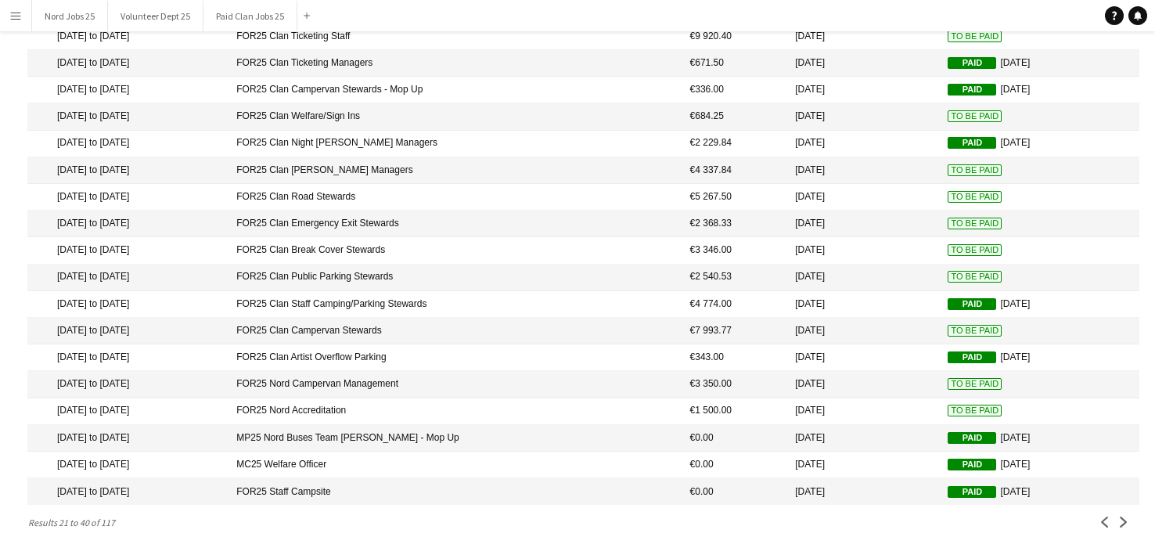
click at [430, 242] on mat-cell "FOR25 Clan Break Cover Stewards" at bounding box center [454, 250] width 453 height 27
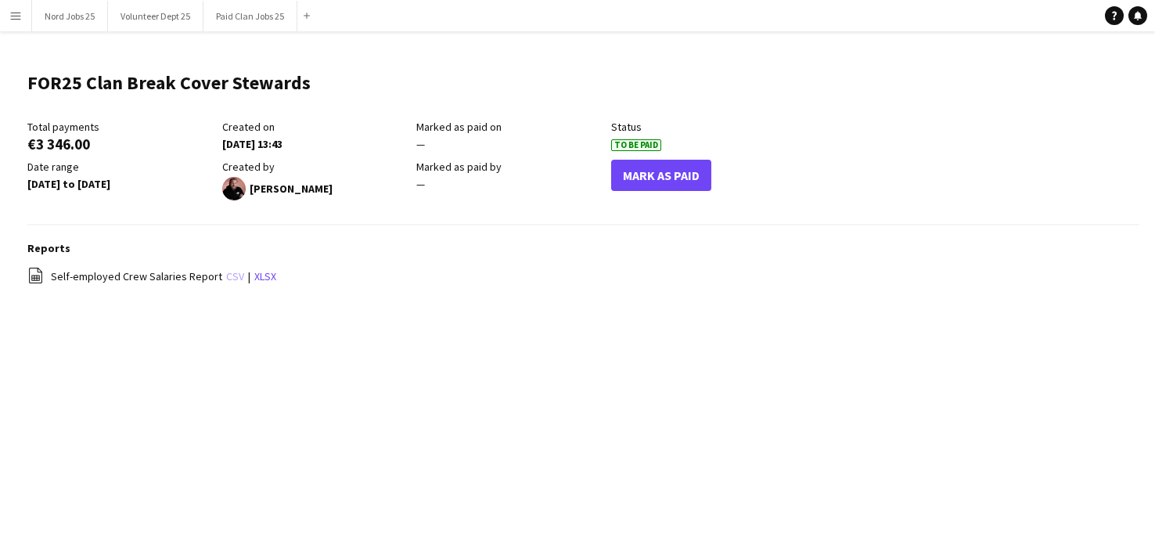
click at [226, 276] on link "csv" at bounding box center [235, 276] width 18 height 14
click at [227, 279] on link "csv" at bounding box center [235, 276] width 18 height 14
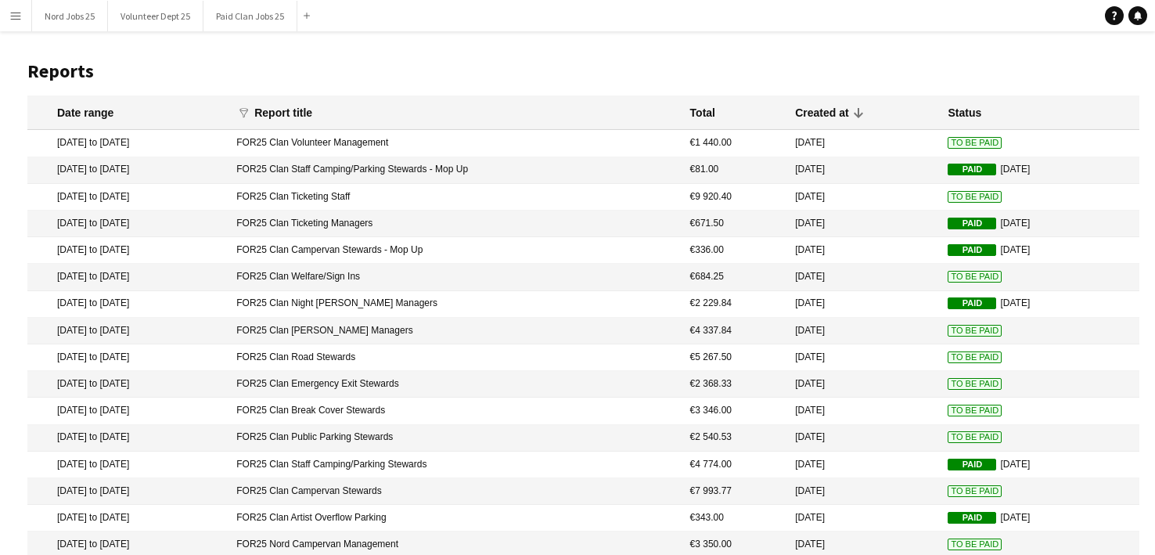
scroll to position [175, 0]
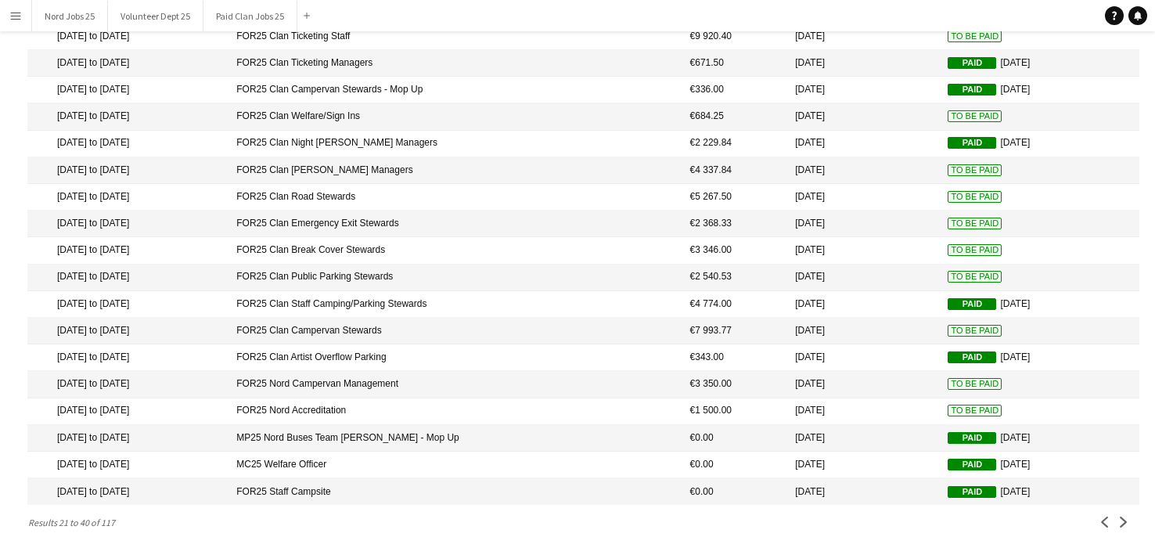
click at [324, 268] on mat-cell "FOR25 Clan Public Parking Stewards" at bounding box center [454, 277] width 453 height 27
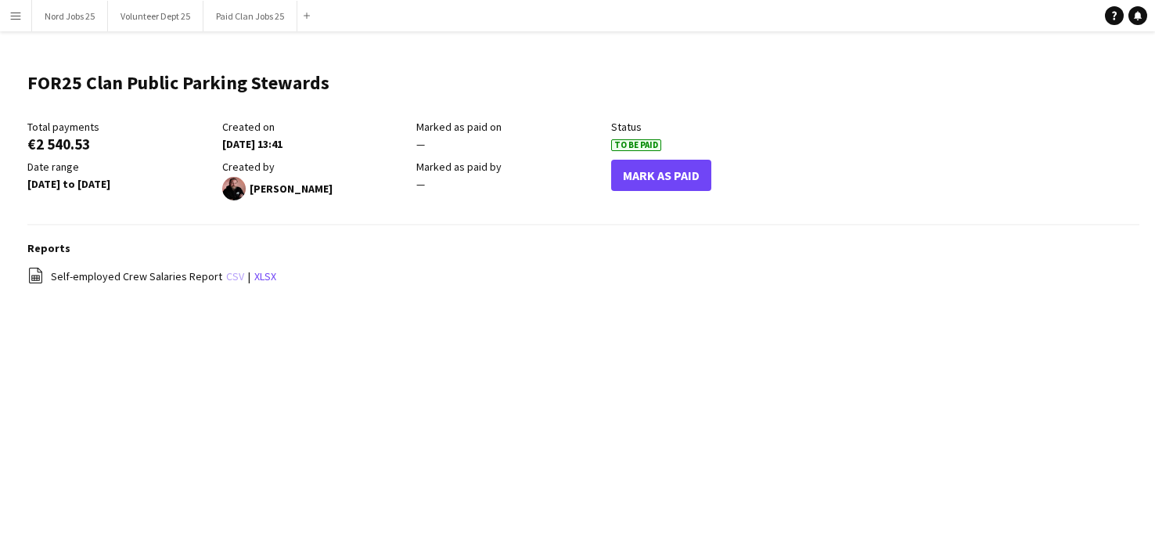
click at [230, 280] on link "csv" at bounding box center [235, 276] width 18 height 14
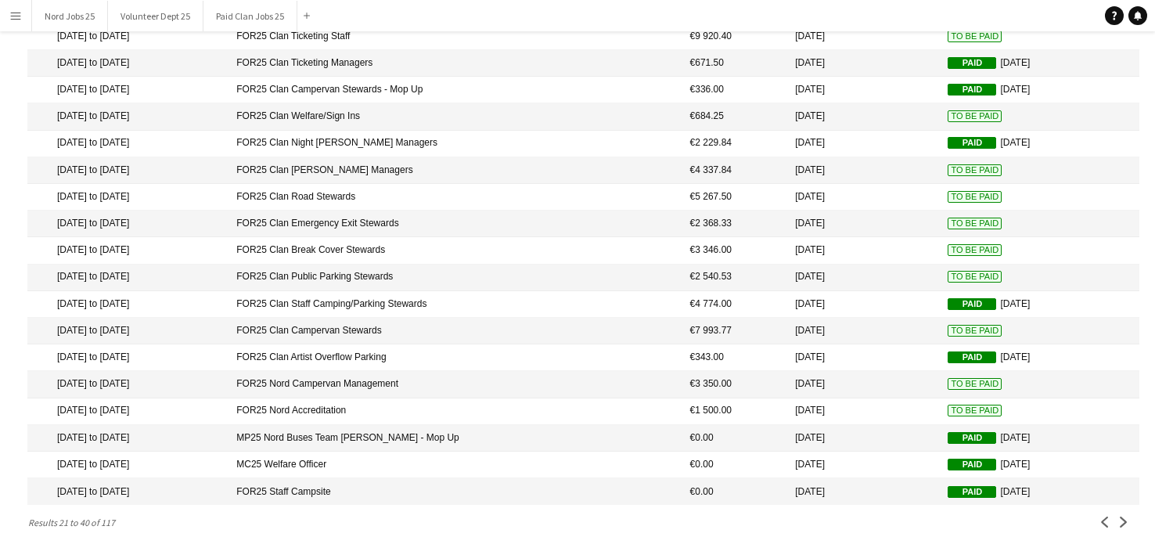
click at [496, 319] on mat-cell "FOR25 Clan Campervan Stewards" at bounding box center [454, 331] width 453 height 27
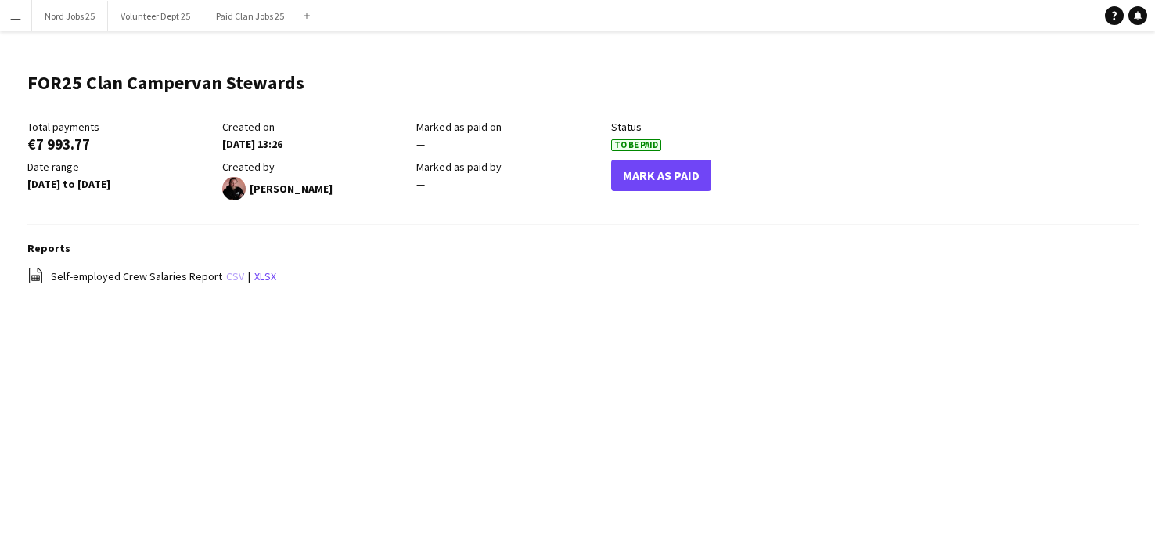
click at [227, 269] on link "csv" at bounding box center [235, 276] width 18 height 14
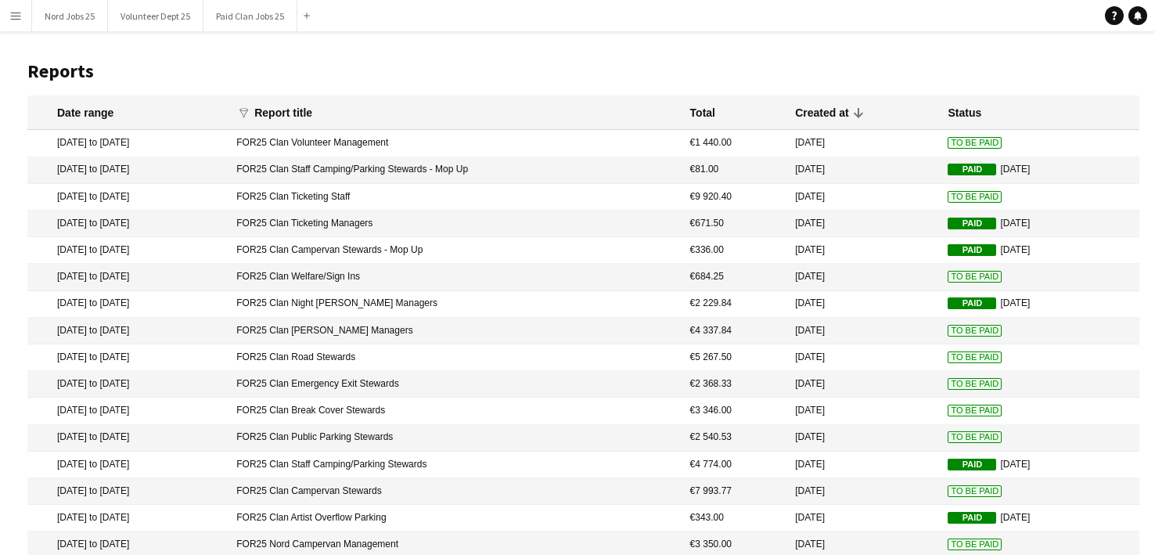
scroll to position [175, 0]
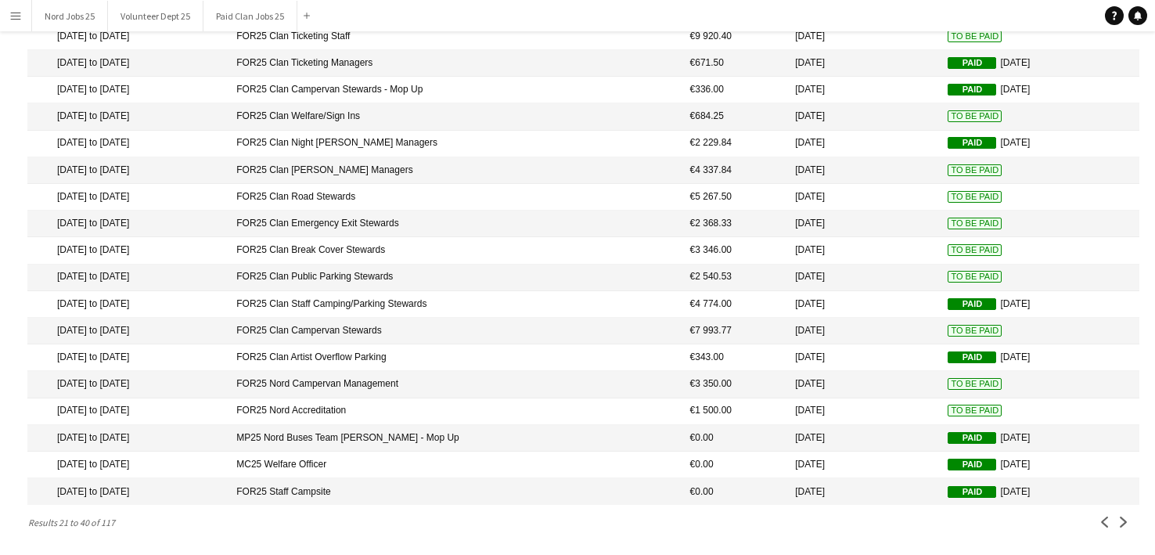
click at [429, 376] on mat-cell "FOR25 Nord Campervan Management" at bounding box center [454, 384] width 453 height 27
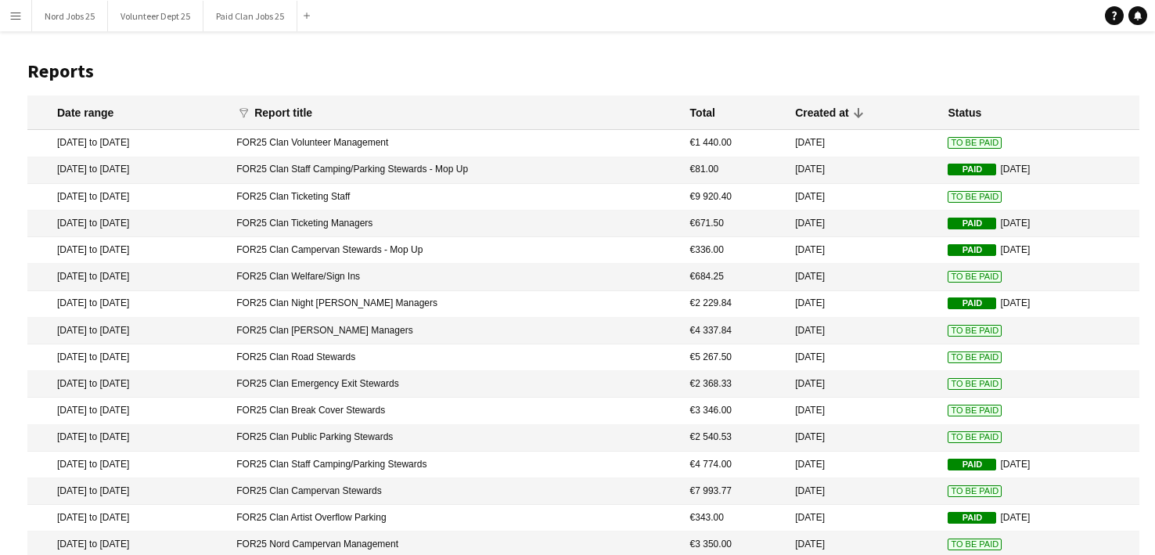
scroll to position [175, 0]
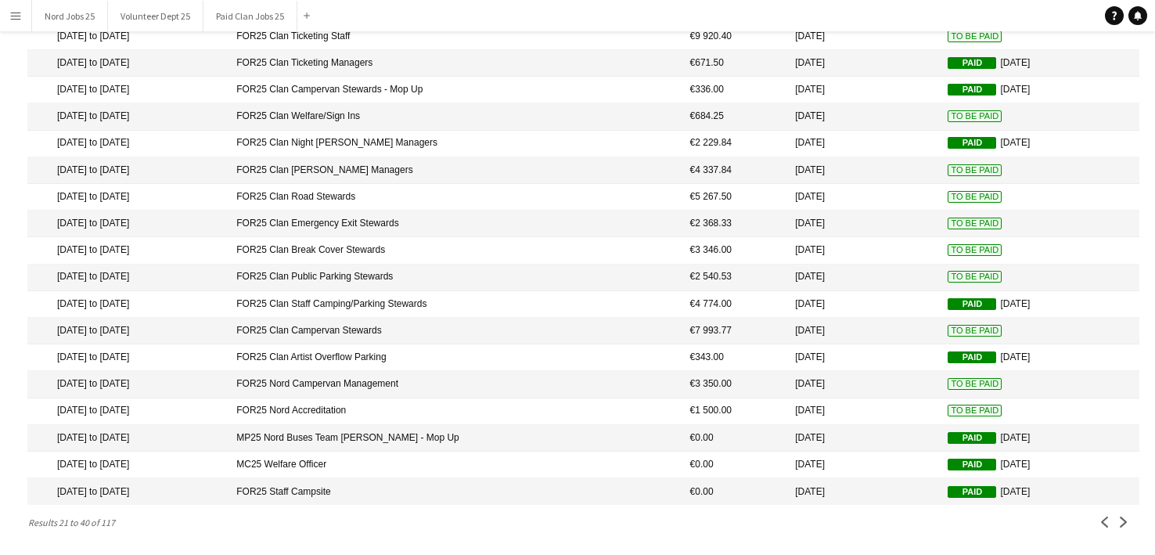
click at [452, 407] on mat-cell "FOR25 Nord Accreditation" at bounding box center [454, 411] width 453 height 27
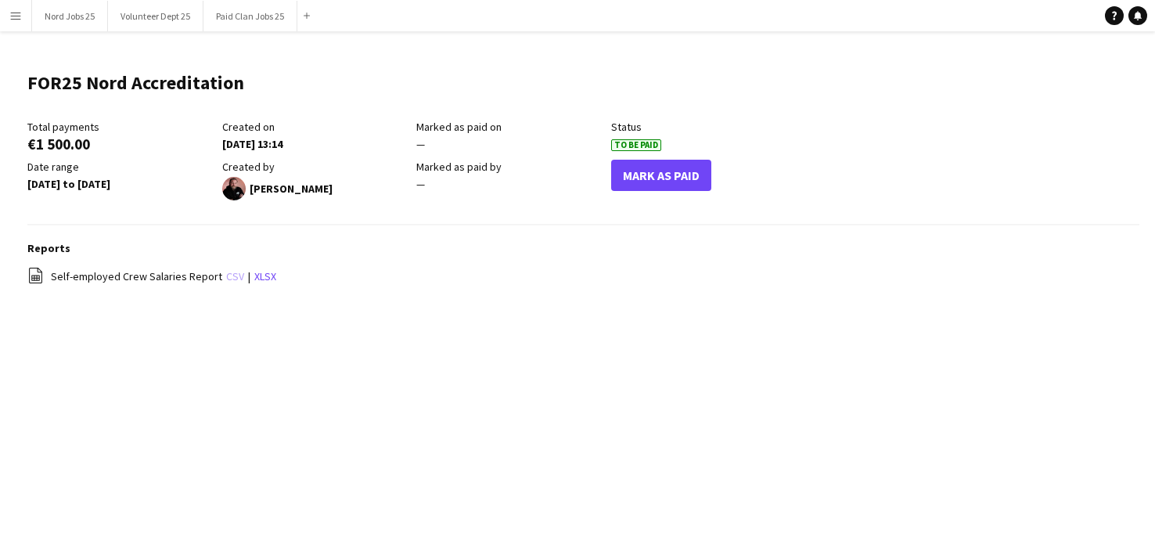
click at [228, 279] on link "csv" at bounding box center [235, 276] width 18 height 14
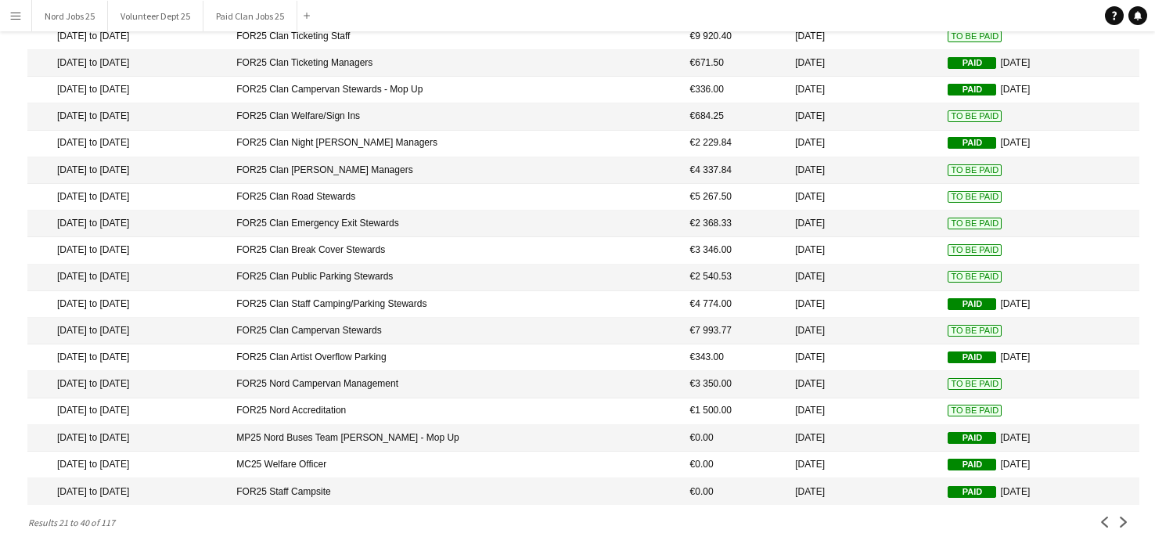
scroll to position [171, 0]
click at [1126, 524] on app-icon "Next" at bounding box center [1123, 521] width 11 height 11
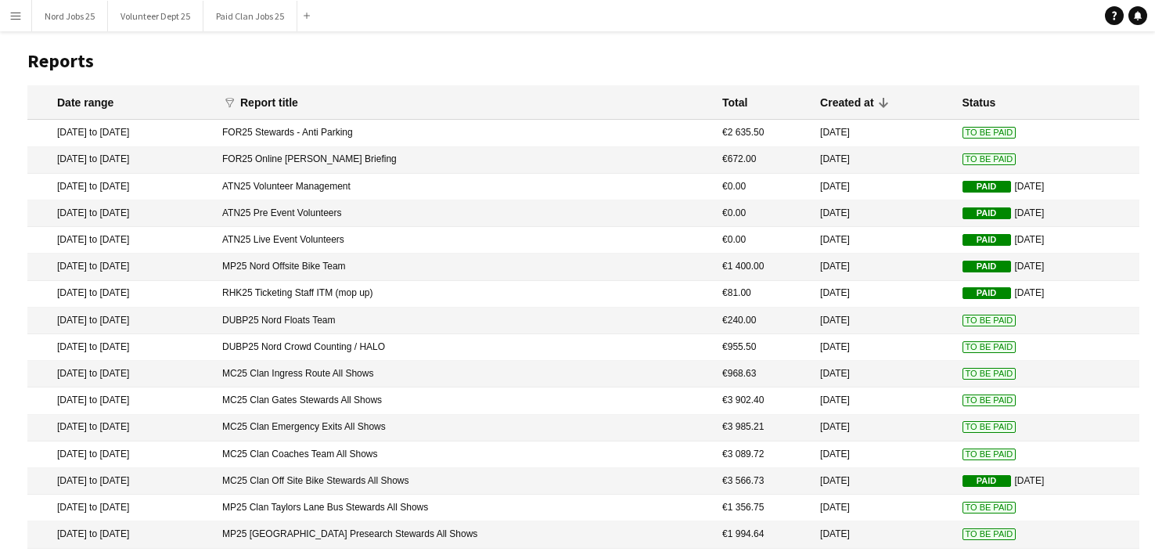
scroll to position [0, 0]
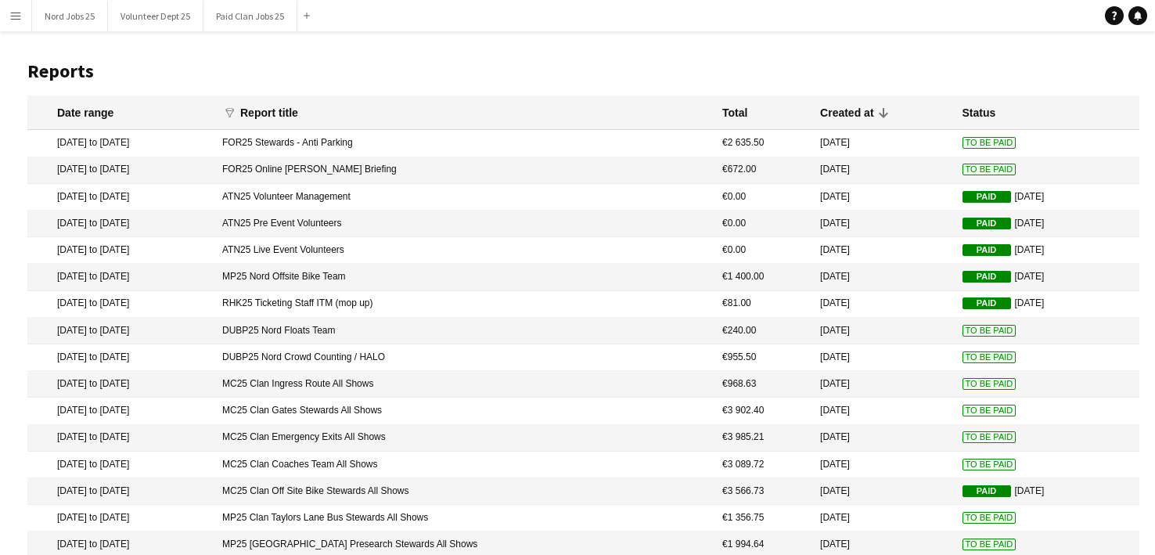
click at [508, 146] on mat-cell "FOR25 Stewards - Anti Parking" at bounding box center [464, 143] width 500 height 27
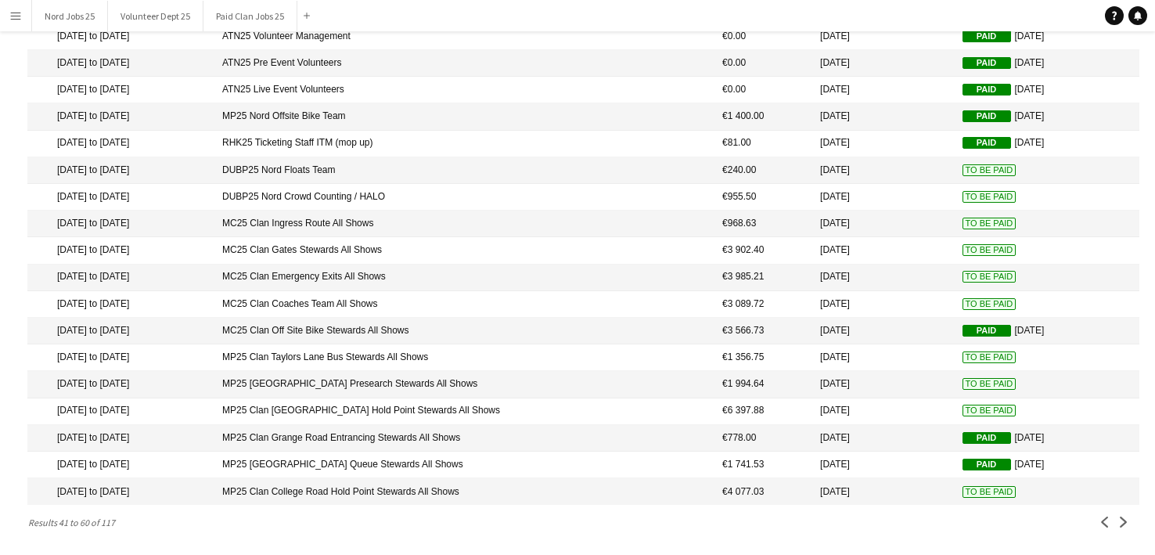
scroll to position [175, 0]
click at [1104, 520] on app-icon "Previous" at bounding box center [1104, 521] width 11 height 11
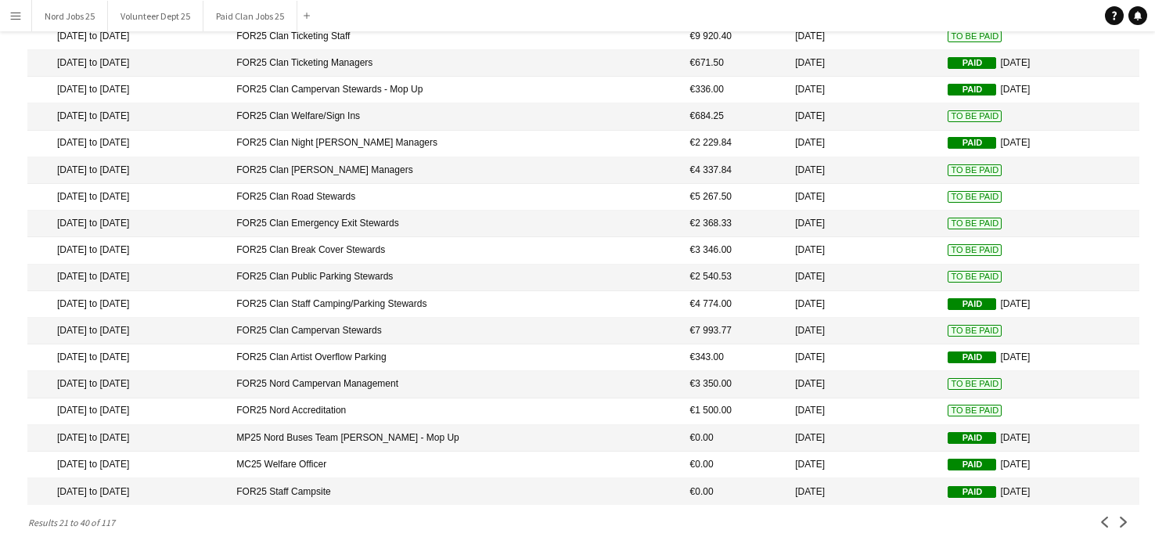
click at [481, 408] on mat-cell "FOR25 Nord Accreditation" at bounding box center [454, 411] width 453 height 27
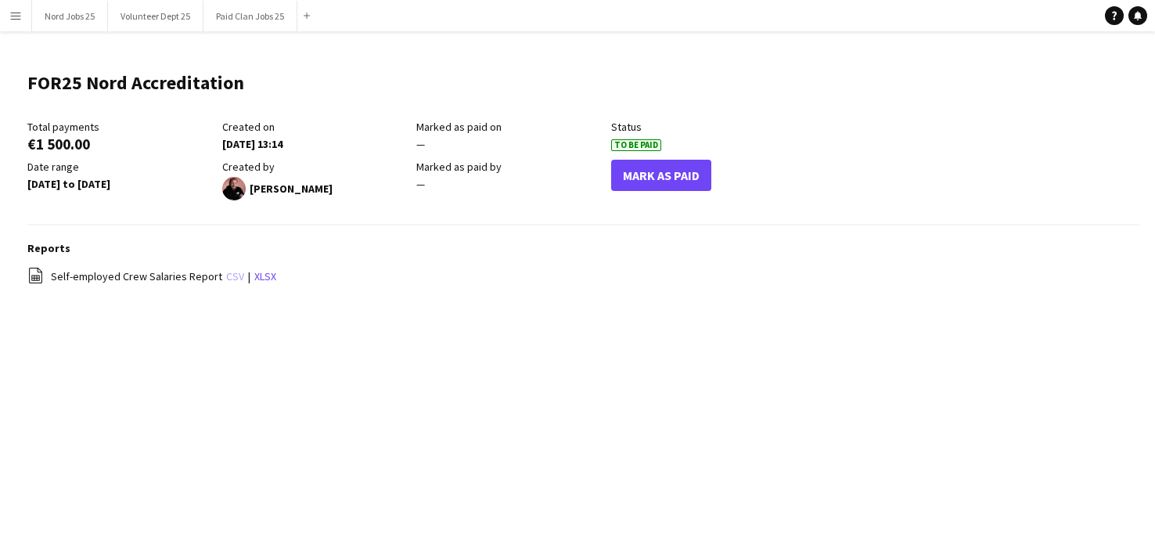
click at [226, 272] on link "csv" at bounding box center [235, 276] width 18 height 14
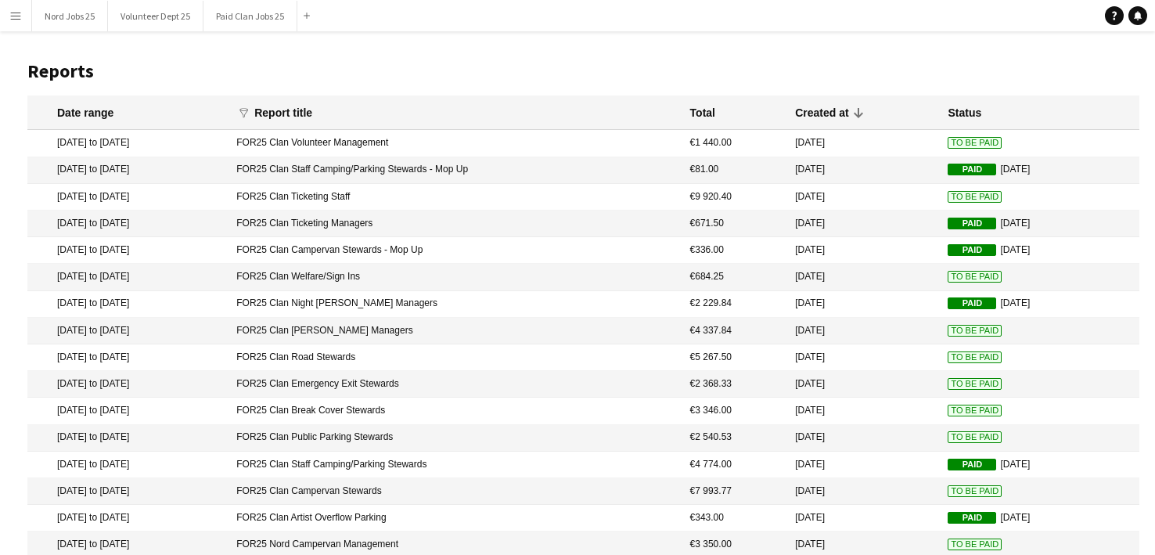
scroll to position [175, 0]
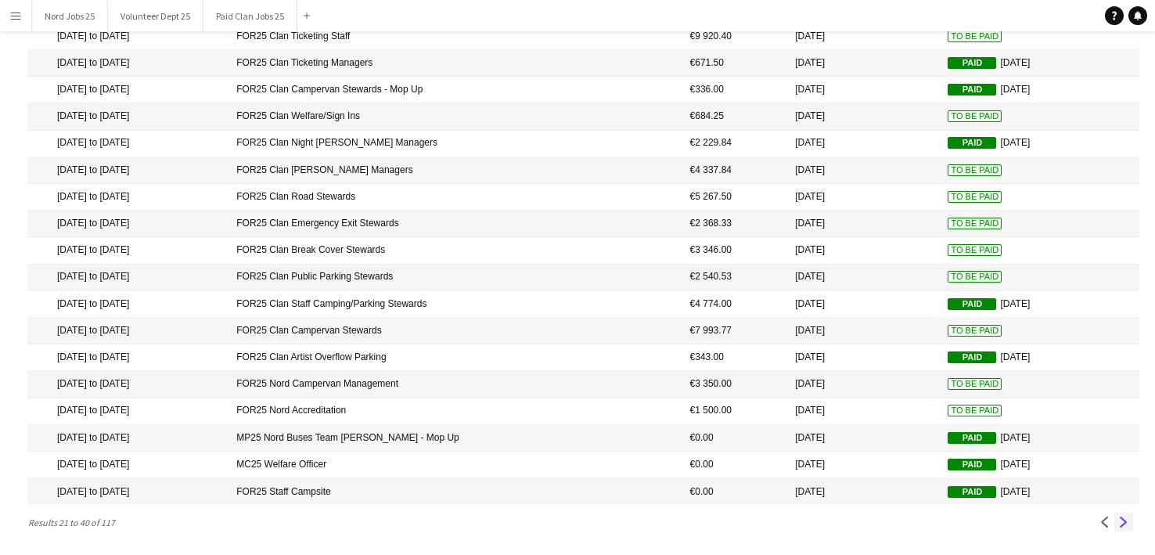
click at [1128, 514] on button "Next" at bounding box center [1123, 522] width 19 height 19
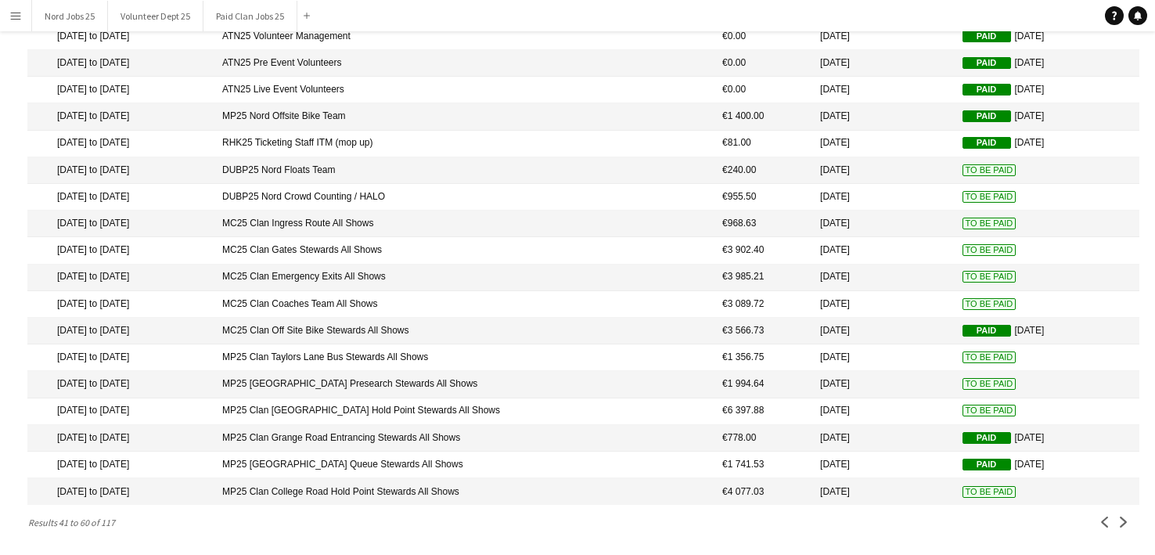
click at [498, 162] on mat-cell "DUBP25 Nord Floats Team" at bounding box center [464, 170] width 500 height 27
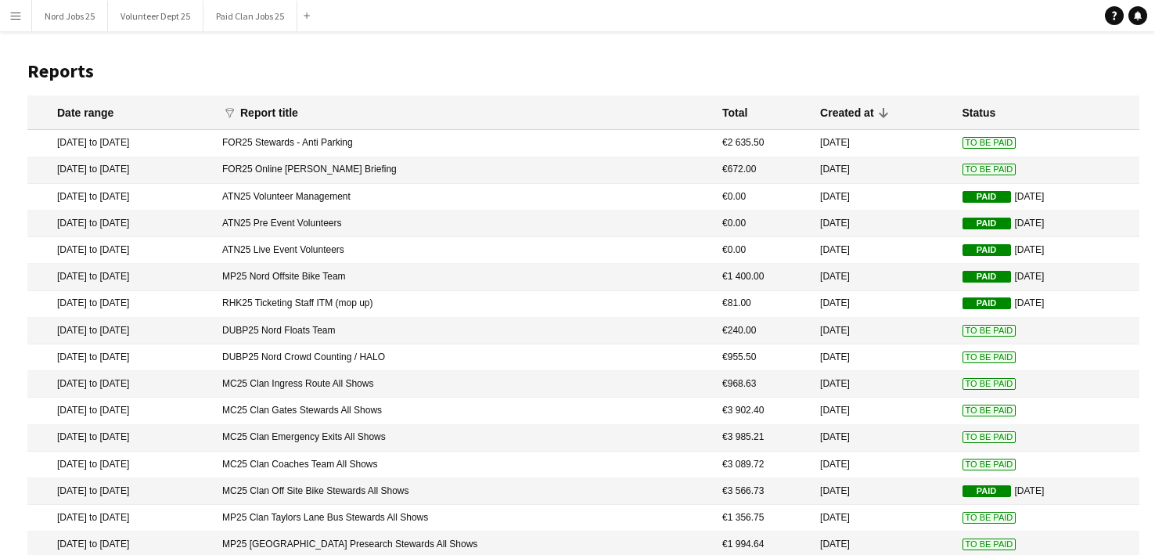
scroll to position [175, 0]
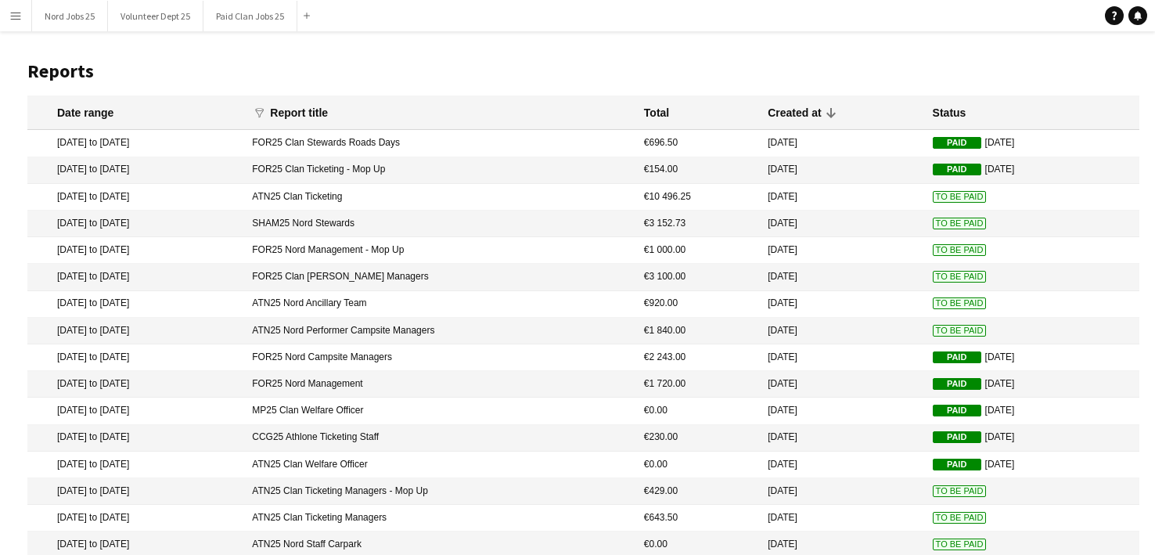
scroll to position [175, 0]
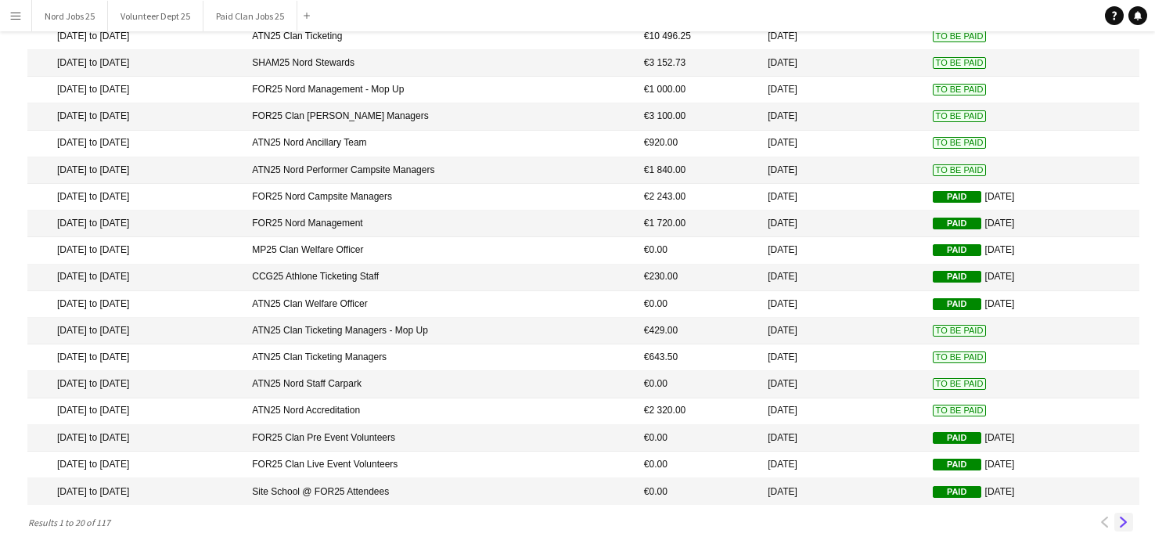
click at [1121, 524] on app-icon "Next" at bounding box center [1123, 521] width 11 height 11
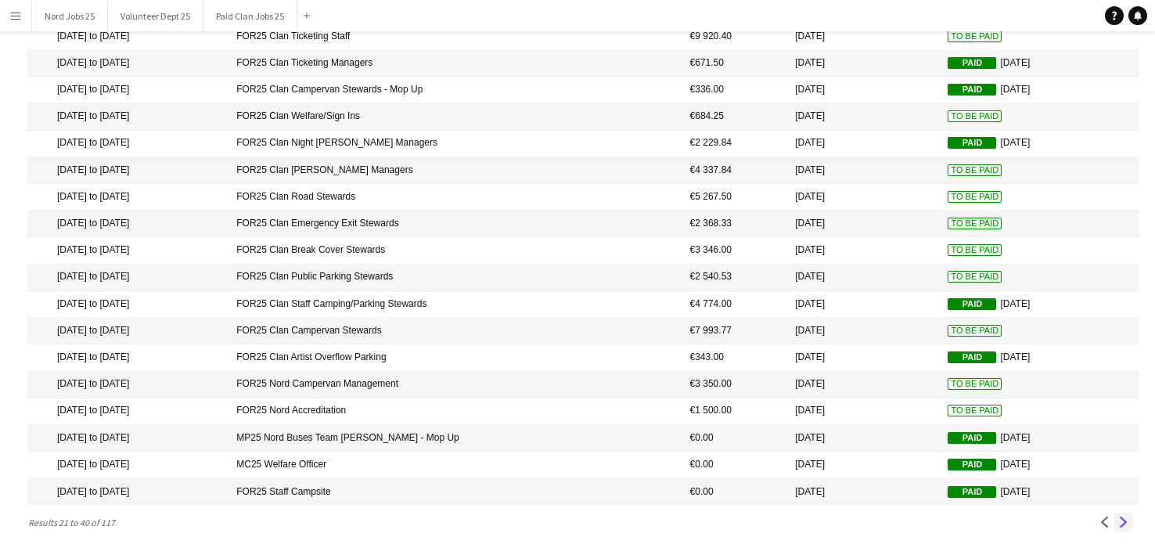
click at [1121, 524] on app-icon "Next" at bounding box center [1123, 521] width 11 height 11
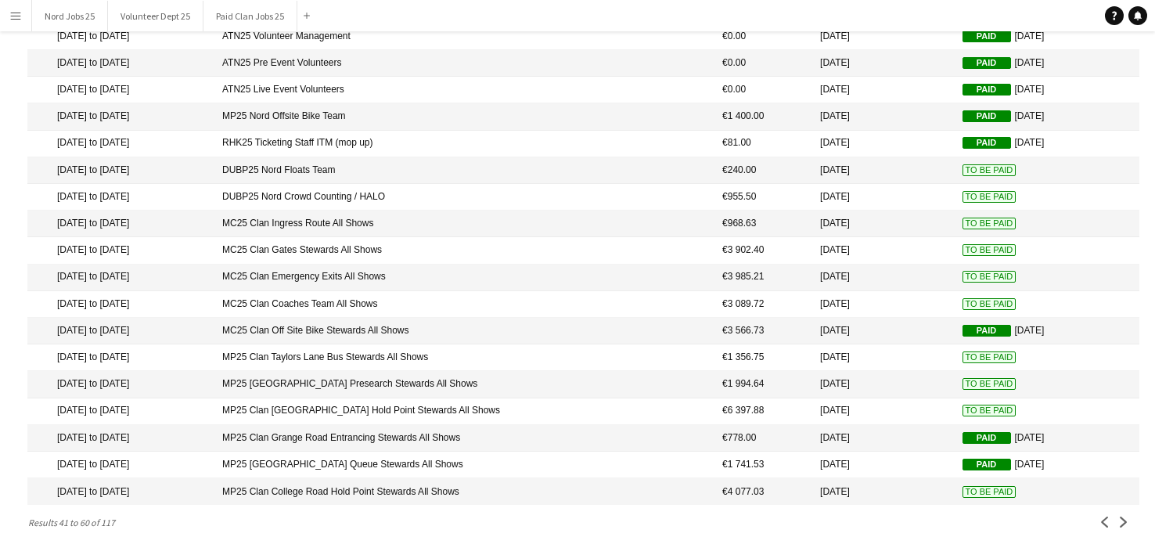
click at [473, 189] on mat-cell "DUBP25 Nord Crowd Counting / HALO" at bounding box center [464, 197] width 500 height 27
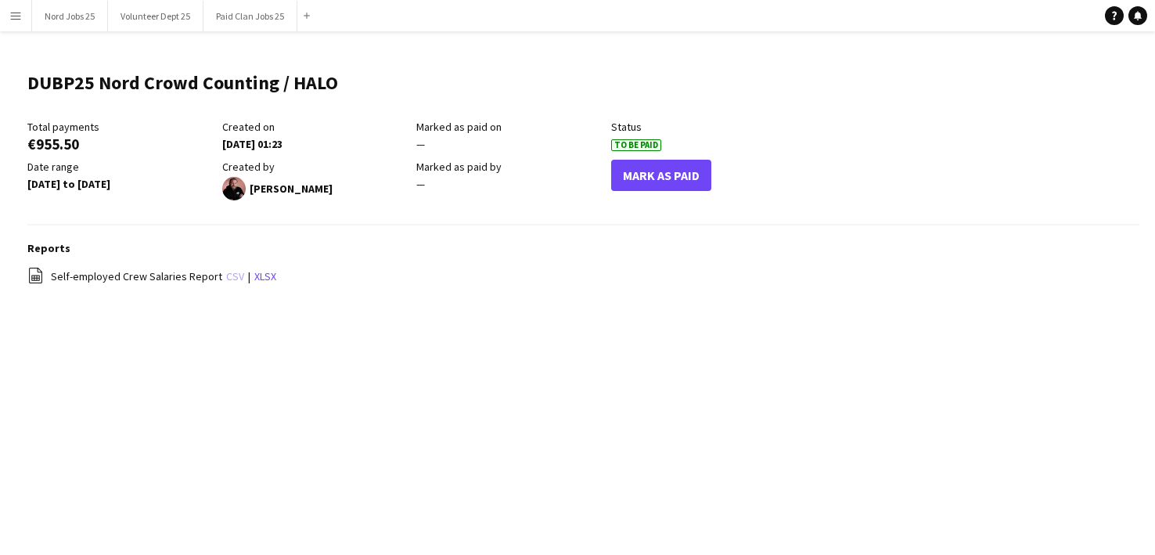
click at [228, 274] on link "csv" at bounding box center [235, 276] width 18 height 14
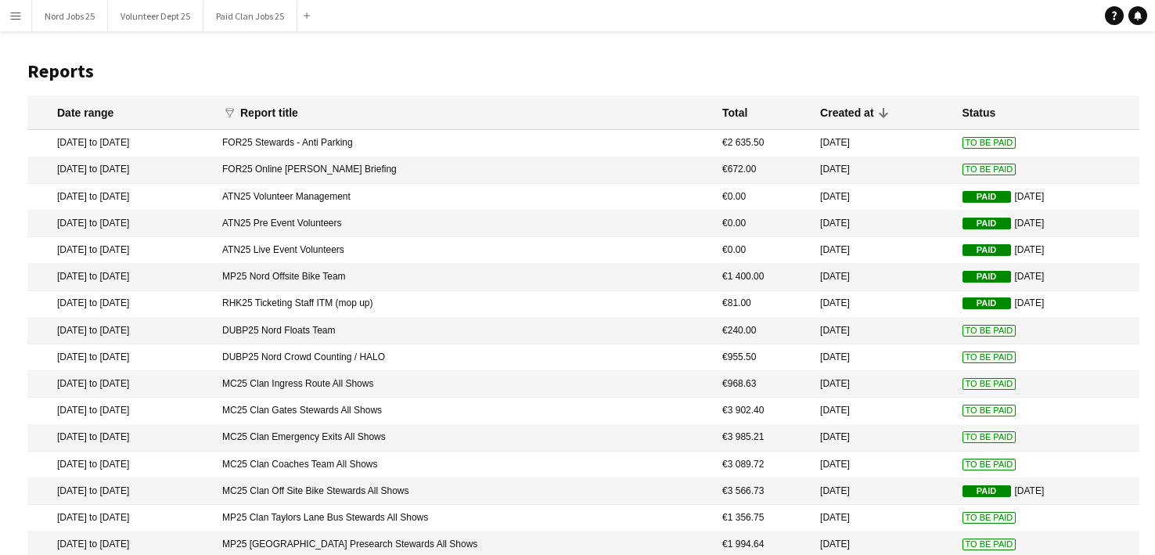
scroll to position [175, 0]
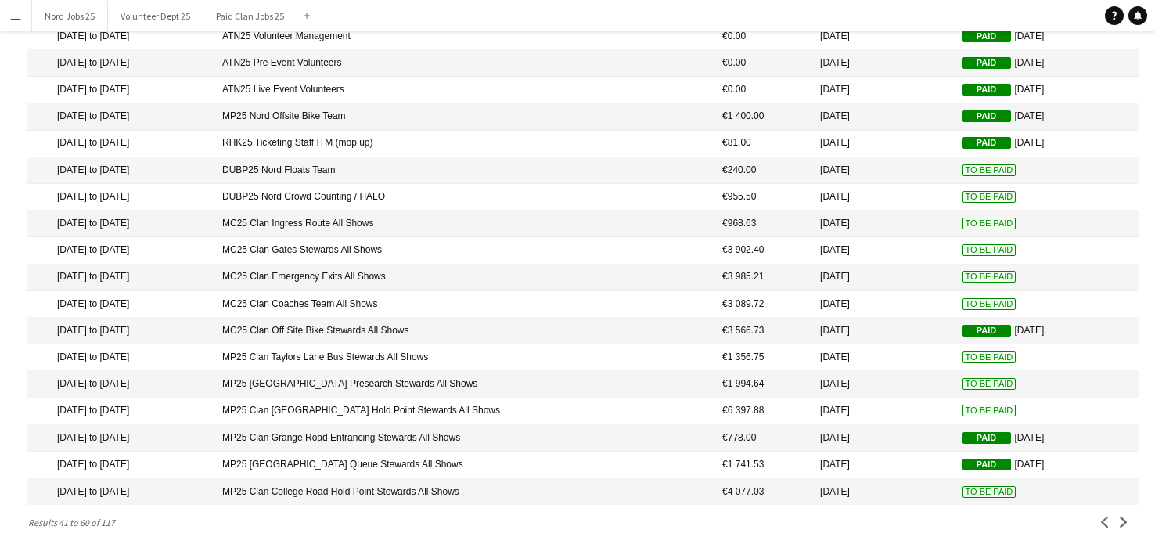
click at [452, 215] on mat-cell "MC25 Clan Ingress Route All Shows" at bounding box center [464, 223] width 500 height 27
click at [1124, 527] on button "Next" at bounding box center [1123, 522] width 19 height 19
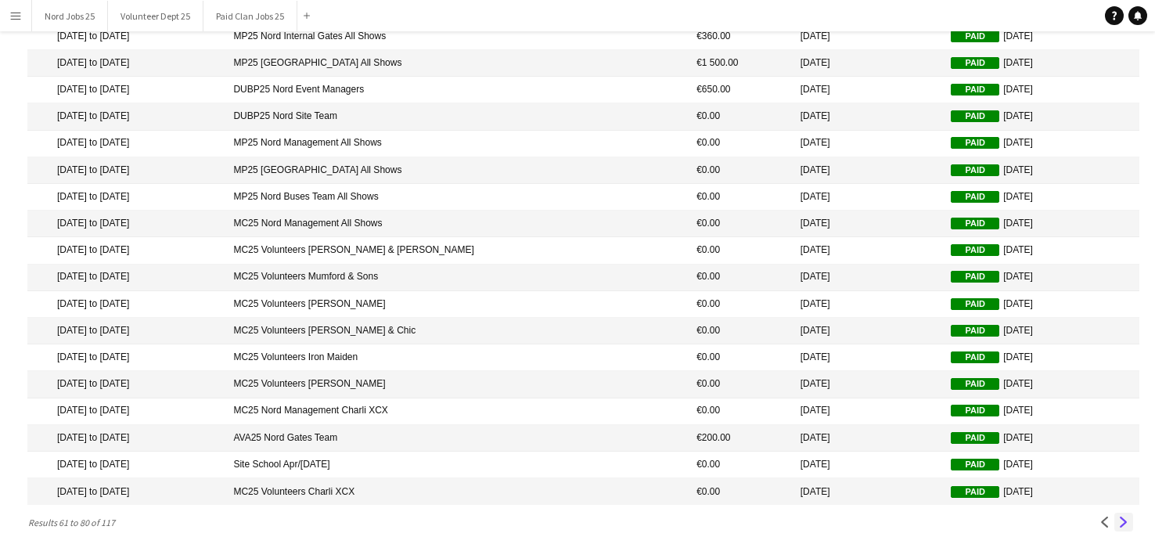
click at [1129, 526] on button "Next" at bounding box center [1123, 522] width 19 height 19
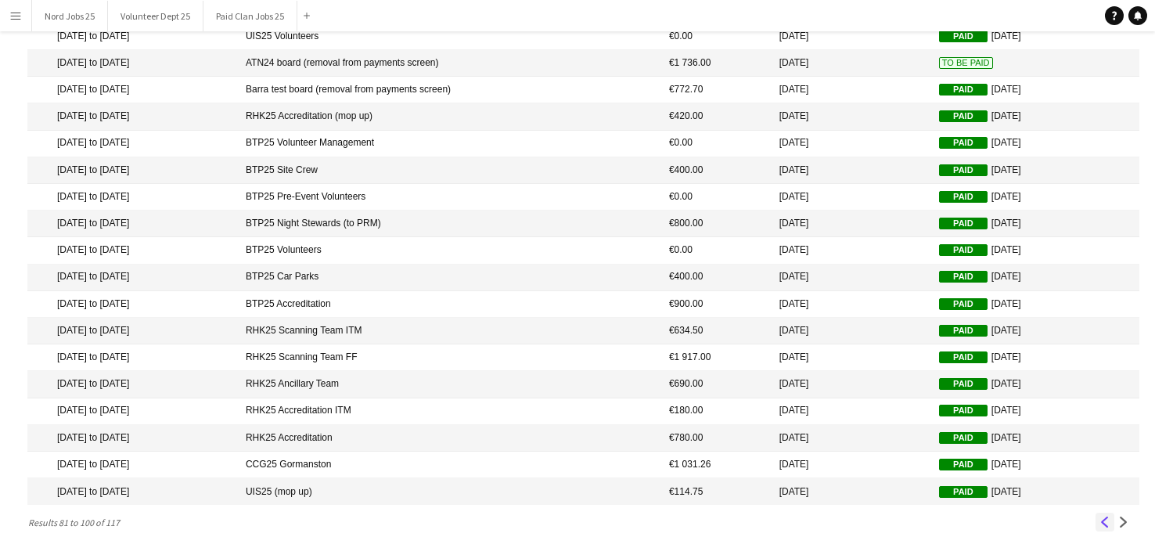
click at [1108, 521] on app-icon "Previous" at bounding box center [1104, 521] width 11 height 11
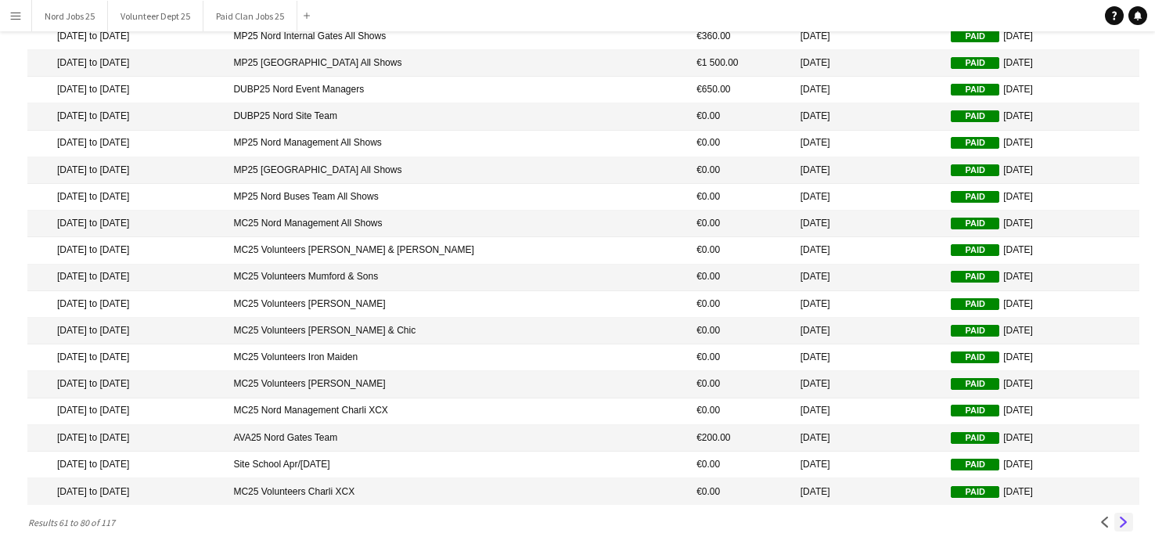
click at [1127, 520] on app-icon "Next" at bounding box center [1123, 521] width 11 height 11
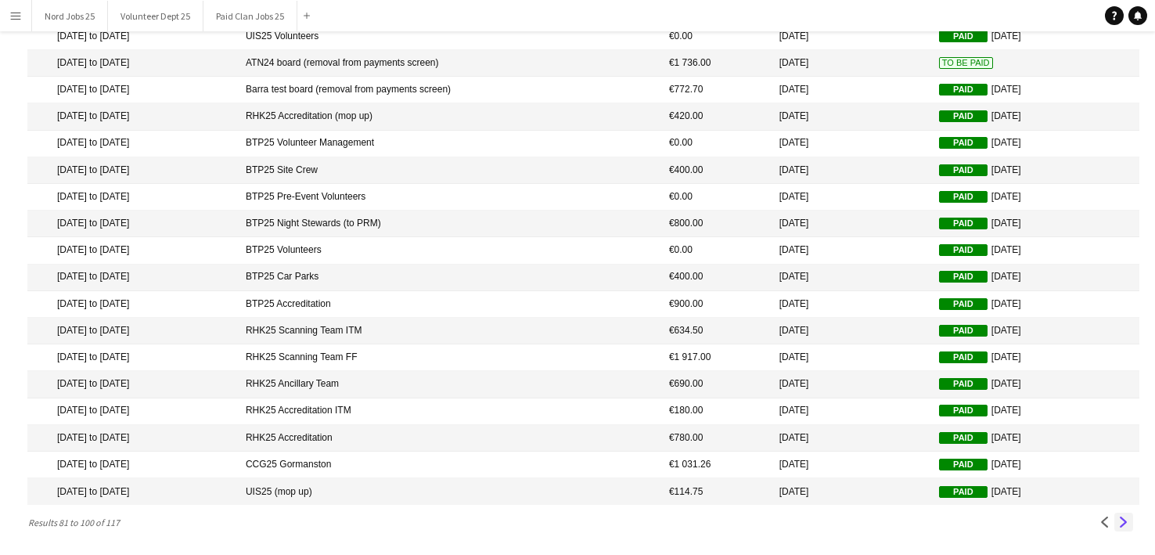
click at [1130, 522] on button "Next" at bounding box center [1123, 522] width 19 height 19
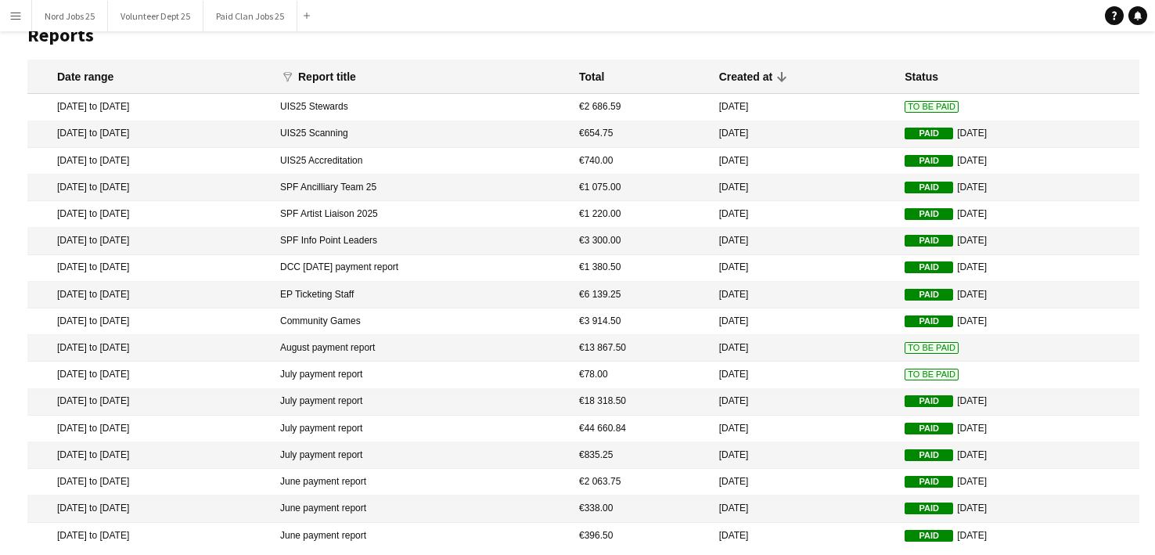
scroll to position [93, 0]
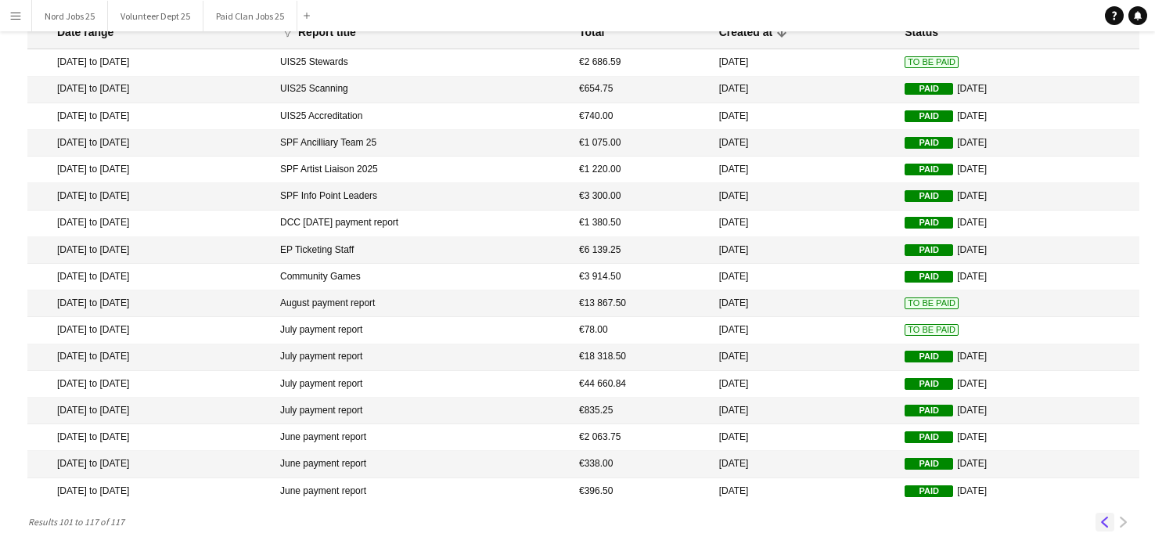
click at [1103, 520] on app-icon "Previous" at bounding box center [1104, 521] width 11 height 11
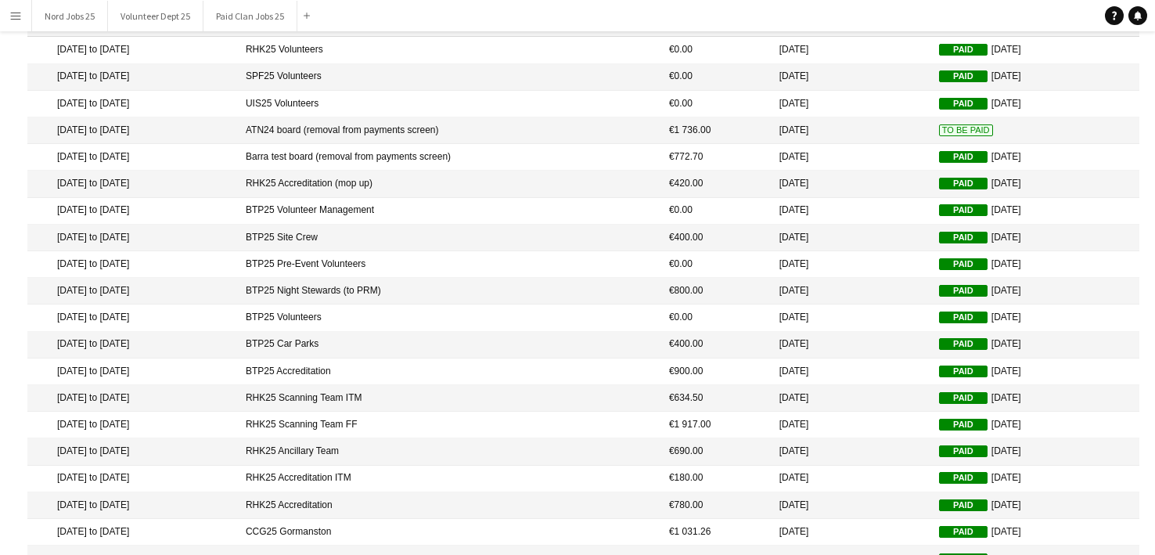
scroll to position [175, 0]
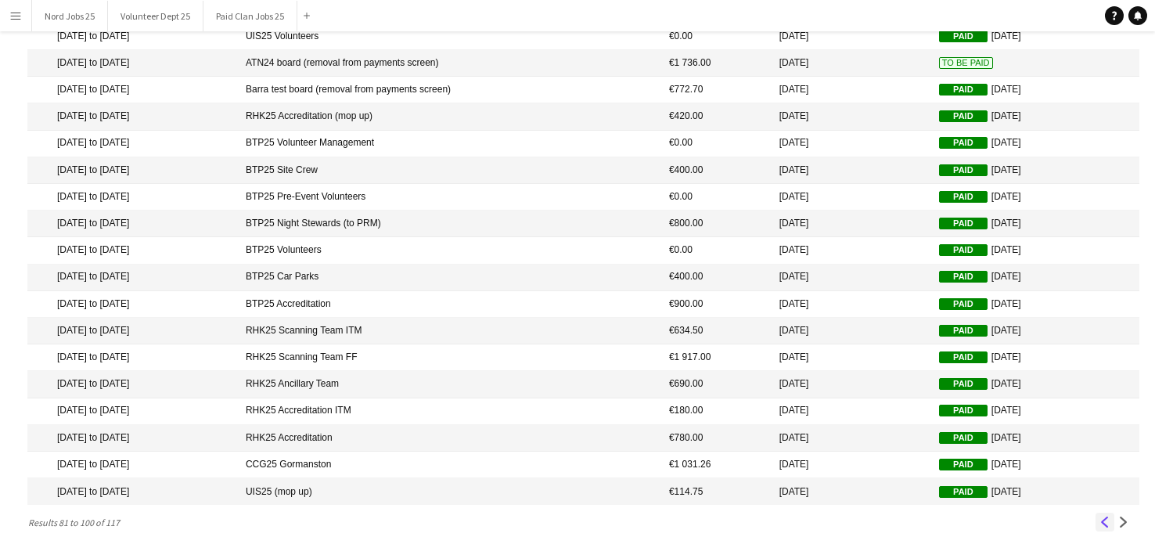
click at [1108, 519] on app-icon "Previous" at bounding box center [1104, 521] width 11 height 11
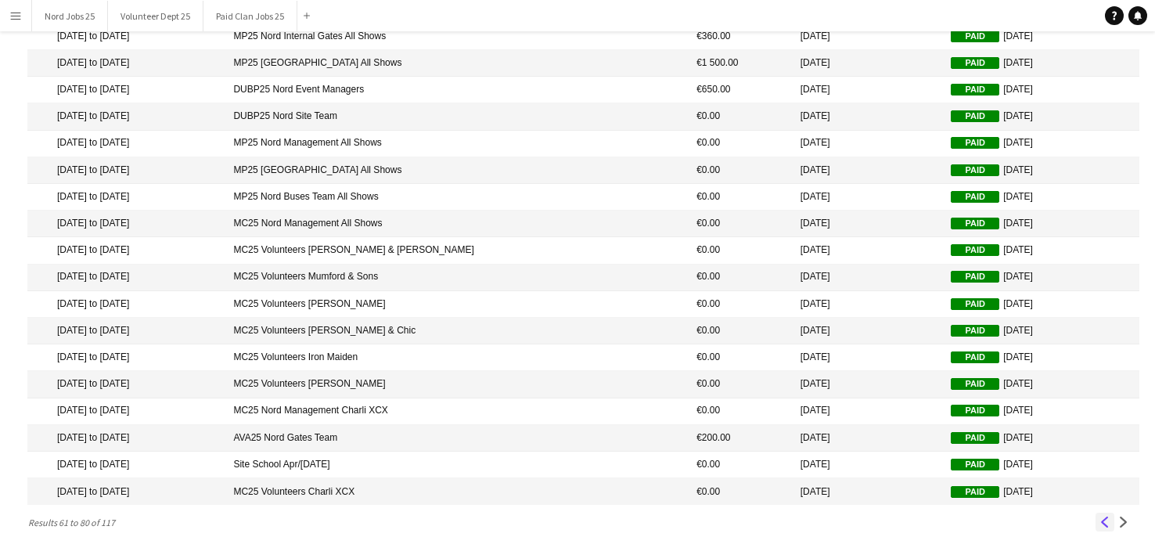
click at [1108, 521] on app-icon "Previous" at bounding box center [1104, 521] width 11 height 11
